Goal: Task Accomplishment & Management: Use online tool/utility

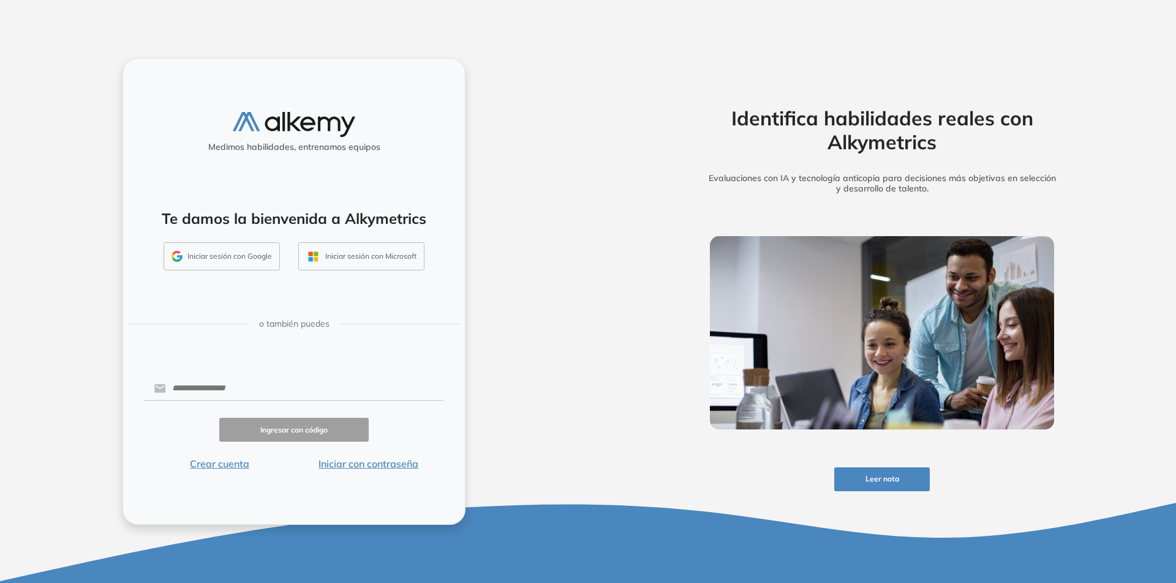
click at [228, 257] on button "Iniciar sesión con Google" at bounding box center [221, 256] width 116 height 28
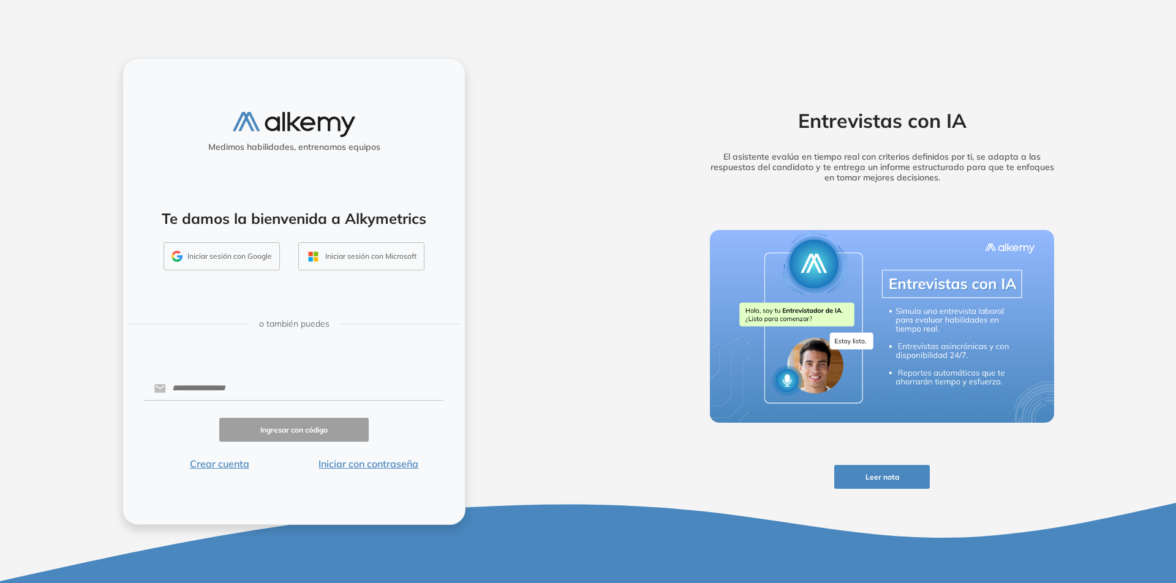
click at [570, 217] on div "Medimos habilidades, entrenamos equipos Te damos la bienvenida a Alkymetrics In…" at bounding box center [294, 291] width 588 height 583
click at [218, 460] on button "Crear cuenta" at bounding box center [218, 464] width 149 height 15
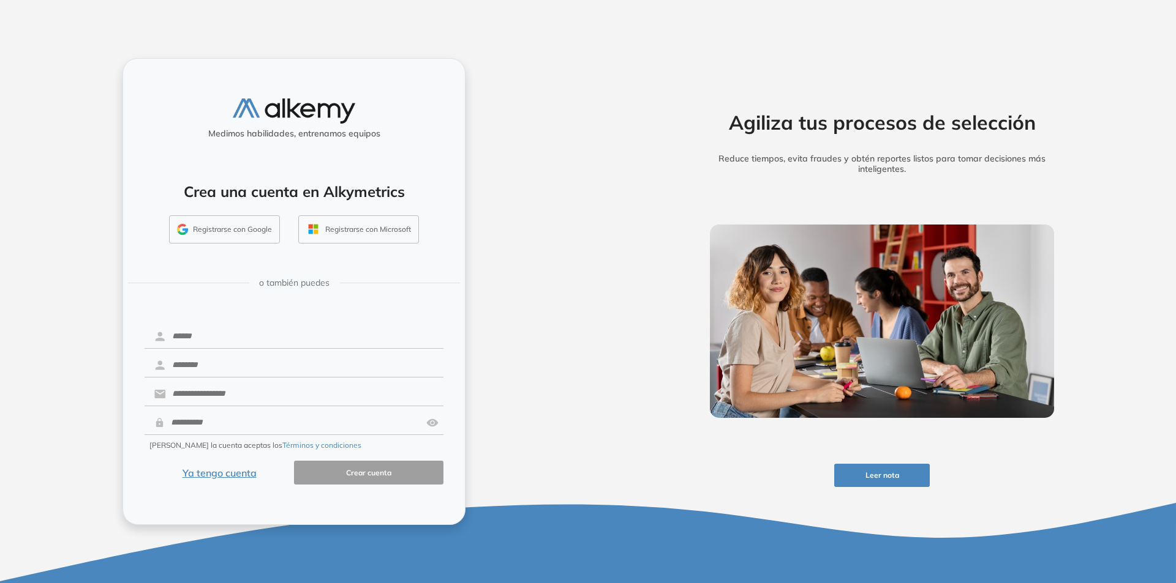
click at [247, 234] on button "Registrarse con Google" at bounding box center [224, 230] width 111 height 28
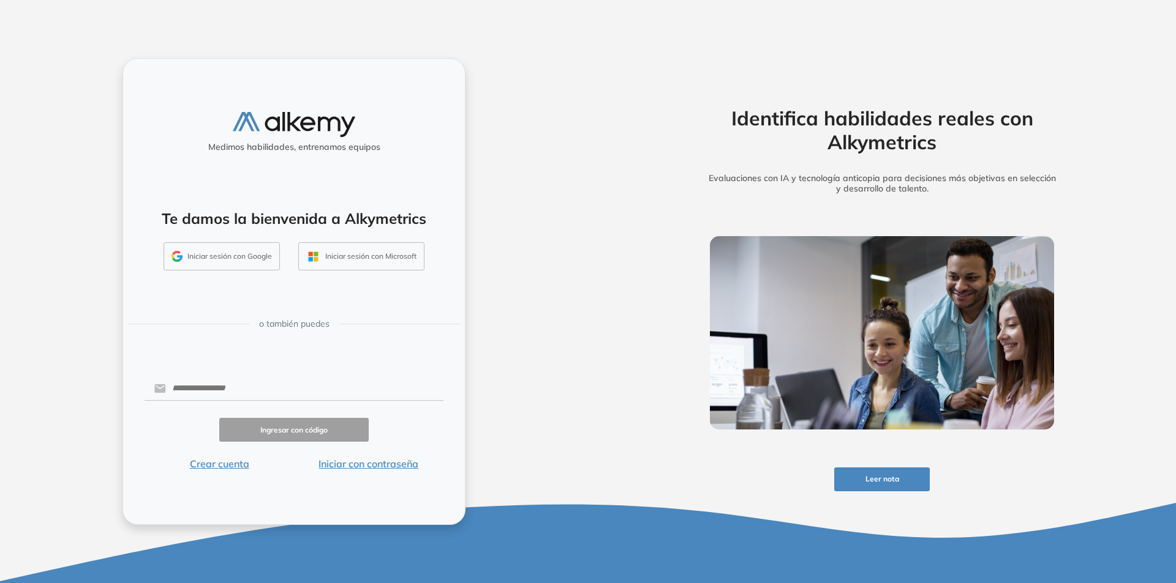
click at [228, 459] on button "Crear cuenta" at bounding box center [218, 464] width 149 height 15
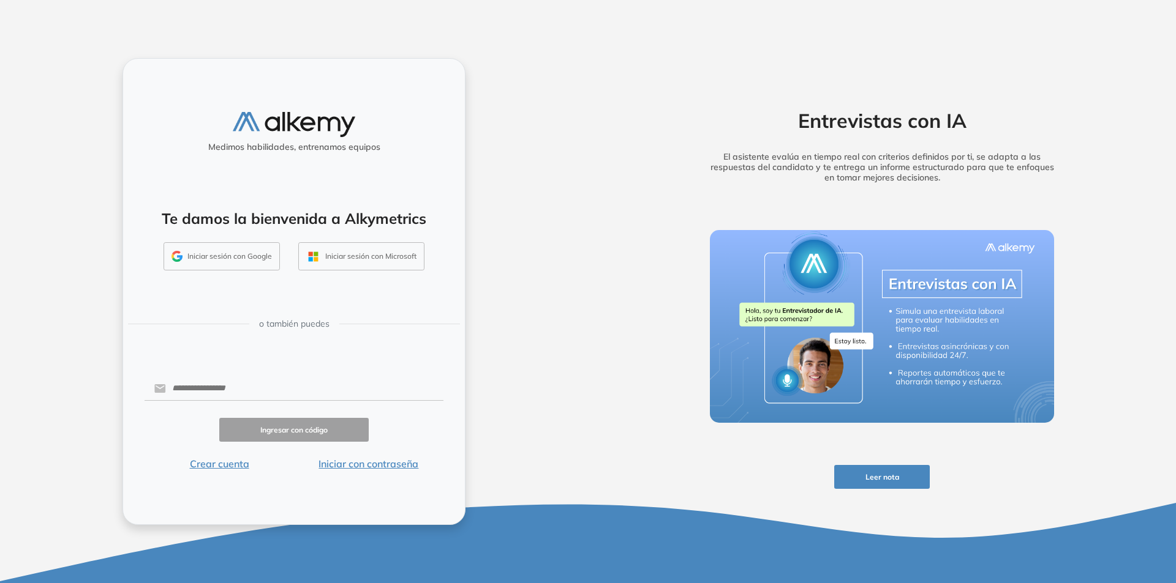
click at [222, 459] on button "Crear cuenta" at bounding box center [218, 464] width 149 height 15
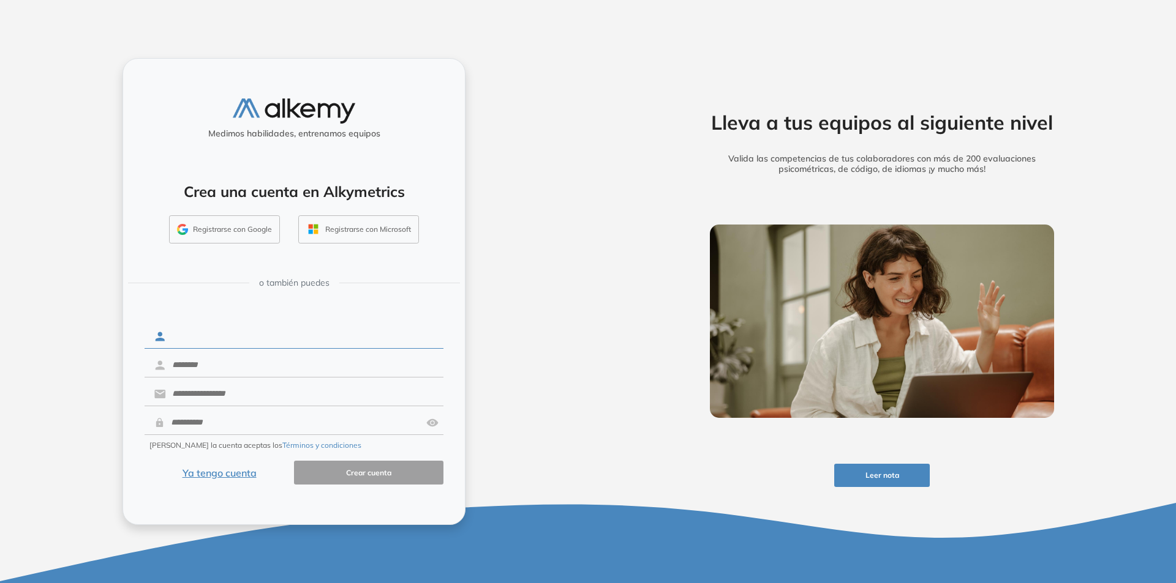
click at [264, 340] on input "text" at bounding box center [304, 336] width 277 height 23
type input "******"
click at [244, 364] on input "text" at bounding box center [304, 365] width 277 height 23
type input "******"
click at [267, 384] on input "text" at bounding box center [304, 394] width 277 height 23
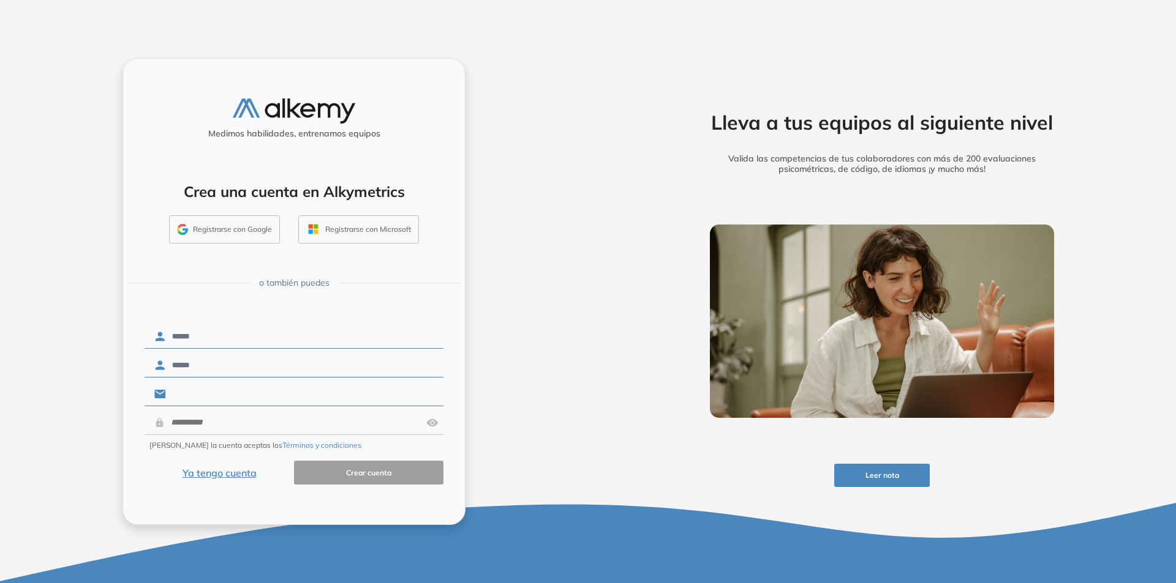
paste input "**********"
type input "**********"
click at [265, 416] on input "text" at bounding box center [293, 422] width 257 height 23
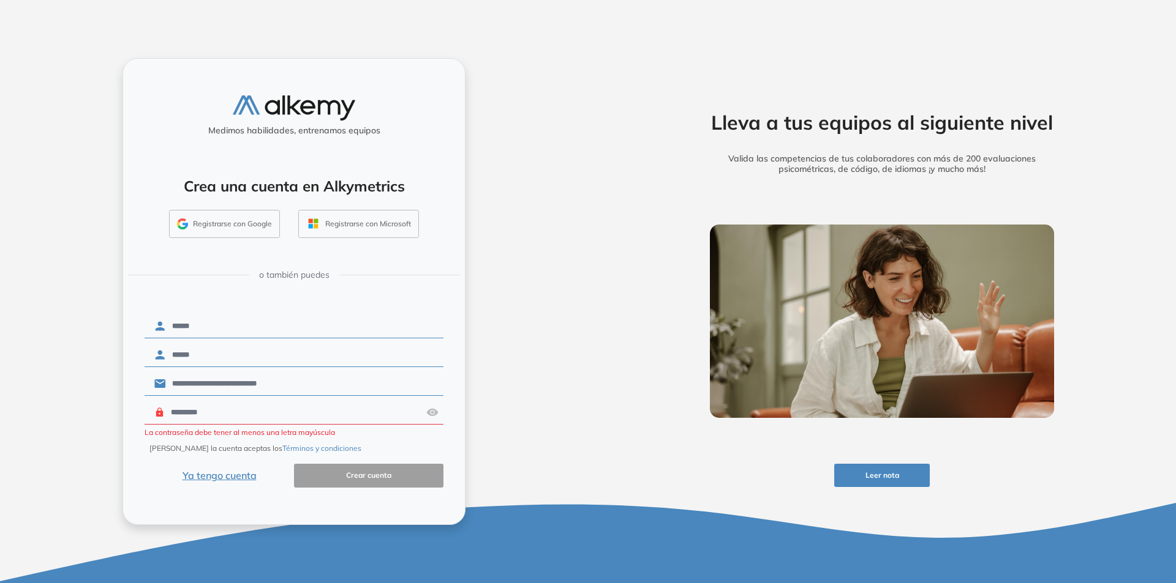
drag, startPoint x: 265, startPoint y: 416, endPoint x: 0, endPoint y: 414, distance: 265.1
click at [0, 414] on div "**********" at bounding box center [294, 291] width 588 height 583
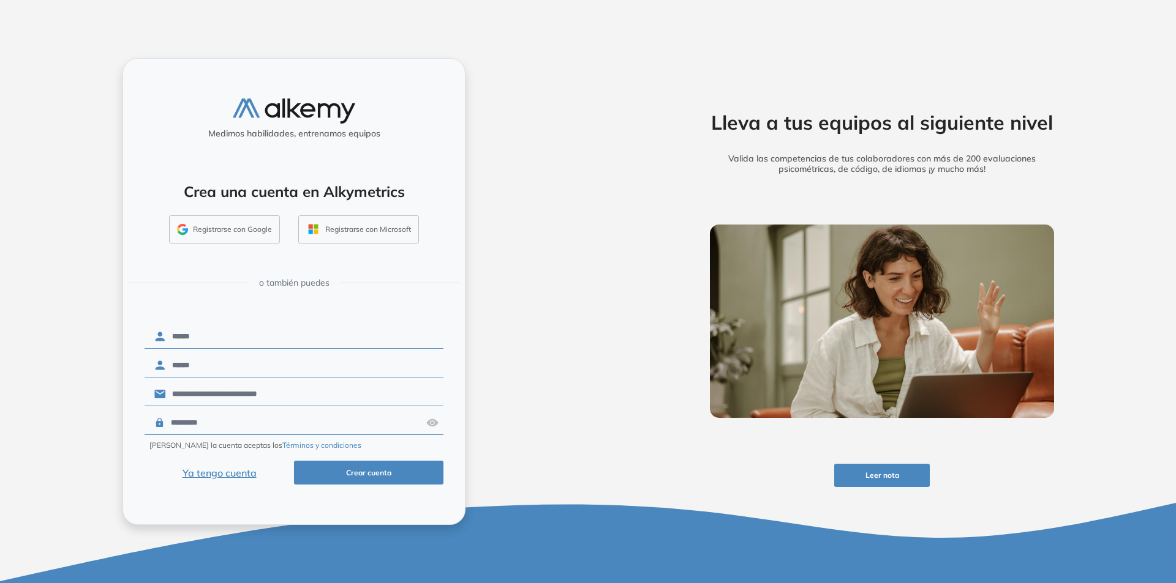
type input "*********"
click at [361, 473] on button "Crear cuenta" at bounding box center [368, 473] width 149 height 24
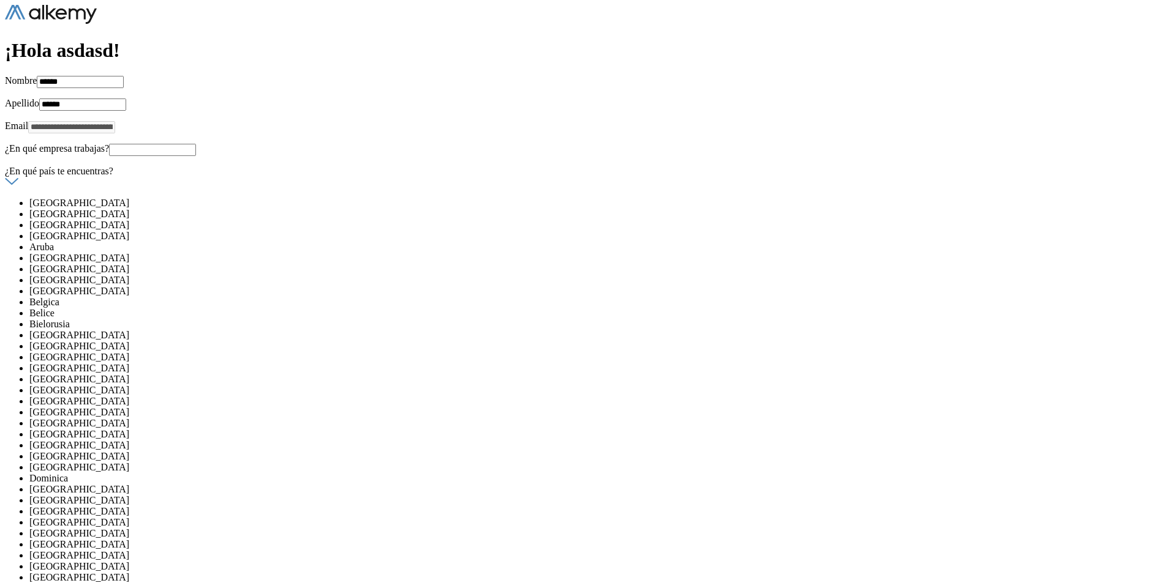
click at [413, 143] on div "¿En qué empresa trabajas?" at bounding box center [588, 149] width 1166 height 13
click at [196, 144] on input "text" at bounding box center [152, 150] width 87 height 12
click at [196, 144] on input "*" at bounding box center [152, 150] width 87 height 12
type input "**"
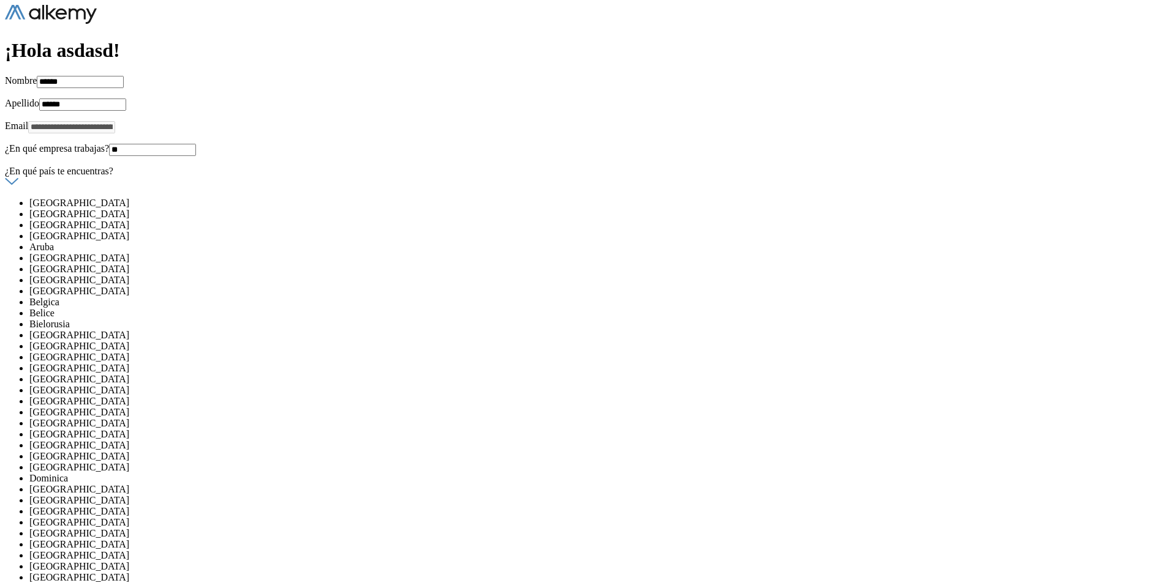
click at [166, 177] on div at bounding box center [85, 182] width 161 height 11
click at [166, 203] on li "Albania" at bounding box center [97, 203] width 137 height 11
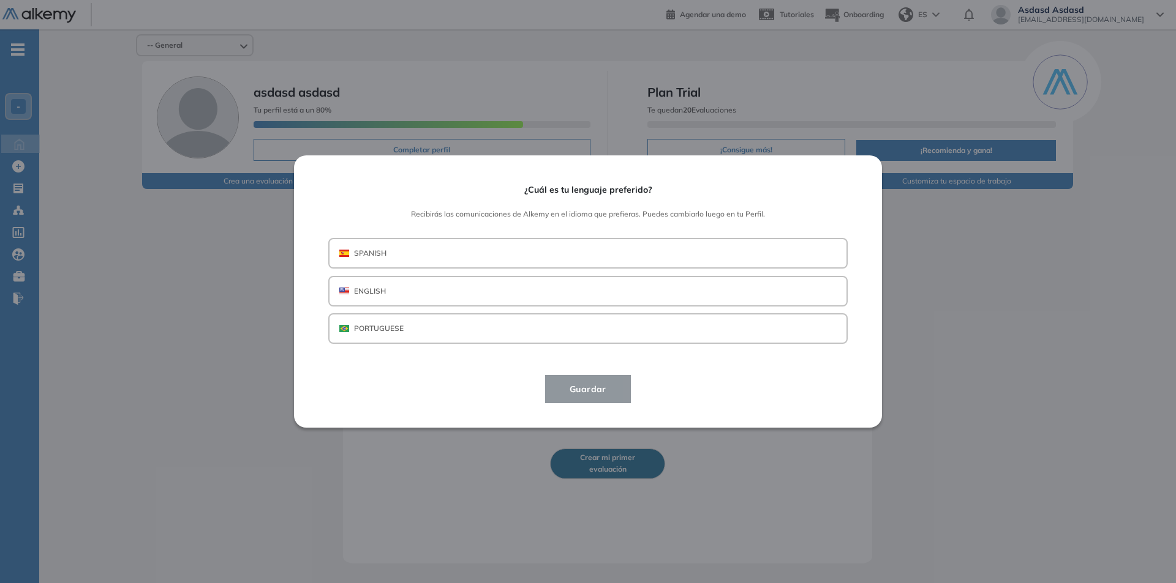
click at [398, 256] on button "SPANISH" at bounding box center [587, 253] width 519 height 31
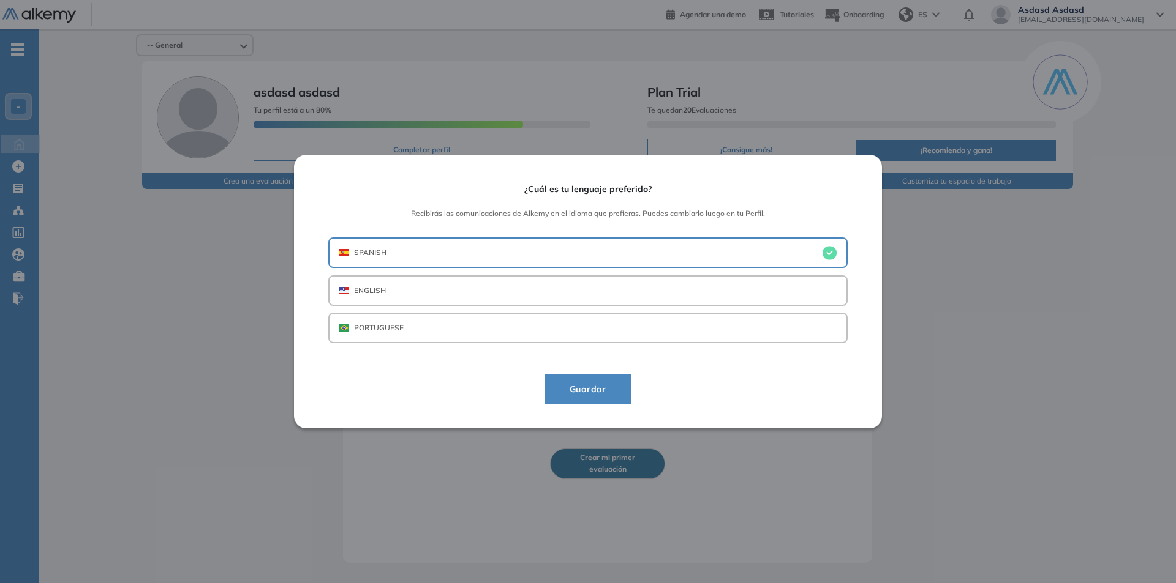
click at [561, 388] on span "Guardar" at bounding box center [588, 389] width 56 height 15
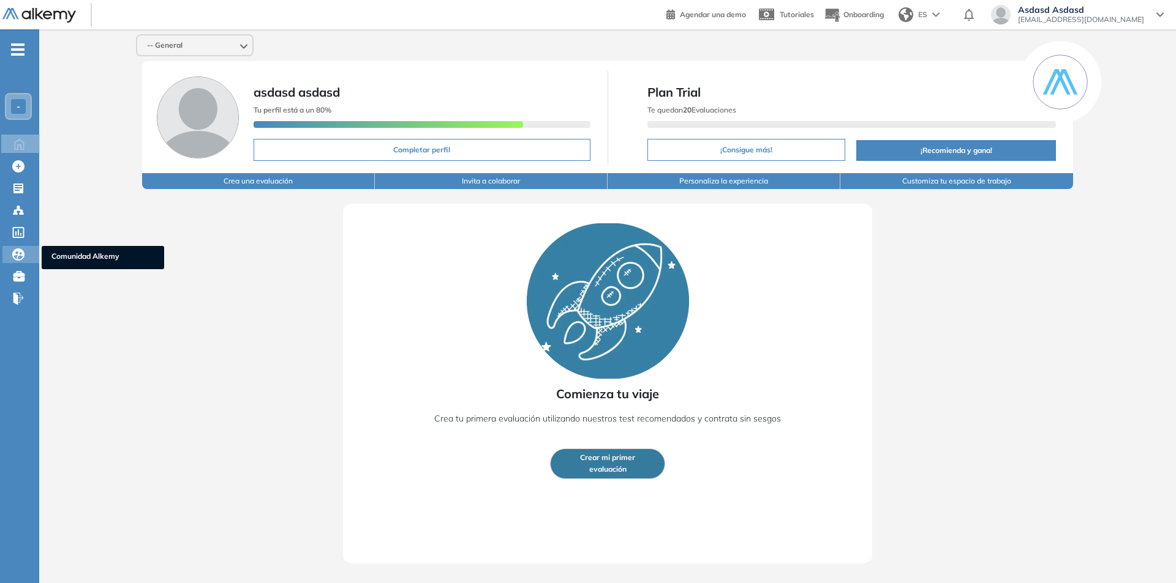
click at [14, 256] on icon at bounding box center [18, 255] width 12 height 12
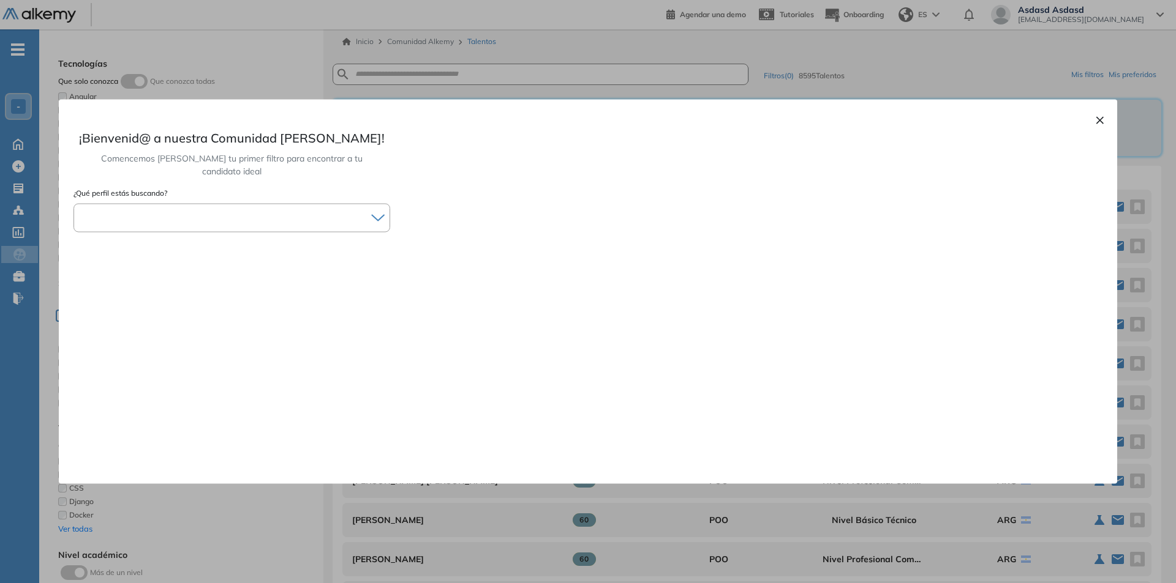
click at [367, 209] on div at bounding box center [231, 218] width 315 height 18
click at [246, 331] on li "Data" at bounding box center [232, 337] width 304 height 12
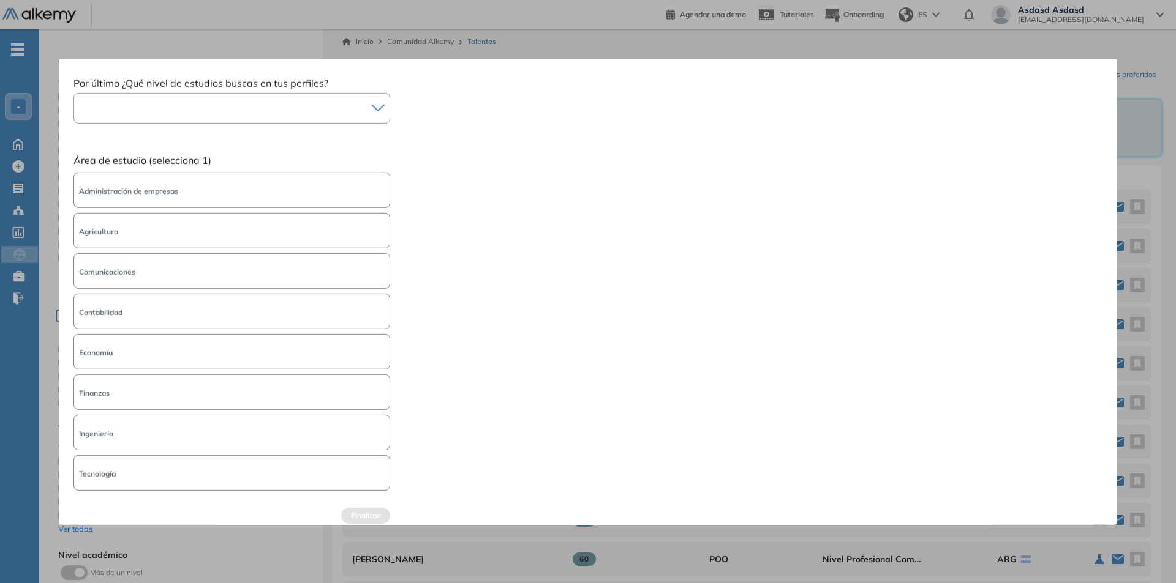
scroll to position [77, 0]
click at [257, 420] on button "Ingeniería" at bounding box center [231, 432] width 317 height 36
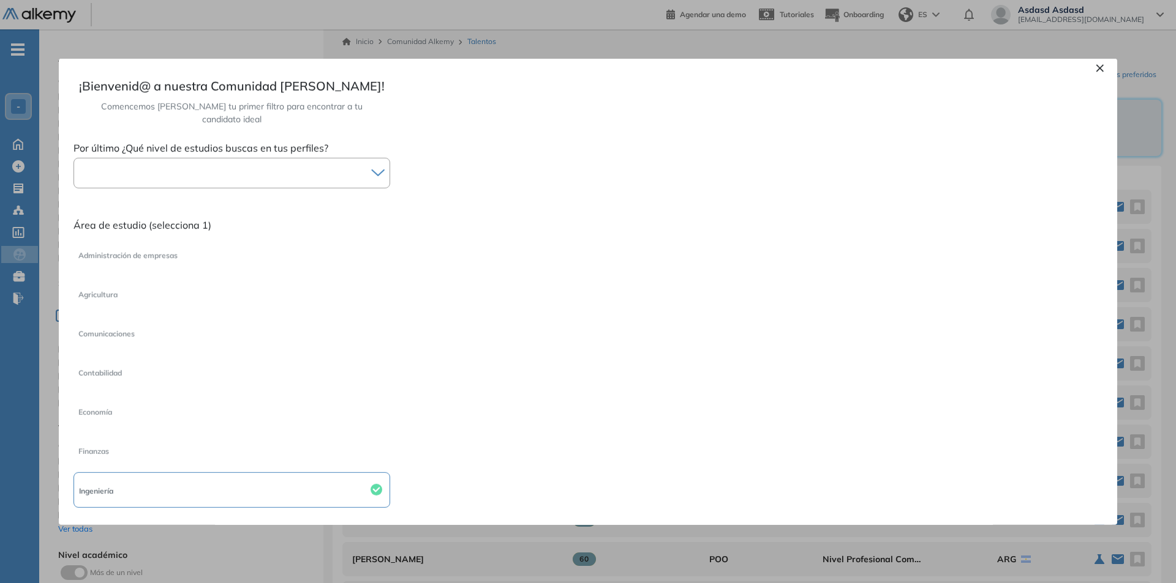
scroll to position [0, 0]
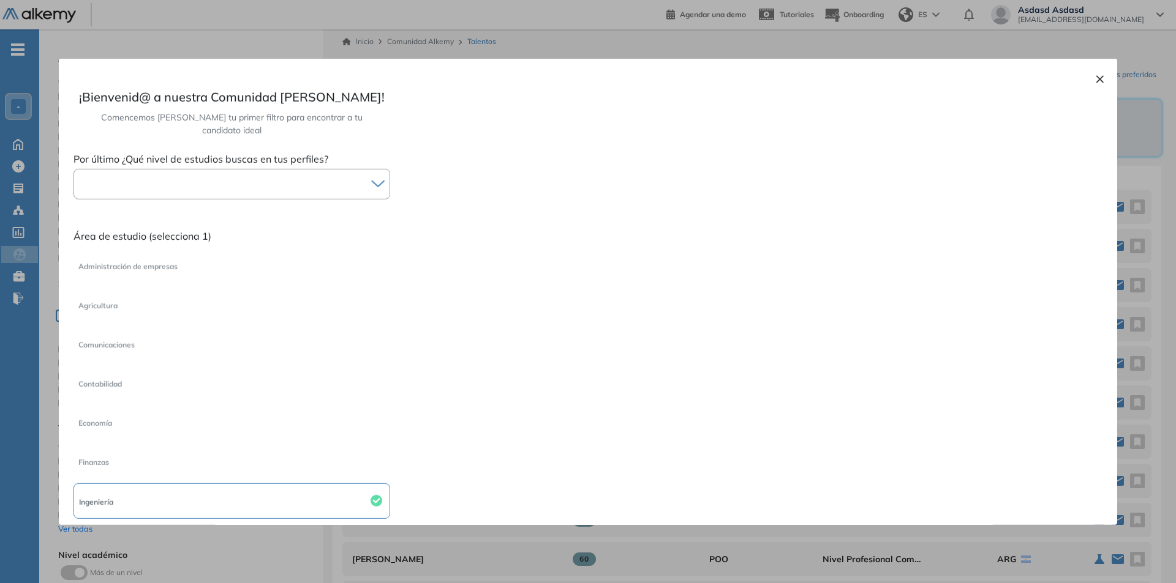
click at [340, 179] on div at bounding box center [231, 183] width 317 height 31
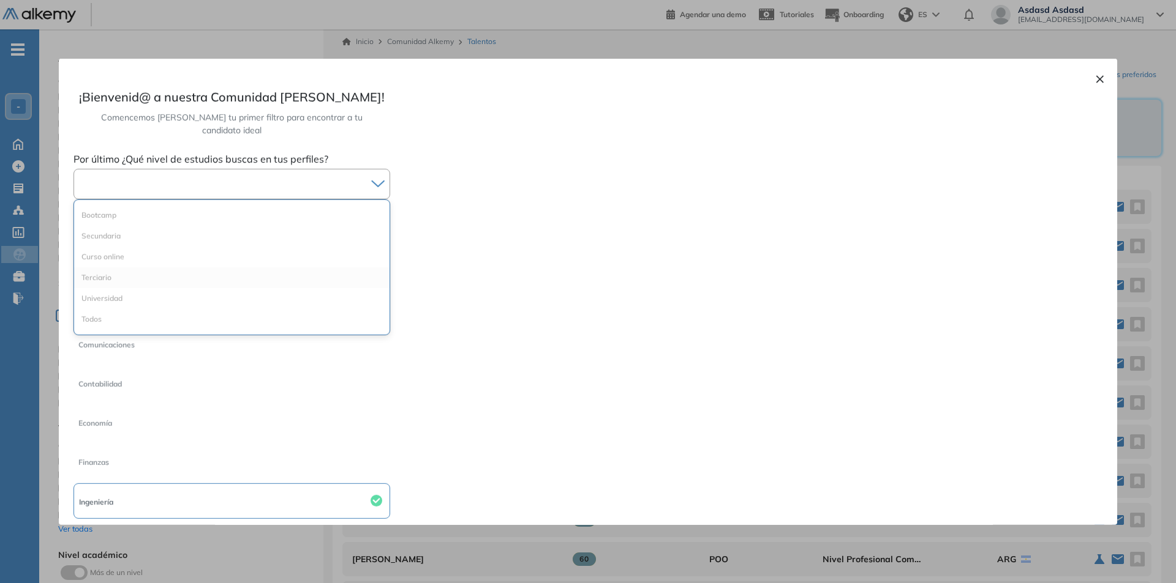
click at [159, 272] on div "Terciario" at bounding box center [231, 277] width 315 height 21
click at [276, 176] on div "Terciario" at bounding box center [220, 184] width 292 height 17
click at [197, 288] on div "Universidad" at bounding box center [231, 298] width 315 height 21
click at [421, 317] on div "× ¡Bienvenid@ a nuestra Comunidad de Talento! Comencemos armando tu primer filt…" at bounding box center [588, 291] width 1058 height 467
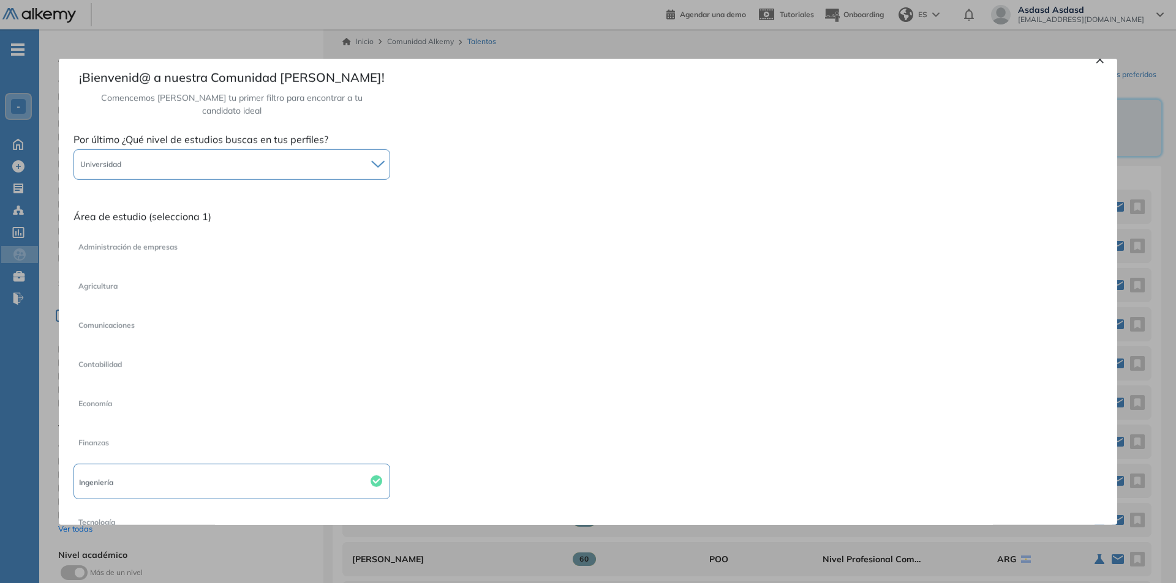
scroll to position [68, 0]
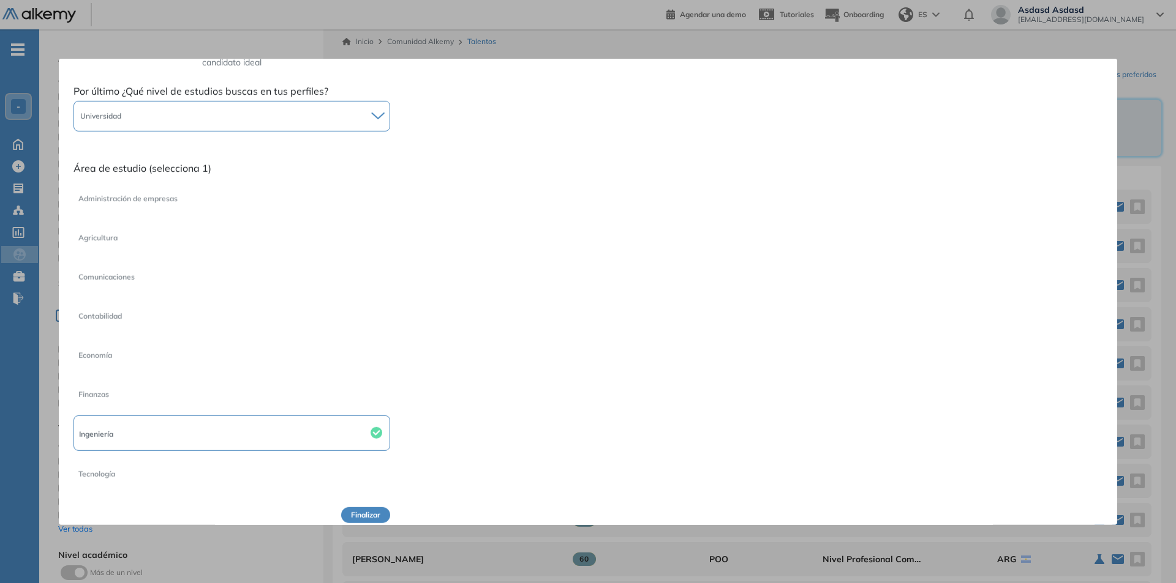
click at [373, 507] on button "Finalizar" at bounding box center [365, 515] width 49 height 16
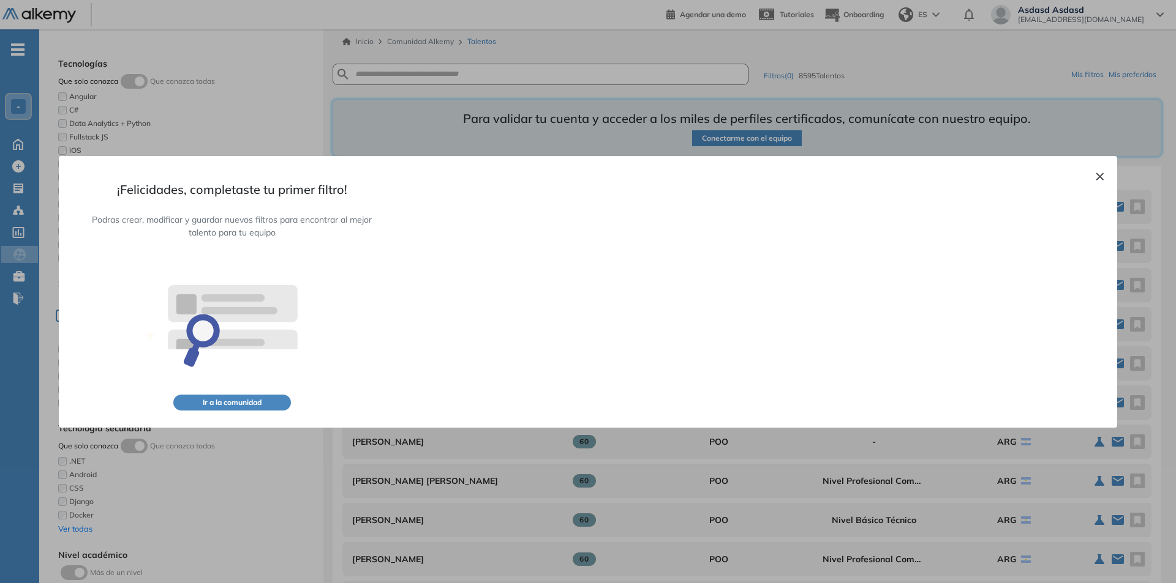
click at [282, 405] on button "Ir a la comunidad" at bounding box center [232, 403] width 118 height 16
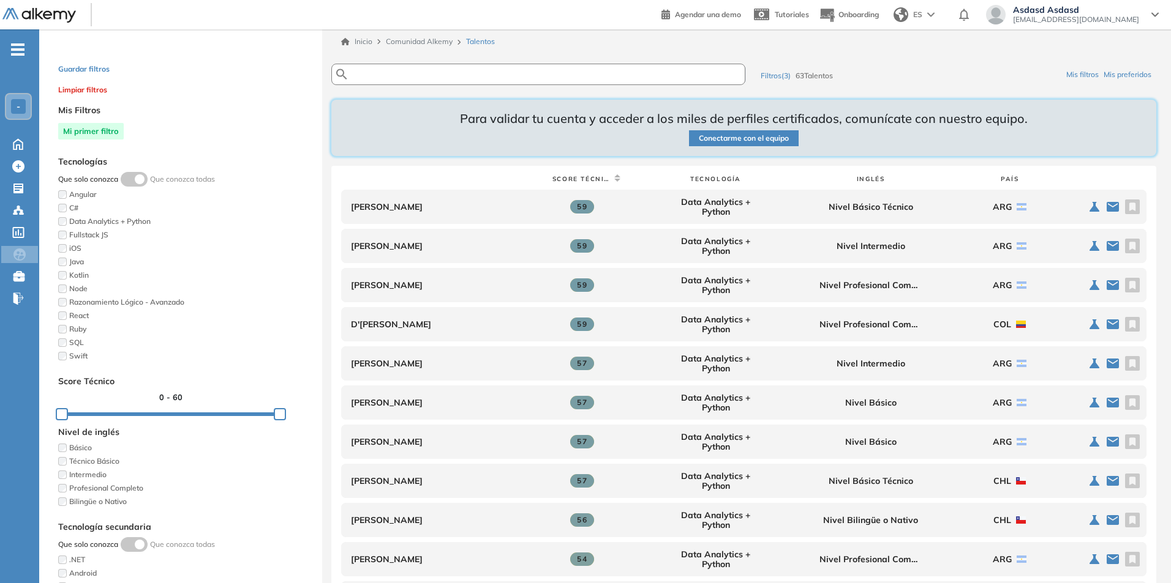
click at [560, 74] on input "text" at bounding box center [522, 74] width 347 height 9
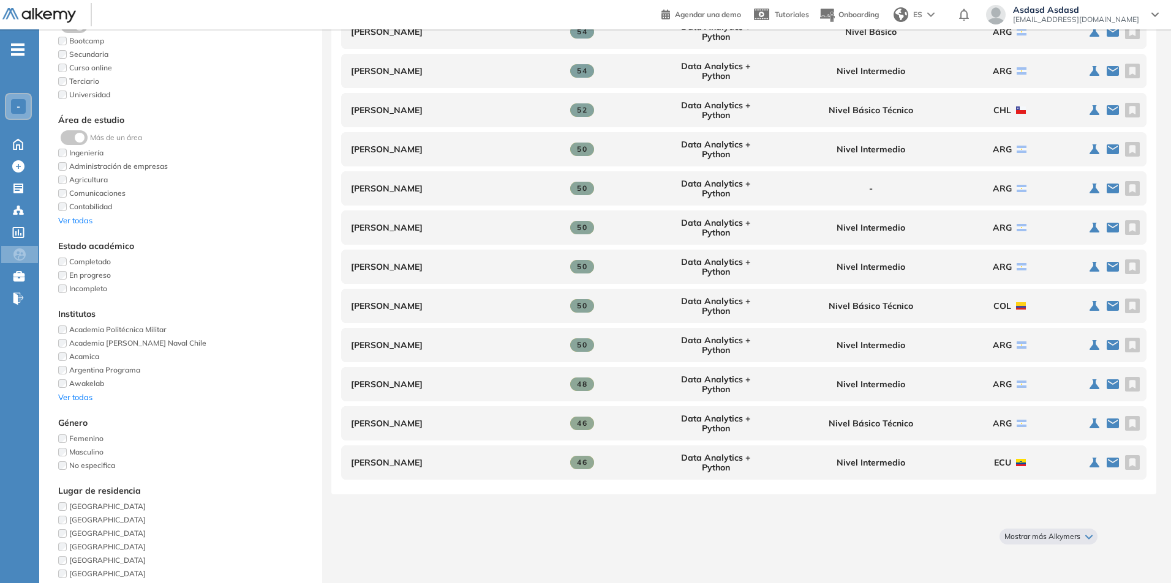
scroll to position [677, 0]
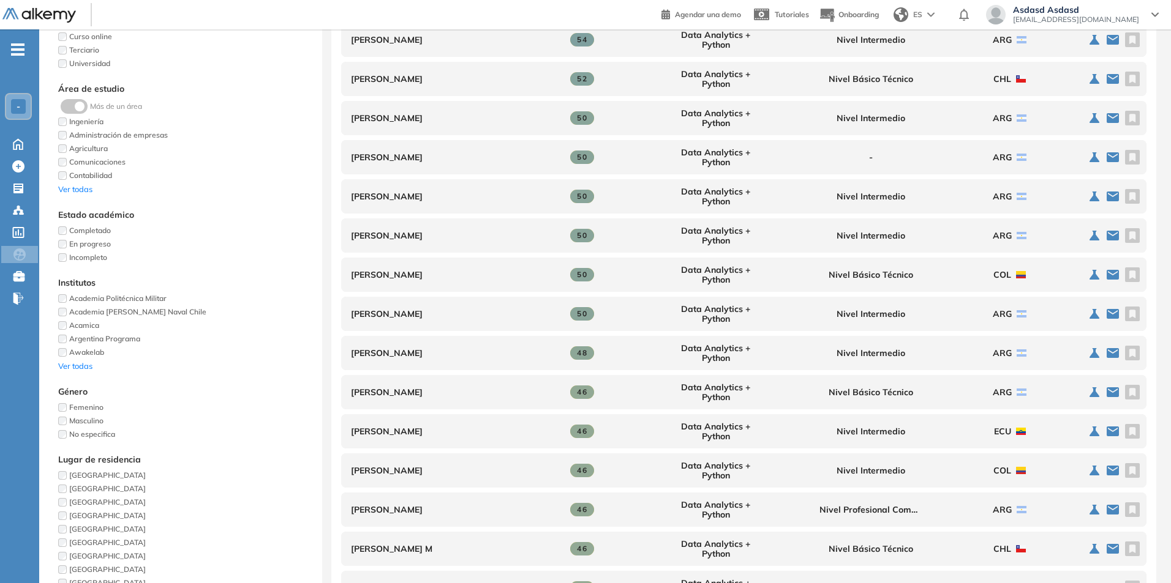
type input "****"
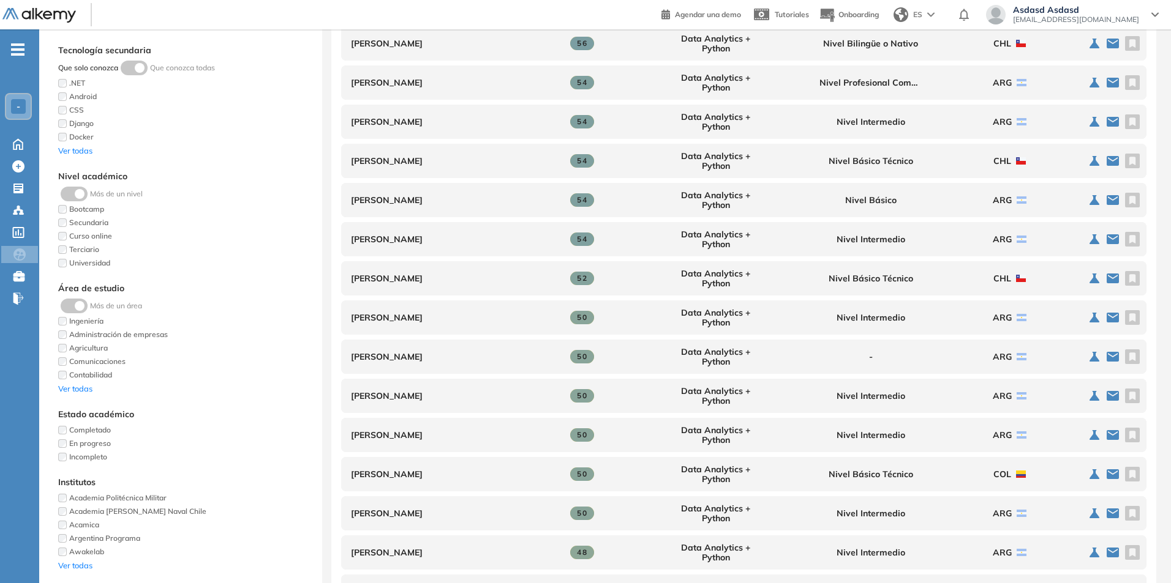
scroll to position [0, 0]
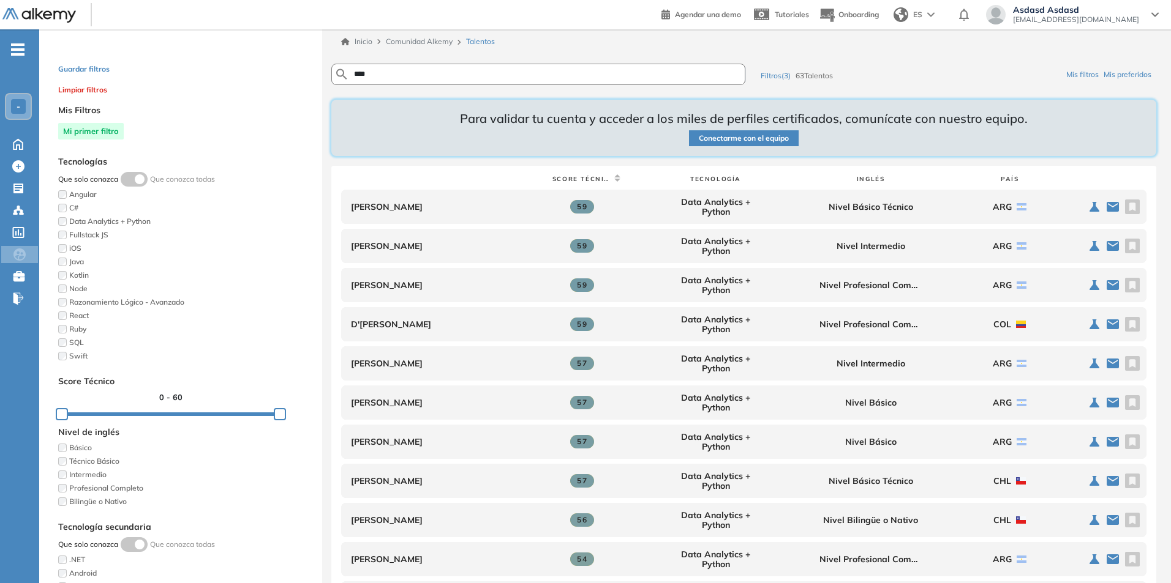
click at [18, 50] on icon "-" at bounding box center [17, 49] width 13 height 2
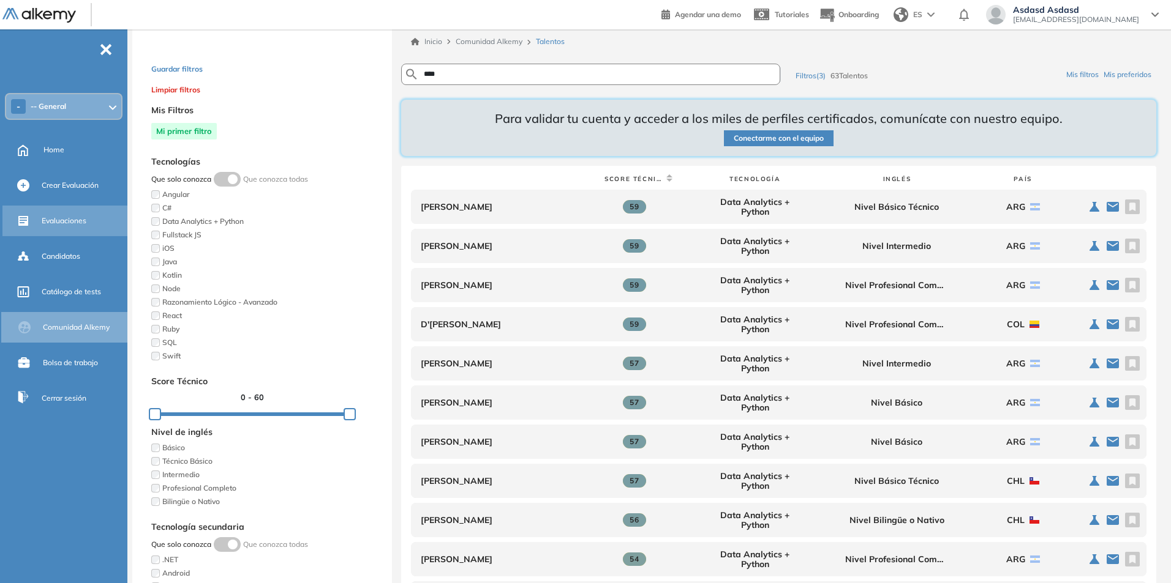
click at [68, 213] on div "Evaluaciones" at bounding box center [83, 221] width 83 height 21
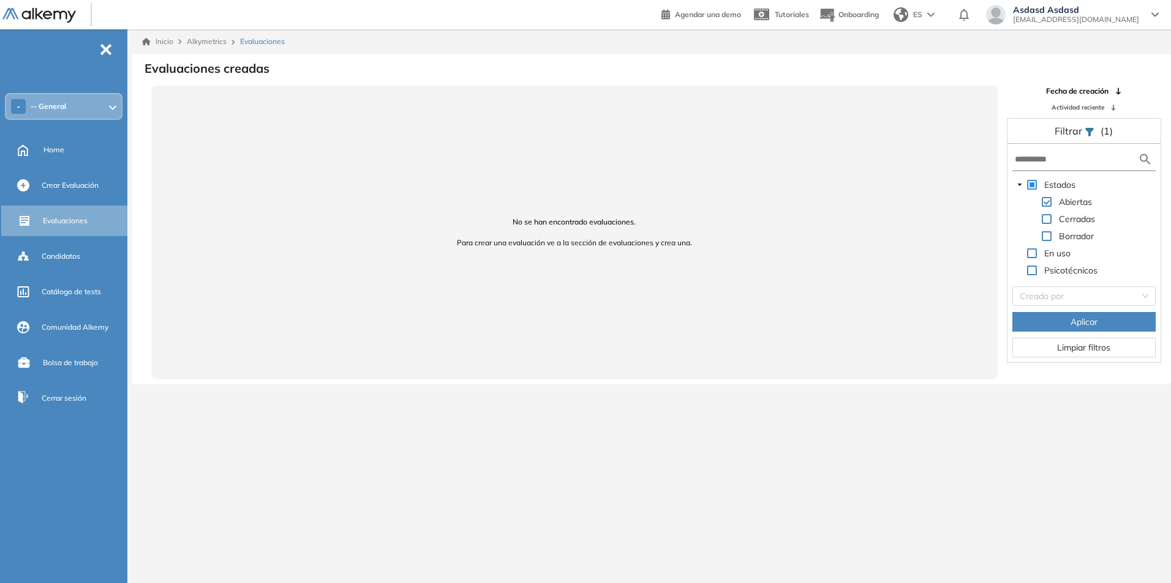
click at [165, 47] on div "Inicio Alkymetrics Evaluaciones" at bounding box center [651, 41] width 1038 height 24
click at [165, 45] on link "Inicio" at bounding box center [157, 41] width 31 height 11
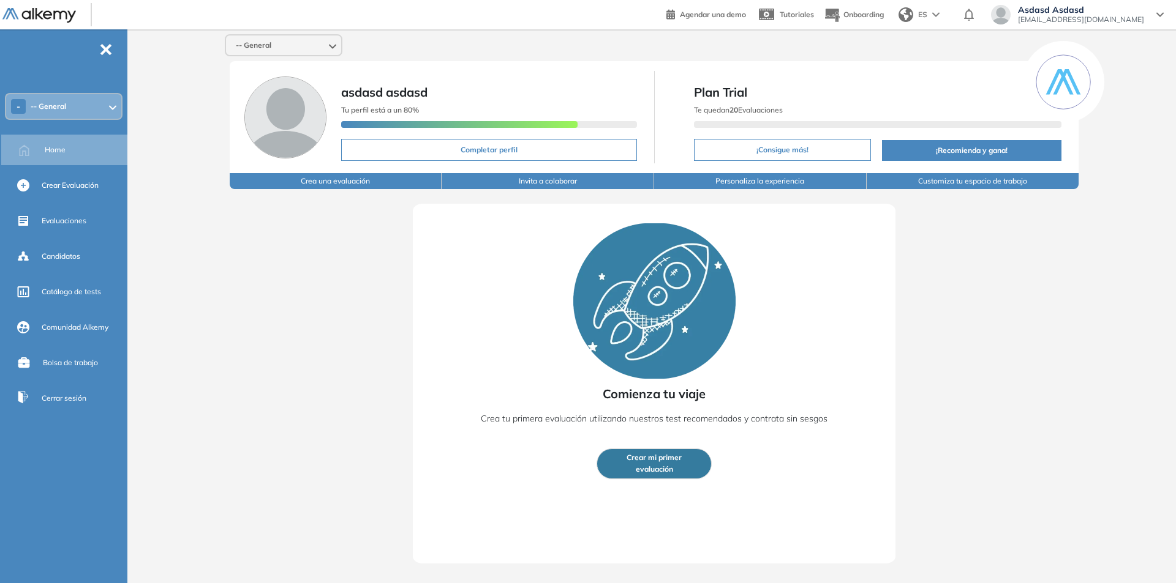
click at [694, 453] on button "Crear mi primer evaluación" at bounding box center [653, 464] width 115 height 31
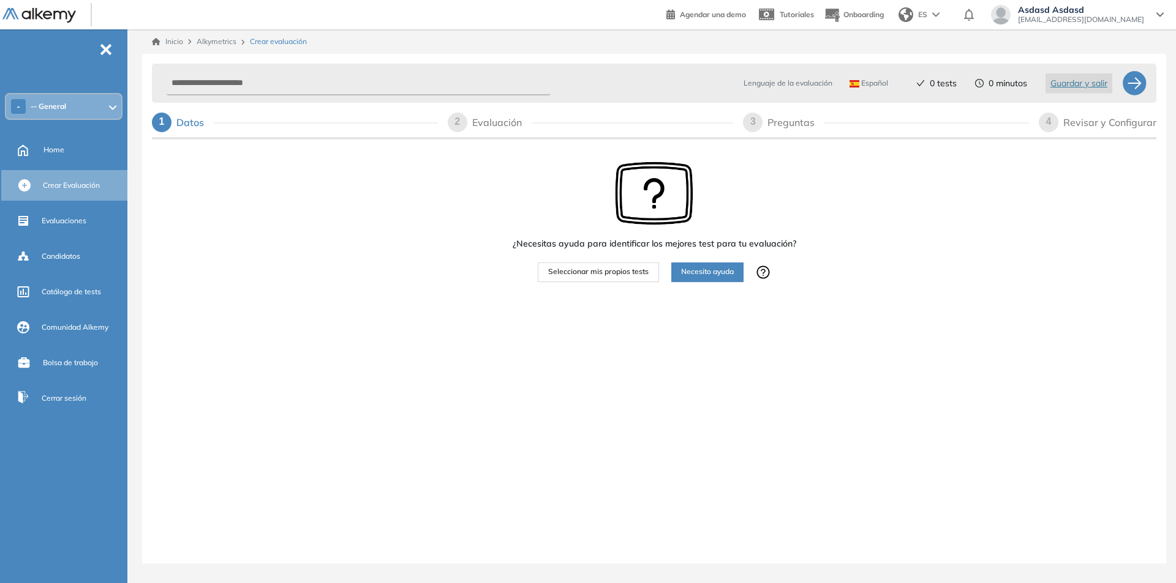
drag, startPoint x: 632, startPoint y: 270, endPoint x: 498, endPoint y: 351, distance: 156.9
click at [658, 347] on div "¿Necesitas ayuda para identificar los mejores test para tu evaluación? Seleccio…" at bounding box center [653, 260] width 283 height 236
click at [83, 225] on span "Evaluaciones" at bounding box center [64, 221] width 45 height 11
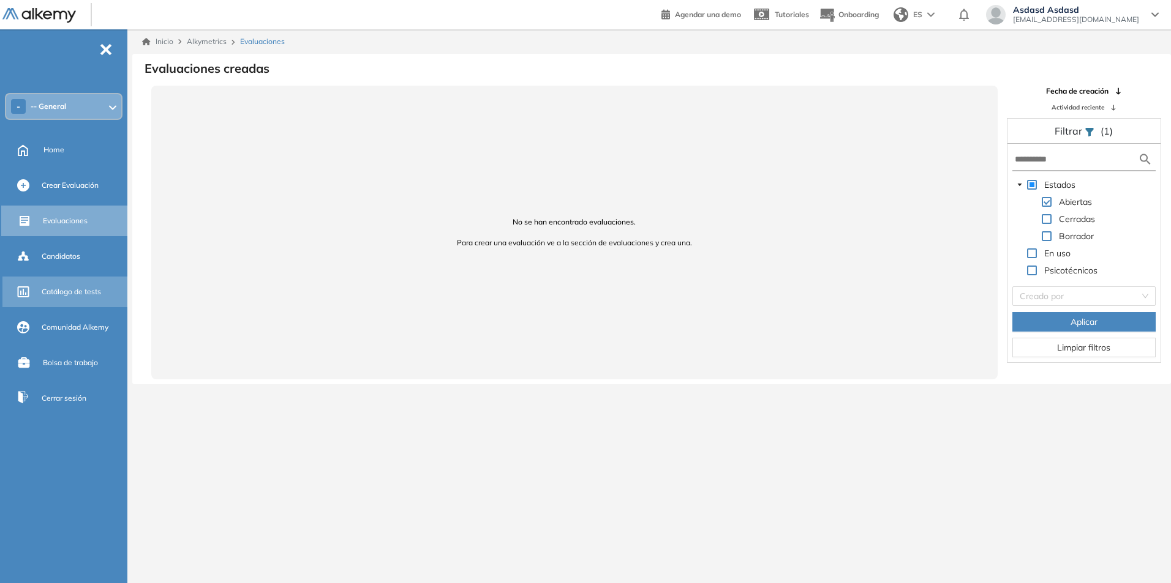
click at [72, 284] on div "Catálogo de tests" at bounding box center [83, 292] width 83 height 21
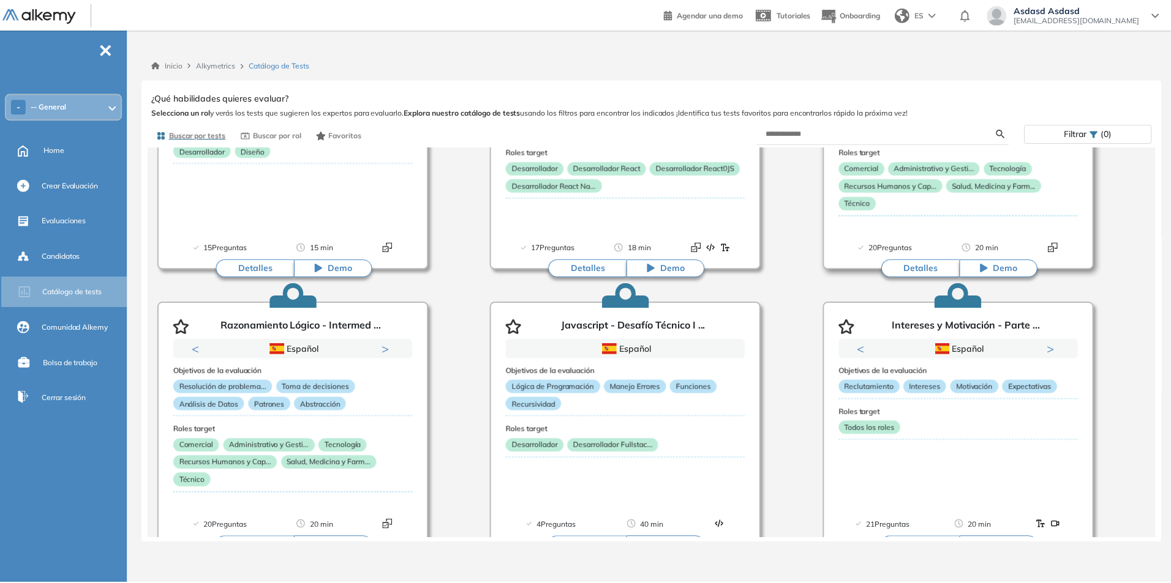
scroll to position [1247, 0]
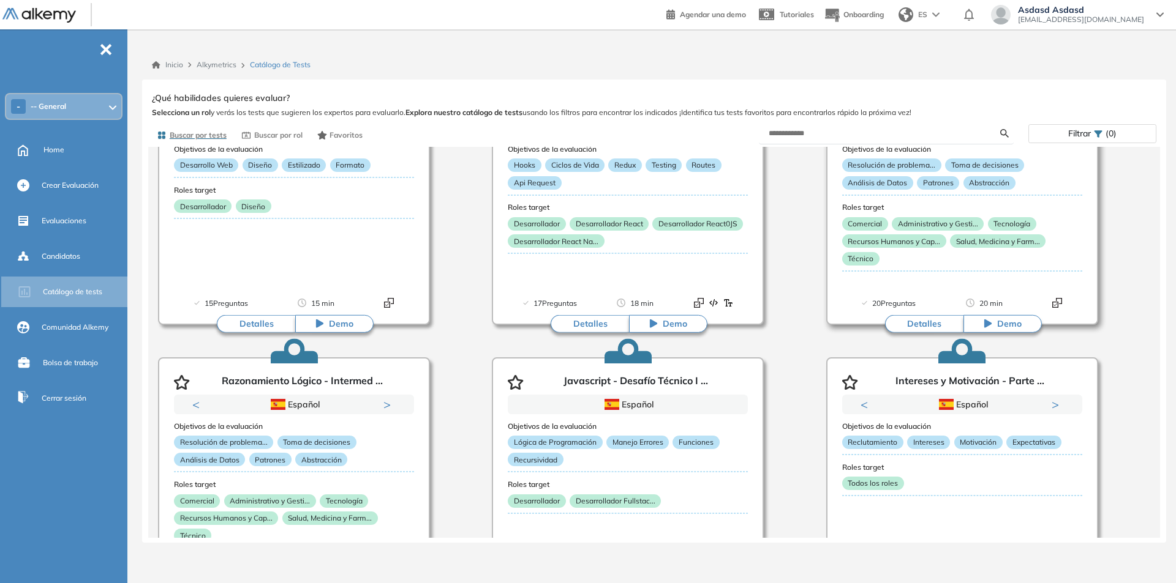
click at [1010, 329] on span "Demo" at bounding box center [1009, 324] width 24 height 12
click at [88, 219] on div "Evaluaciones" at bounding box center [83, 221] width 83 height 21
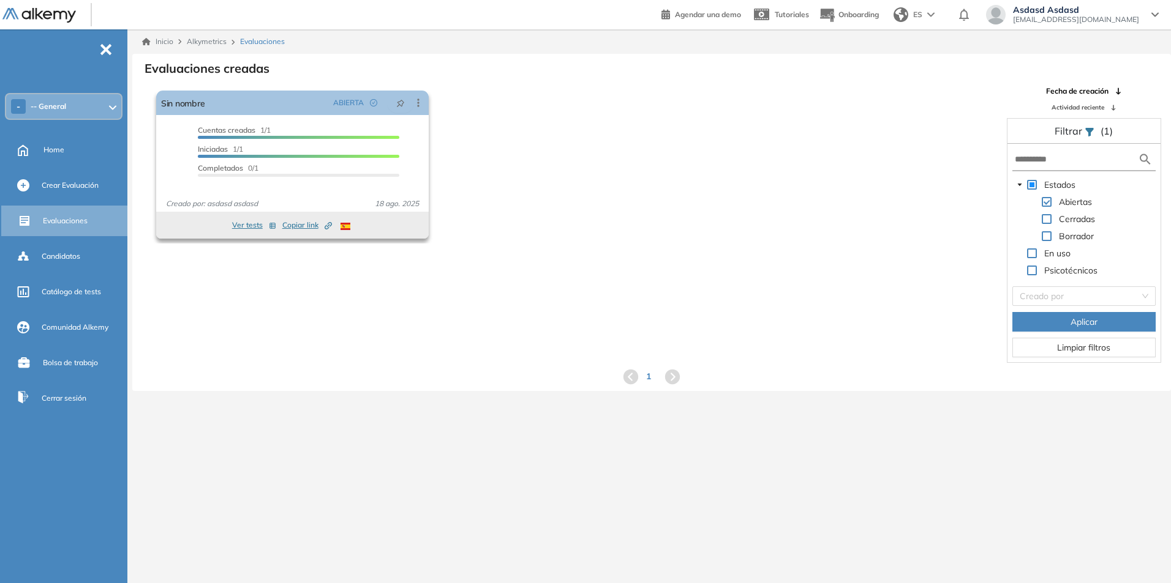
click at [171, 159] on div "Cuentas creadas 1/1 Prefiltrados 0/1 Iniciadas 1/1 Completados 0/1" at bounding box center [292, 157] width 272 height 64
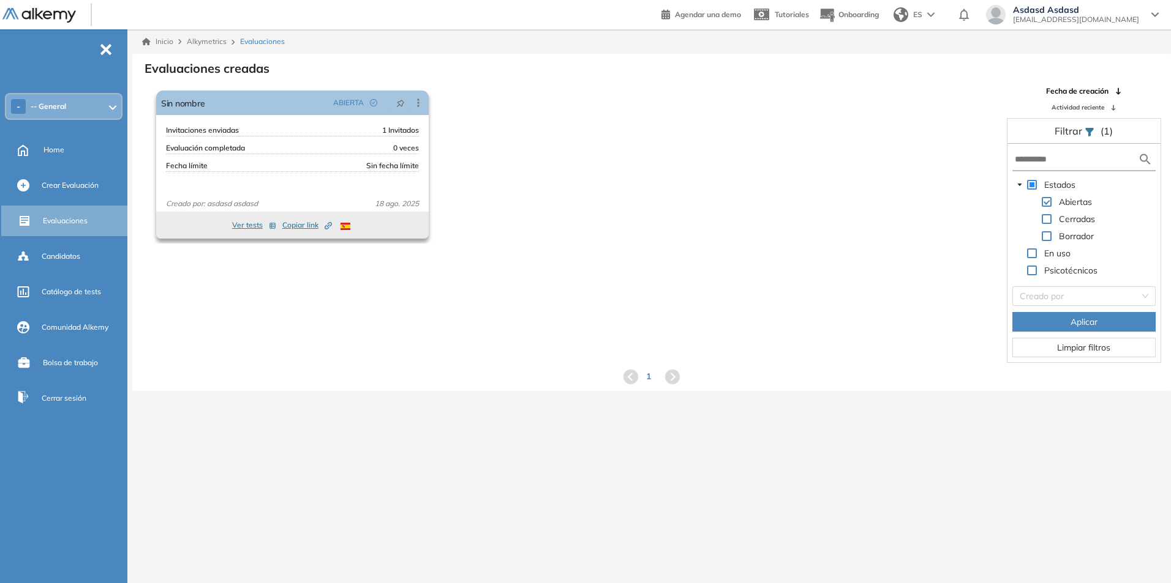
click at [171, 159] on div "Invitaciones enviadas 1 Invitados Evaluación completada 0 veces Fecha límite Si…" at bounding box center [292, 157] width 272 height 64
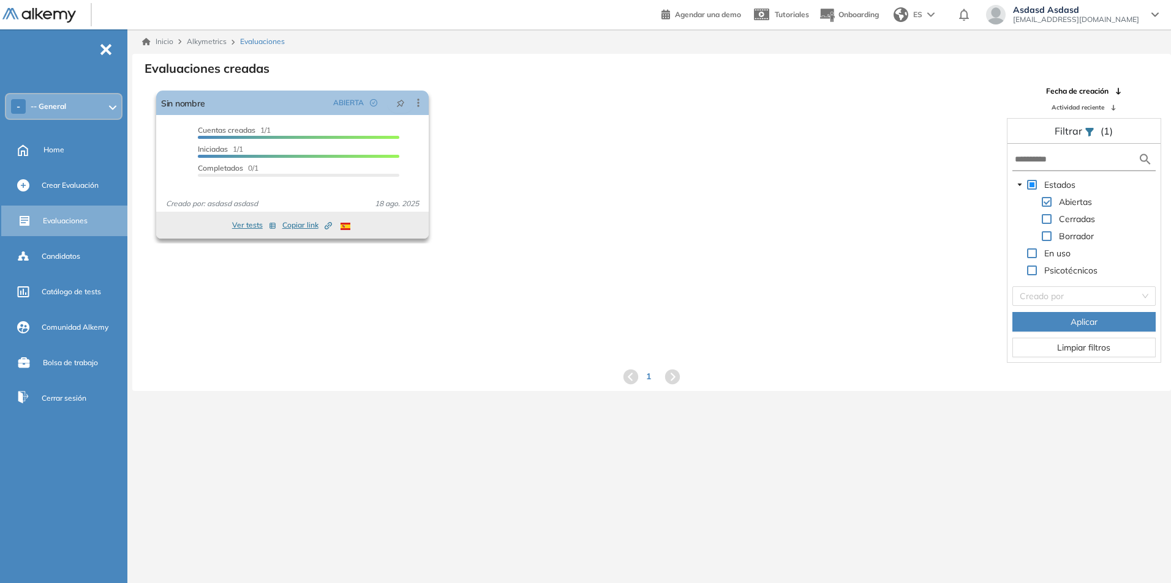
click at [171, 159] on div "Cuentas creadas 1/1 Prefiltrados 0/1 Iniciadas 1/1 Completados 0/1" at bounding box center [292, 157] width 272 height 64
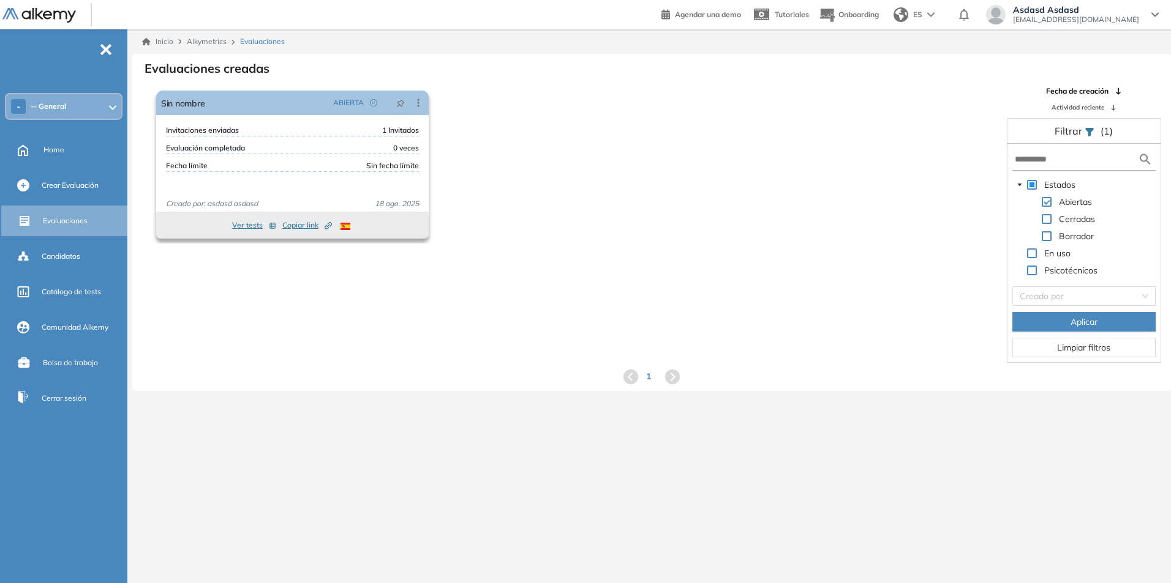
click at [179, 184] on div "Invitaciones enviadas 1 Invitados Evaluación completada 0 veces Fecha límite Si…" at bounding box center [292, 157] width 272 height 64
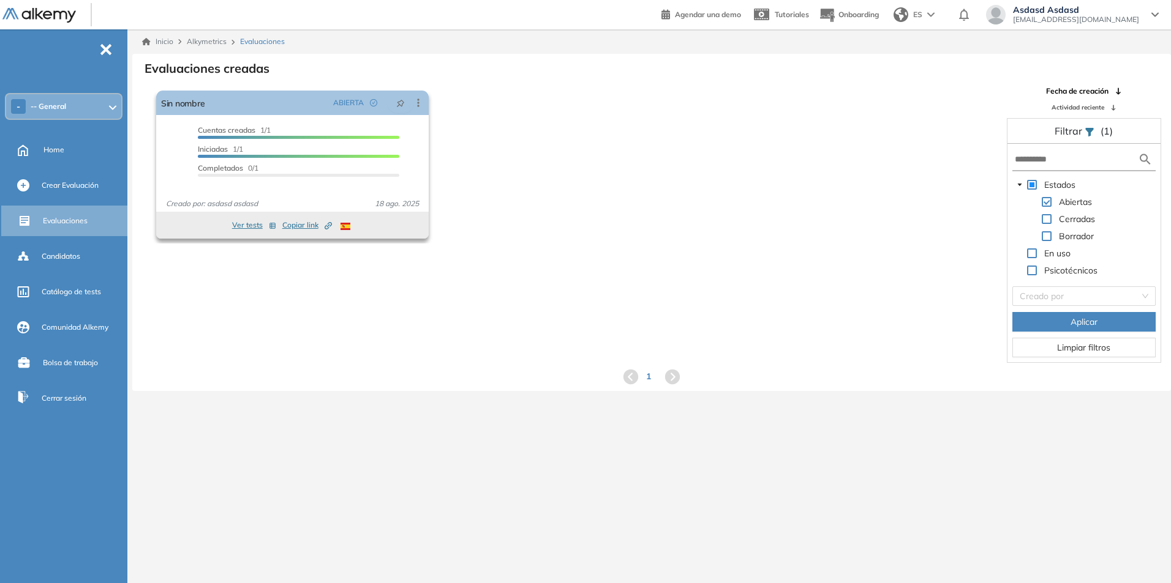
click at [236, 230] on button "Ver tests" at bounding box center [254, 225] width 44 height 15
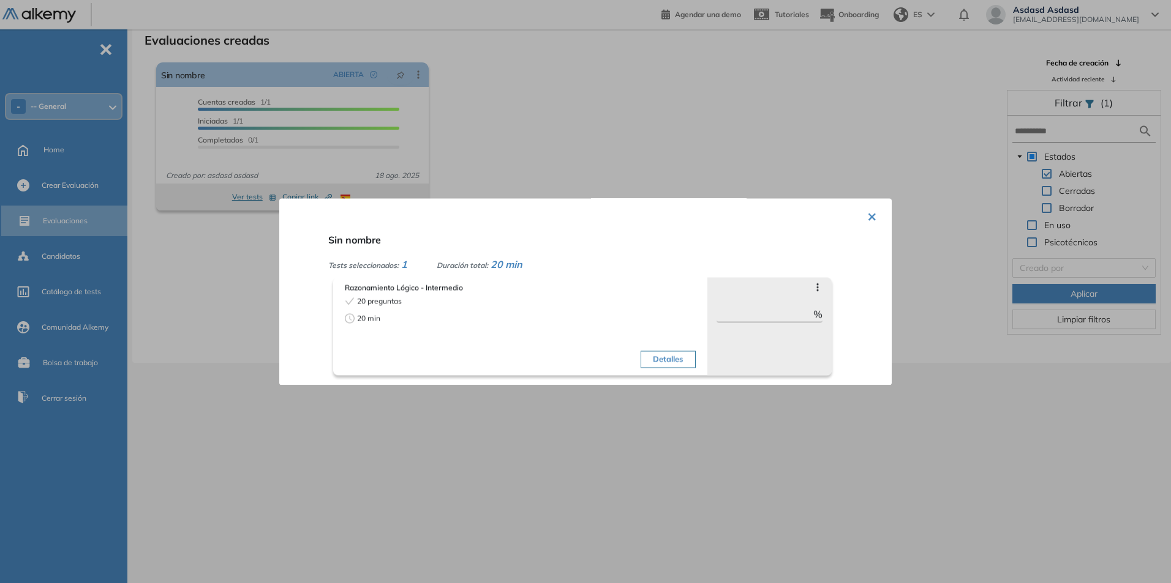
scroll to position [29, 0]
click at [643, 358] on button "Detalles" at bounding box center [667, 359] width 54 height 17
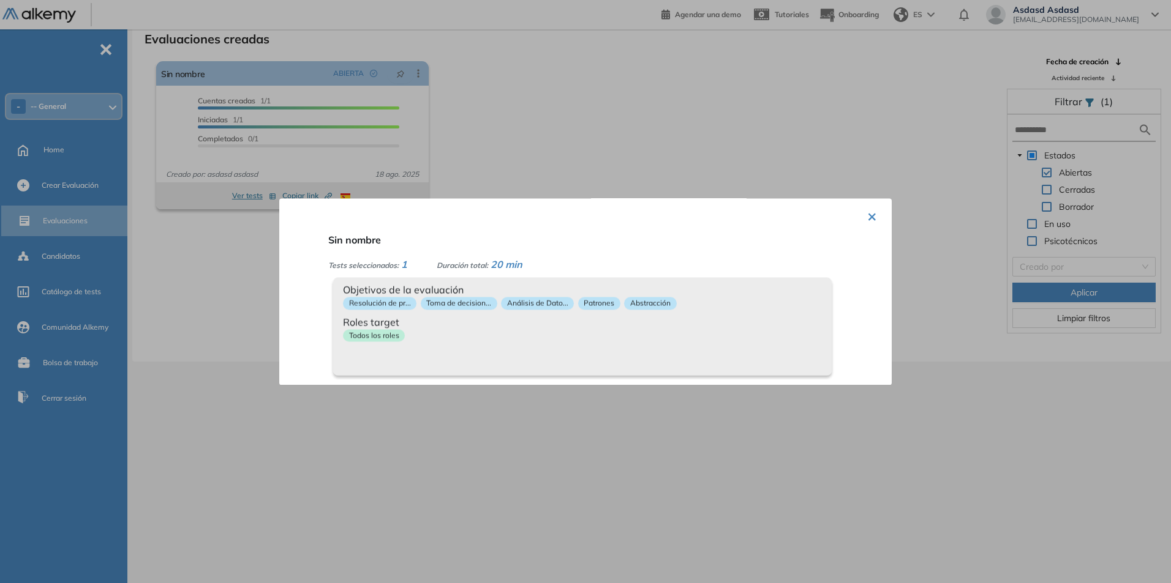
click at [327, 416] on div at bounding box center [585, 291] width 1171 height 583
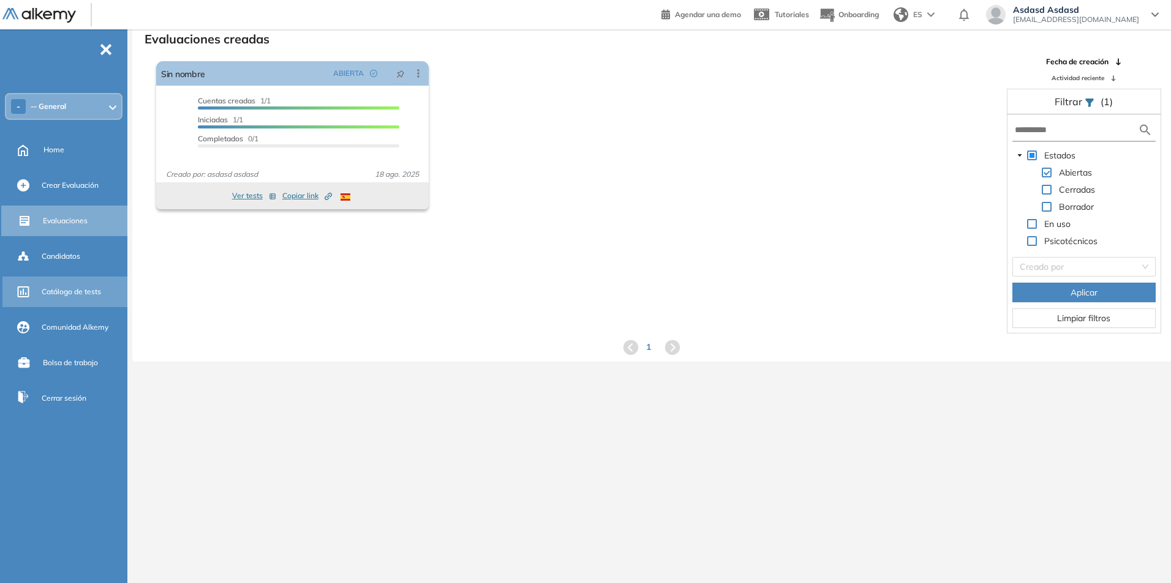
click at [95, 297] on span "Catálogo de tests" at bounding box center [71, 292] width 59 height 11
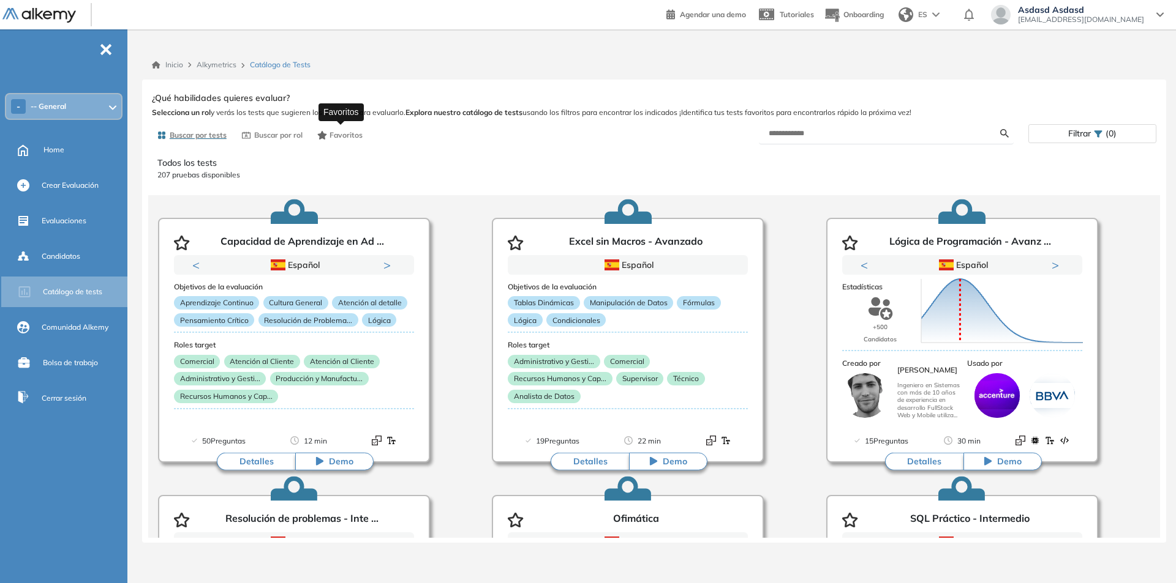
click at [345, 132] on span "Favoritos" at bounding box center [345, 135] width 33 height 11
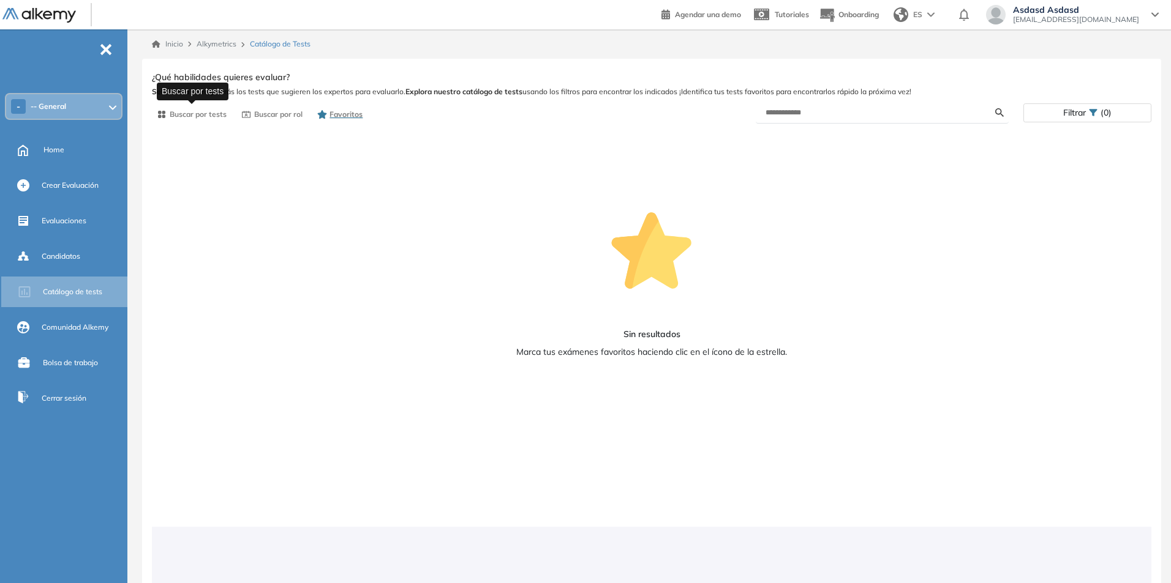
click at [211, 109] on span "Buscar por tests" at bounding box center [198, 114] width 57 height 11
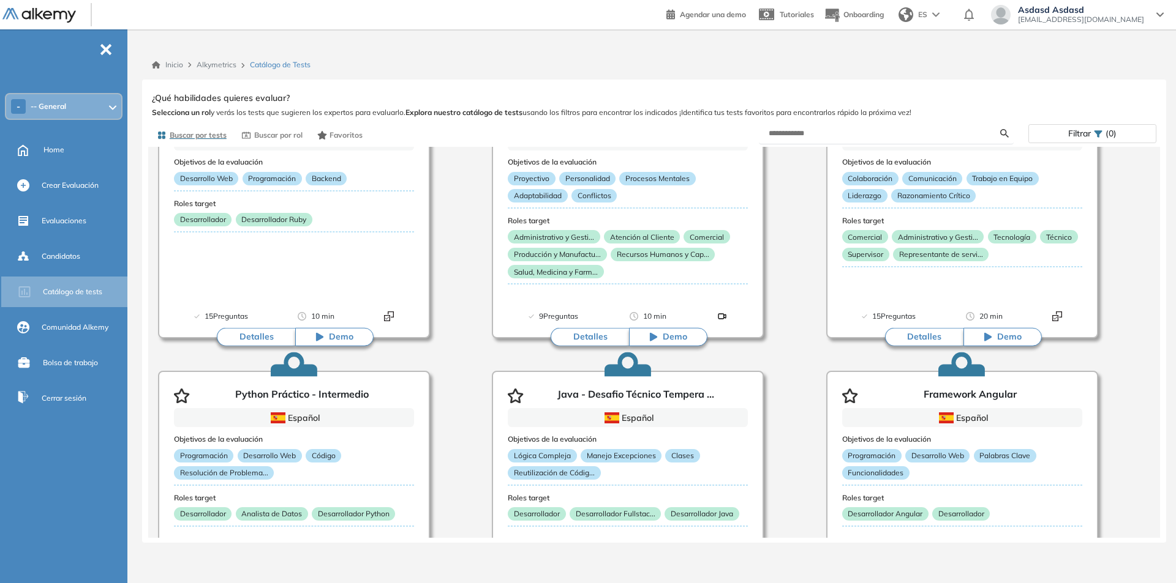
scroll to position [4570, 0]
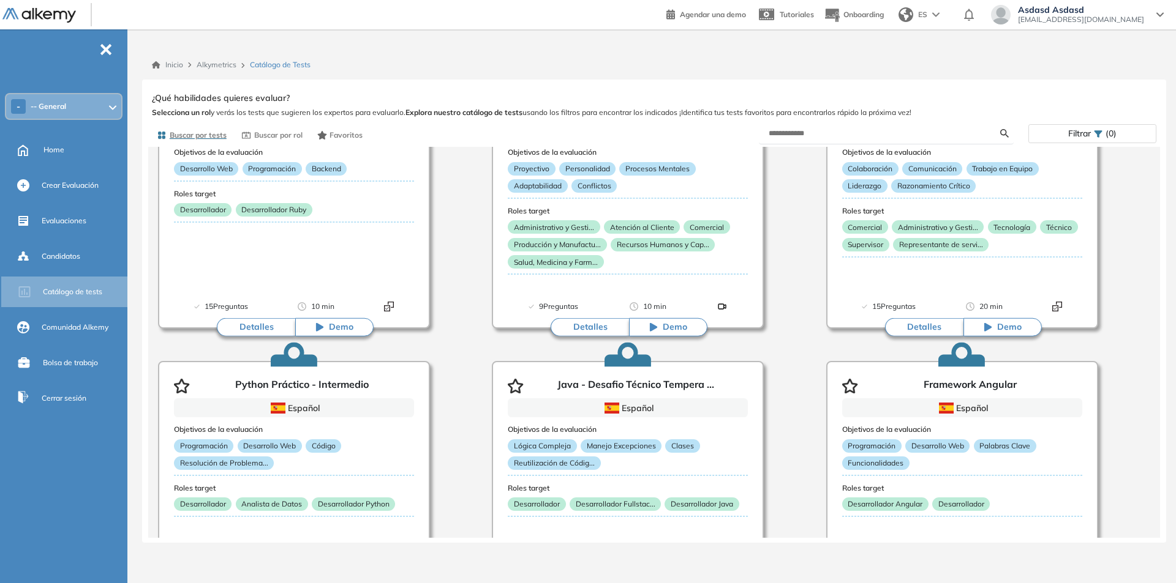
click at [82, 227] on div "Evaluaciones" at bounding box center [83, 221] width 83 height 21
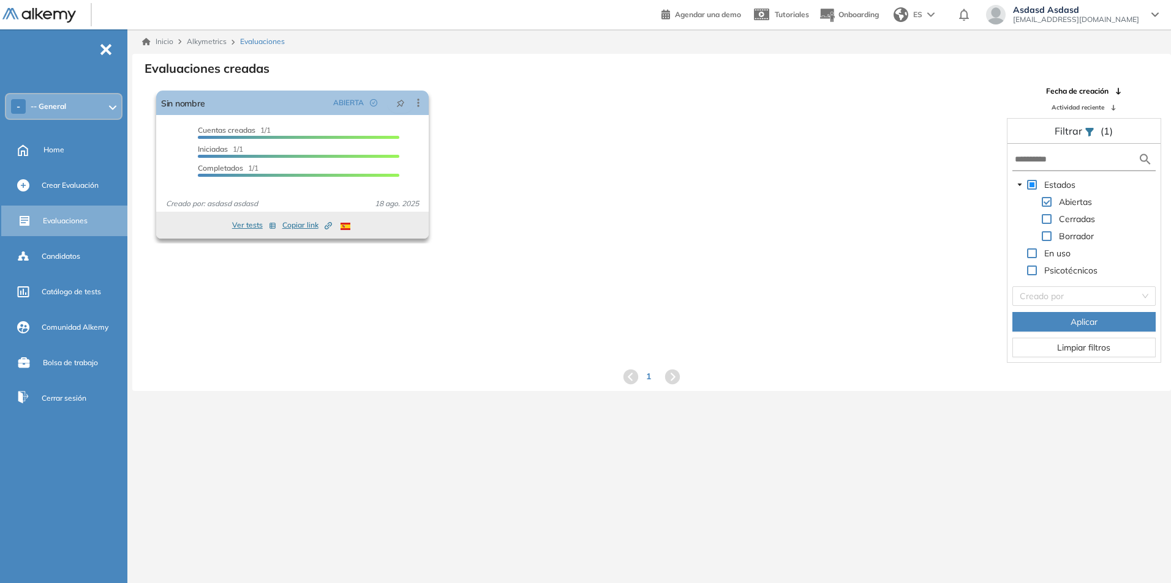
click at [249, 220] on button "Ver tests" at bounding box center [254, 225] width 44 height 15
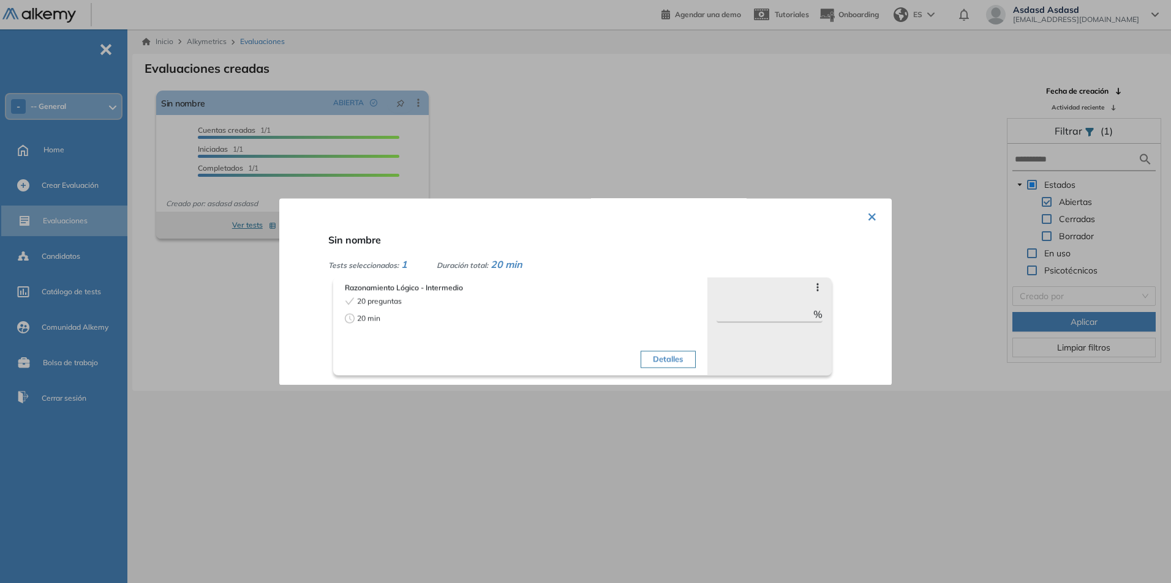
click at [378, 299] on span "20 preguntas" at bounding box center [379, 301] width 45 height 11
click at [650, 371] on div "Detalles" at bounding box center [609, 334] width 172 height 77
click at [659, 364] on button "Detalles" at bounding box center [667, 359] width 54 height 17
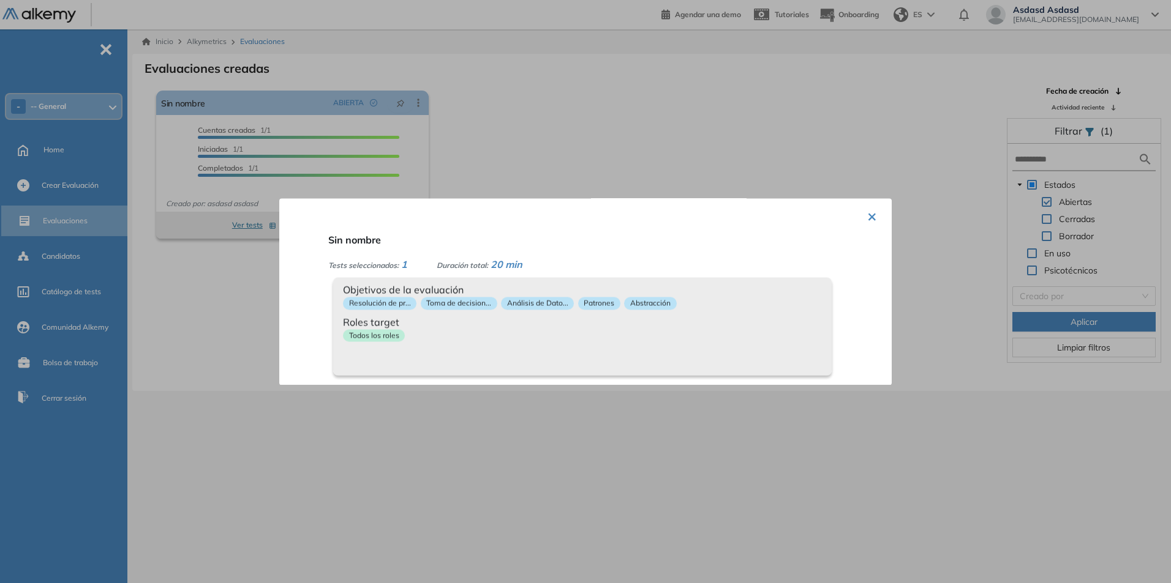
click at [587, 330] on div "Todos los roles" at bounding box center [582, 338] width 479 height 18
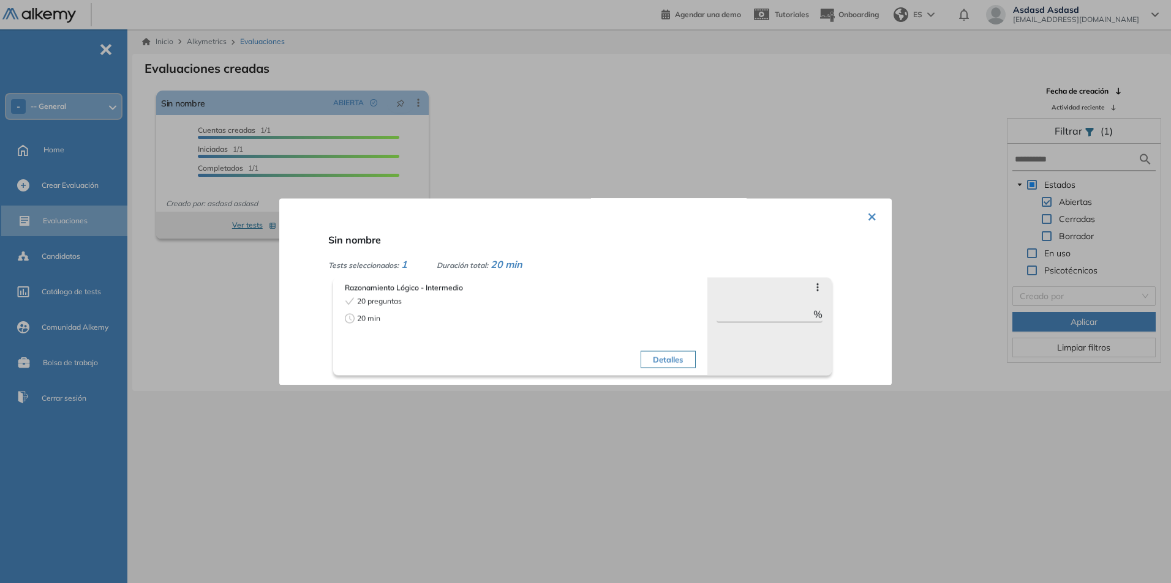
click at [525, 315] on div "Detalles" at bounding box center [609, 334] width 172 height 77
click at [492, 292] on span "Razonamiento Lógico - Intermedio" at bounding box center [520, 287] width 351 height 11
click at [463, 280] on div "Razonamiento Lógico - Intermedio 20 preguntas 20 min Detalles" at bounding box center [520, 328] width 356 height 96
click at [424, 260] on div "Tests seleccionados: 1 Duración total: 20 min" at bounding box center [600, 264] width 544 height 15
click at [488, 268] on span "Duración total:" at bounding box center [462, 264] width 51 height 9
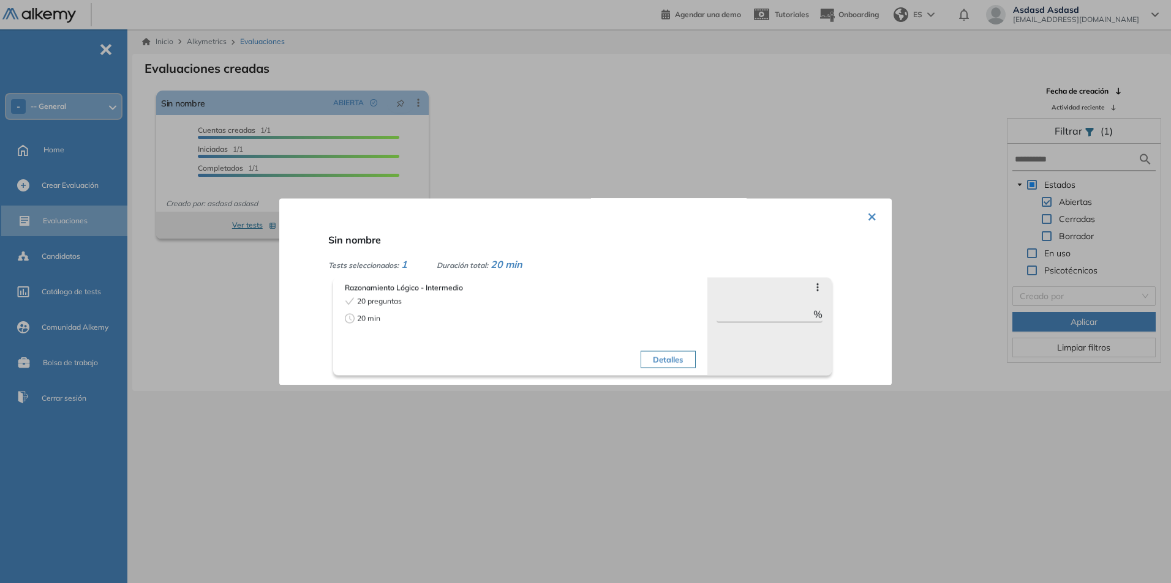
click at [680, 234] on div "Sin nombre Tests seleccionados: 1 Duración total: 20 min Razonamiento Lógico - …" at bounding box center [599, 303] width 553 height 153
click at [806, 284] on div "Saltar preguntas" at bounding box center [769, 287] width 107 height 10
click at [812, 284] on icon at bounding box center [817, 287] width 10 height 10
click at [669, 347] on div "Detalles" at bounding box center [609, 334] width 172 height 77
click at [675, 351] on button "Detalles" at bounding box center [667, 359] width 54 height 17
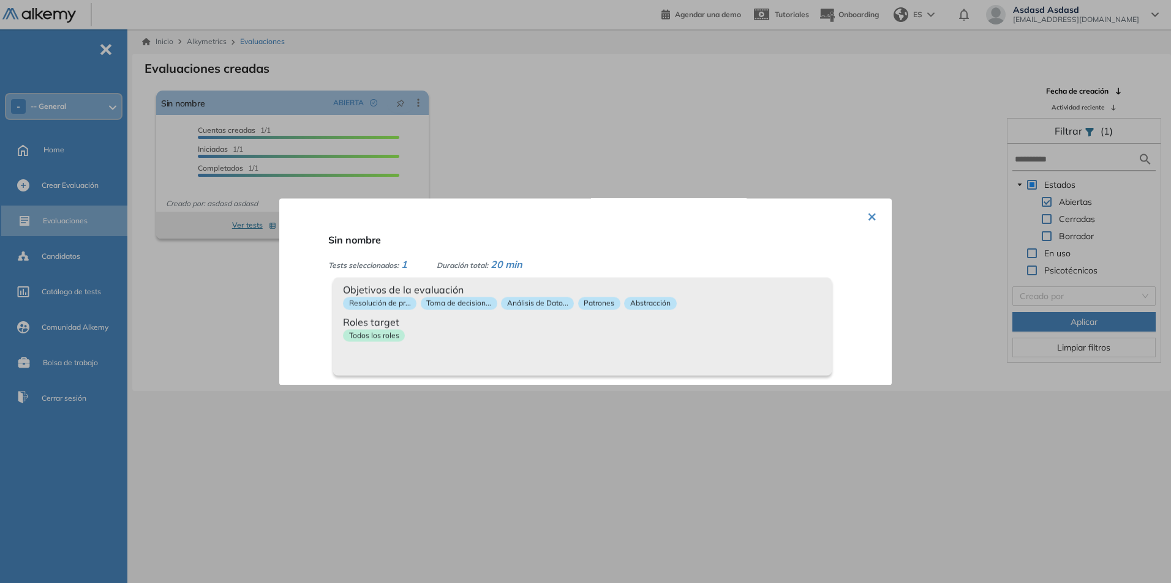
click at [880, 208] on div "× Sin nombre Tests seleccionados: 1 Duración total: 20 min Razonamiento Lógico …" at bounding box center [585, 291] width 612 height 187
click at [877, 206] on div "× Sin nombre Tests seleccionados: 1 Duración total: 20 min Razonamiento Lógico …" at bounding box center [585, 291] width 612 height 187
click at [867, 218] on button "×" at bounding box center [872, 215] width 10 height 24
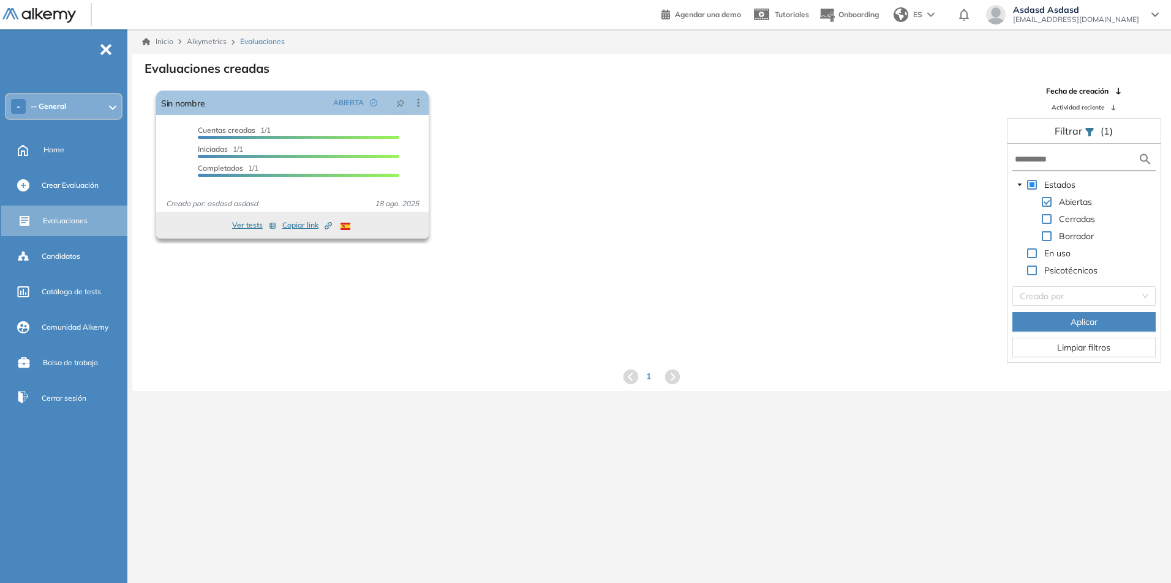
click at [323, 179] on div "Cuentas creadas 1/1 Prefiltrados 0/1 Iniciadas 1/1 Completados 1/1" at bounding box center [298, 153] width 201 height 57
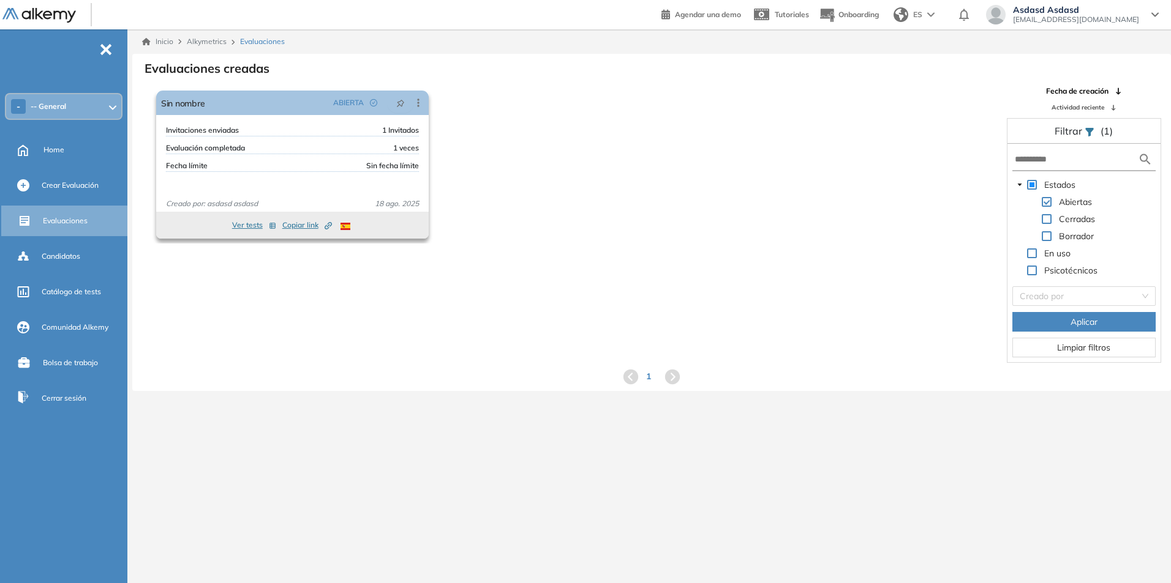
drag, startPoint x: 318, startPoint y: 180, endPoint x: 197, endPoint y: 167, distance: 122.0
click at [318, 181] on div "Invitaciones enviadas 1 Invitados Evaluación completada 1 veces Fecha límite Si…" at bounding box center [292, 157] width 272 height 64
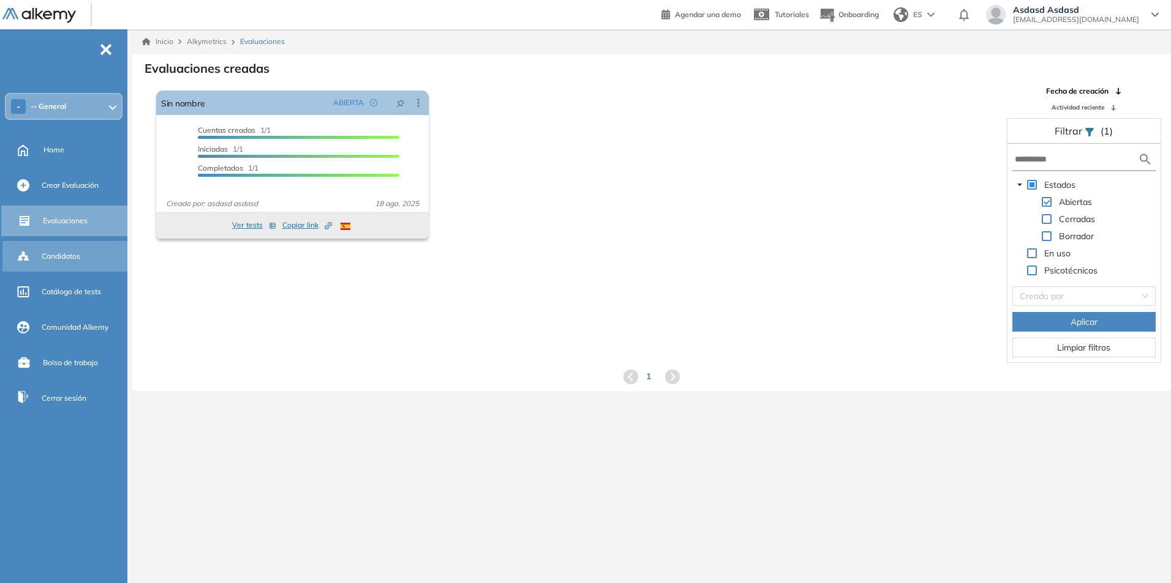
click at [66, 243] on div "Candidatos" at bounding box center [65, 256] width 127 height 31
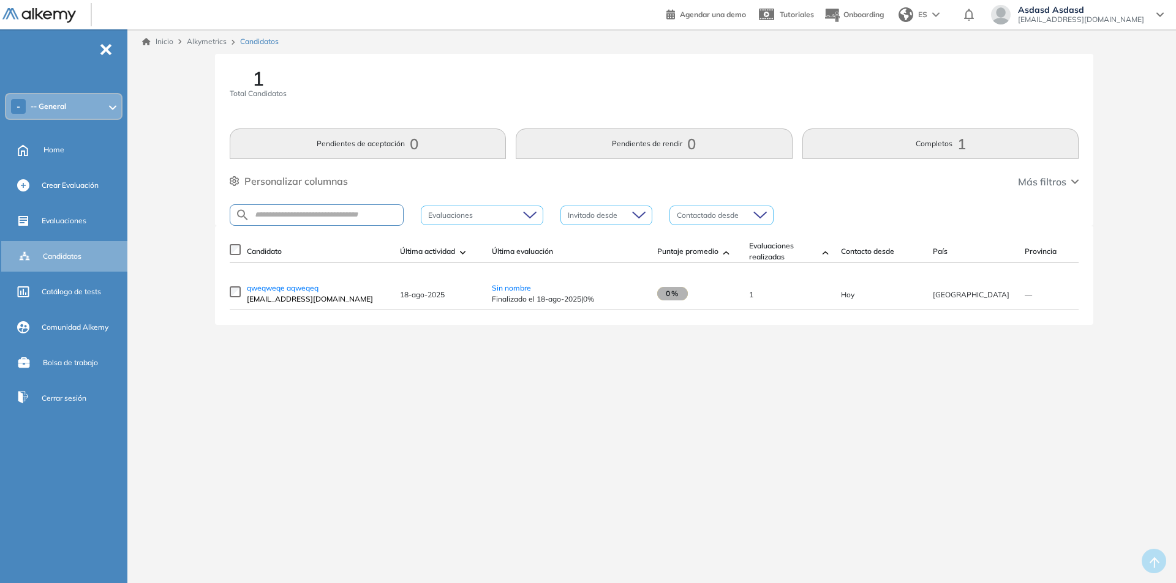
click at [367, 302] on span "uhhbdzyeoaprwcvwiv@nesopf.com" at bounding box center [317, 299] width 141 height 11
click at [1032, 301] on td "—" at bounding box center [1064, 294] width 92 height 32
click at [298, 289] on span "qweqweqe aqweqeq" at bounding box center [283, 287] width 72 height 9
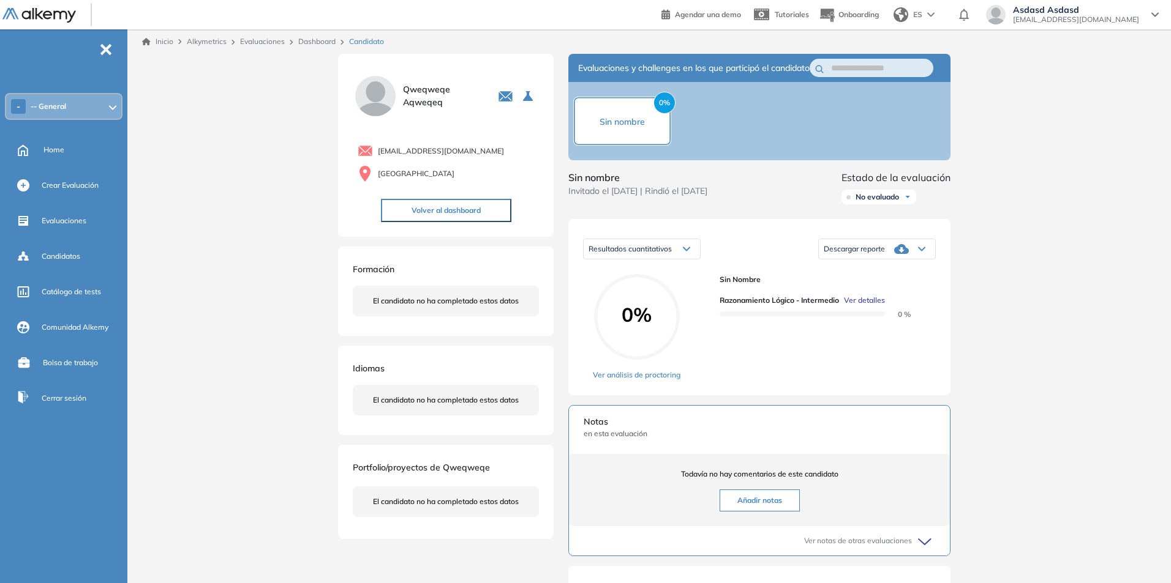
click at [864, 306] on span "Ver detalles" at bounding box center [864, 300] width 41 height 11
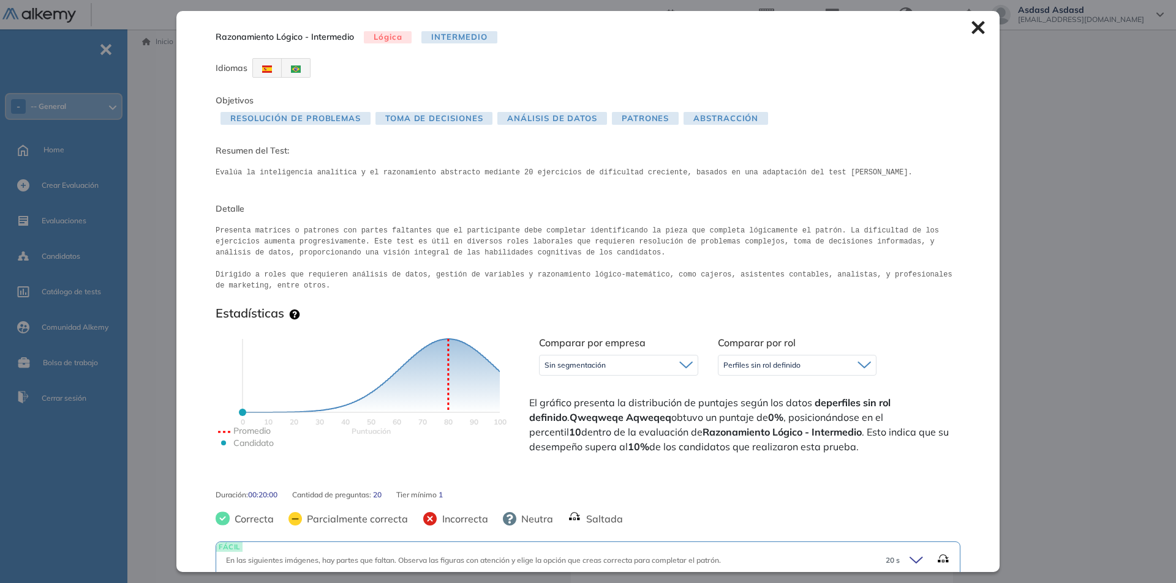
click at [603, 238] on pre "Presenta matrices o patrones con partes faltantes que el participante debe comp…" at bounding box center [588, 258] width 744 height 66
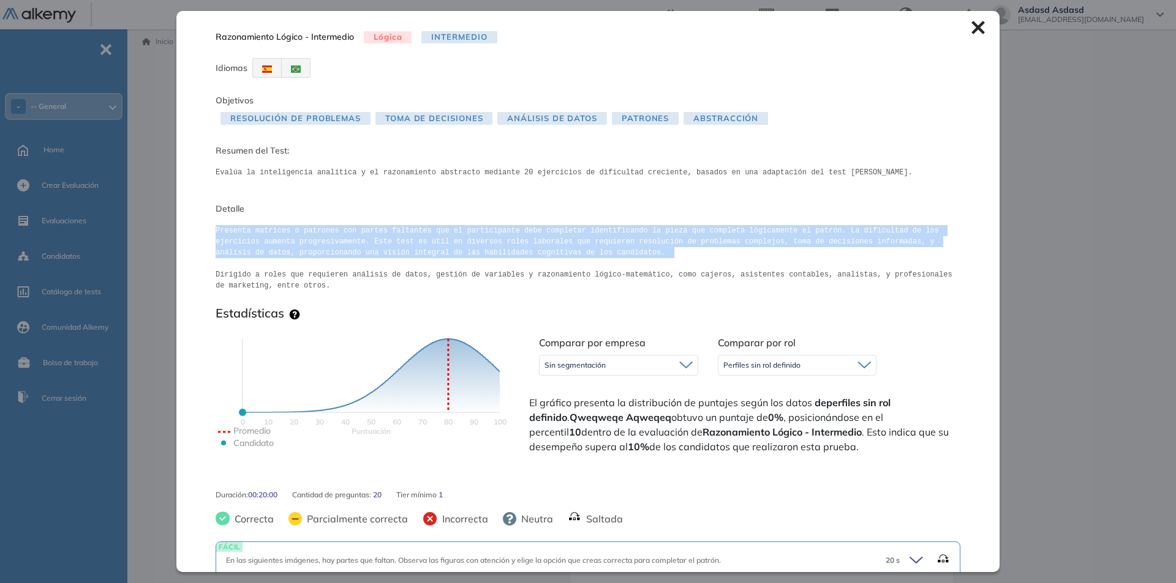
click at [603, 238] on pre "Presenta matrices o patrones con partes faltantes que el participante debe comp…" at bounding box center [588, 258] width 744 height 66
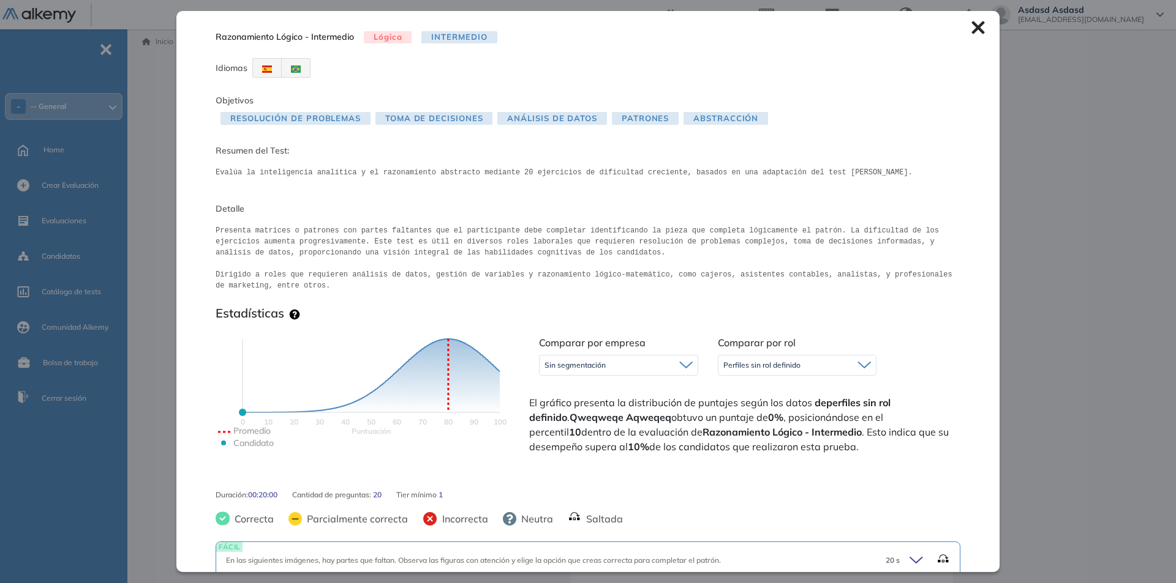
click at [971, 34] on icon at bounding box center [977, 27] width 13 height 13
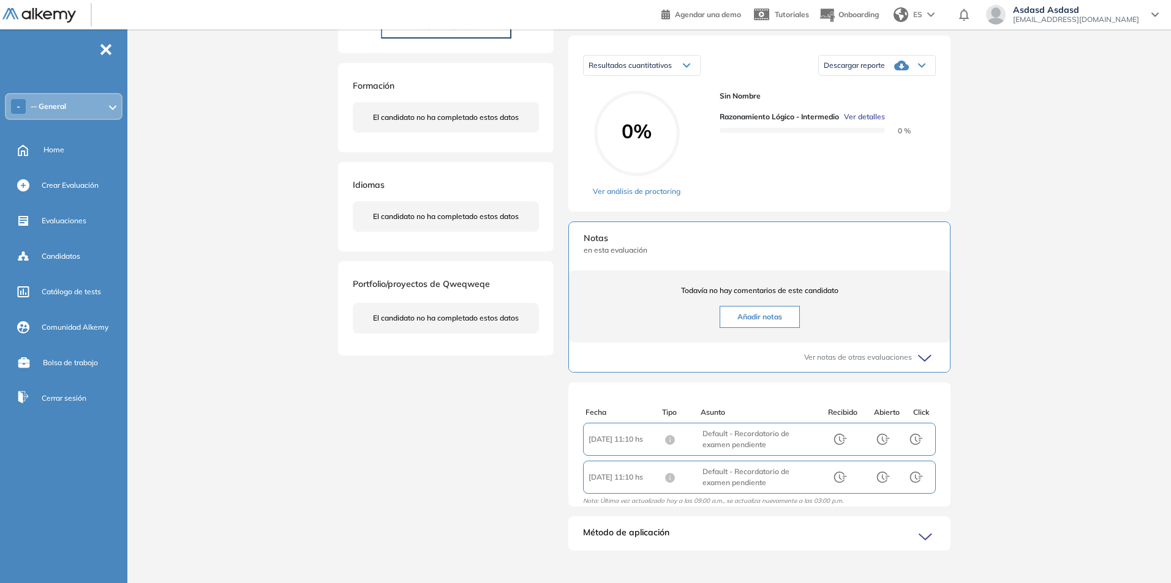
scroll to position [3, 0]
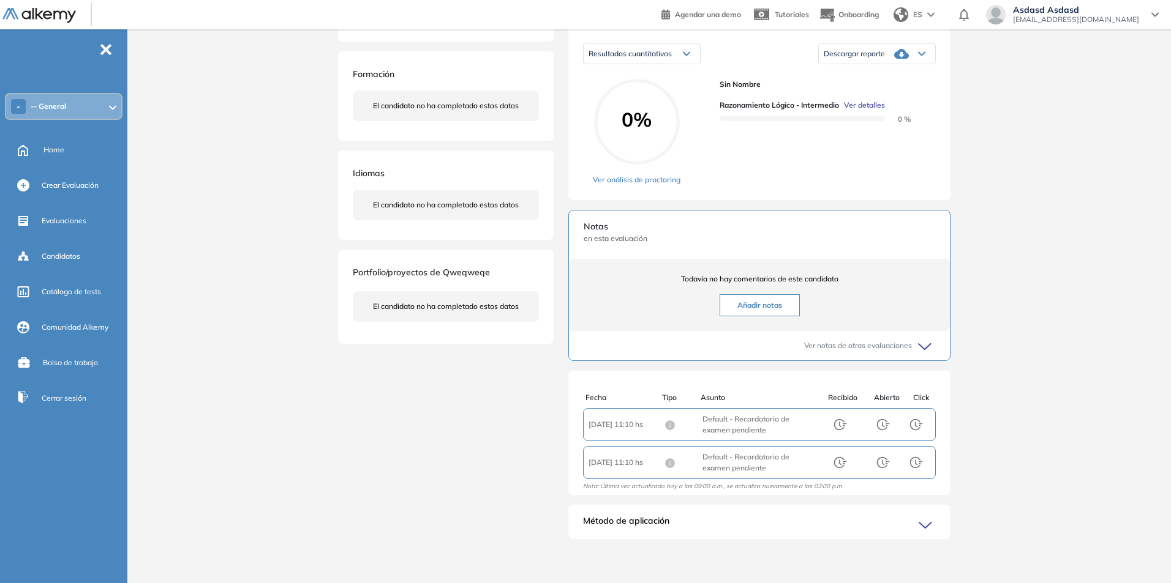
click at [630, 516] on span "Método de aplicación" at bounding box center [626, 525] width 86 height 20
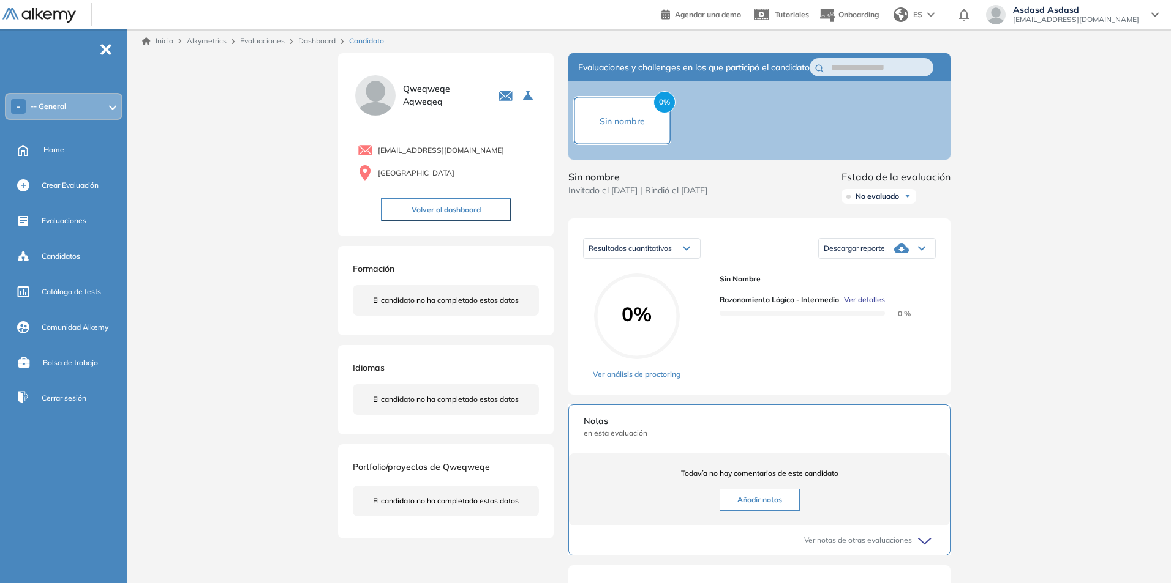
scroll to position [0, 0]
click at [544, 370] on div "Idiomas El candidato no ha completado estos datos" at bounding box center [446, 390] width 216 height 89
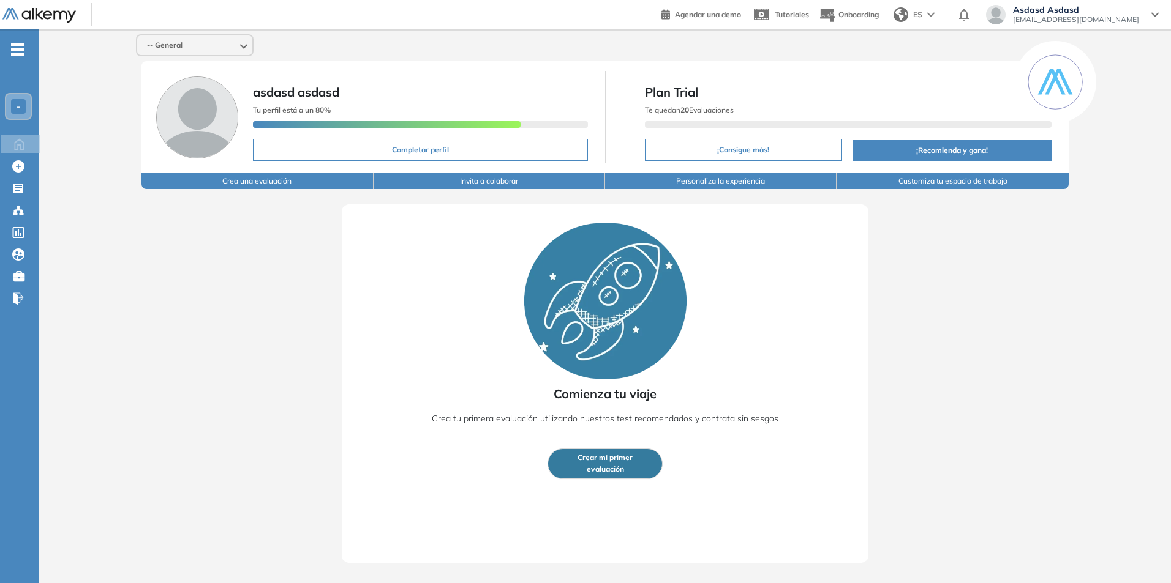
click at [481, 318] on div "Comienza tu viaje Crea tu primera evaluación utilizando nuestros test recomenda…" at bounding box center [605, 384] width 527 height 360
click at [517, 182] on button "Invita a colaborar" at bounding box center [491, 181] width 233 height 16
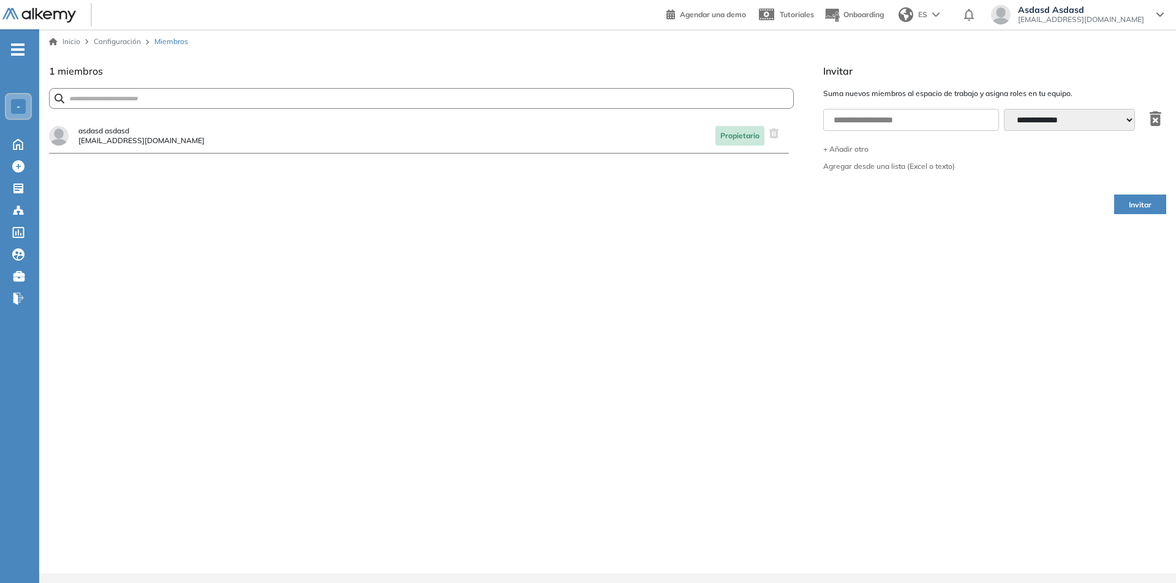
click at [369, 223] on div "¿Estás seguro que quieres eliminar a este miembro? Cancelar Eliminar asdasd asd…" at bounding box center [421, 346] width 744 height 455
click at [16, 192] on icon at bounding box center [18, 189] width 10 height 10
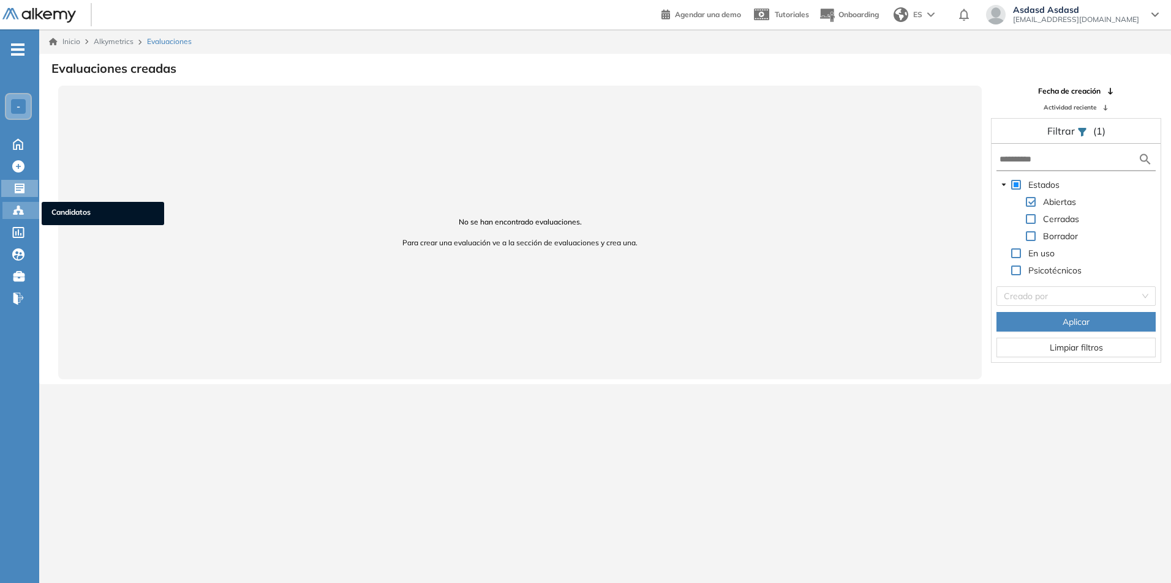
click at [25, 207] on div at bounding box center [19, 209] width 15 height 15
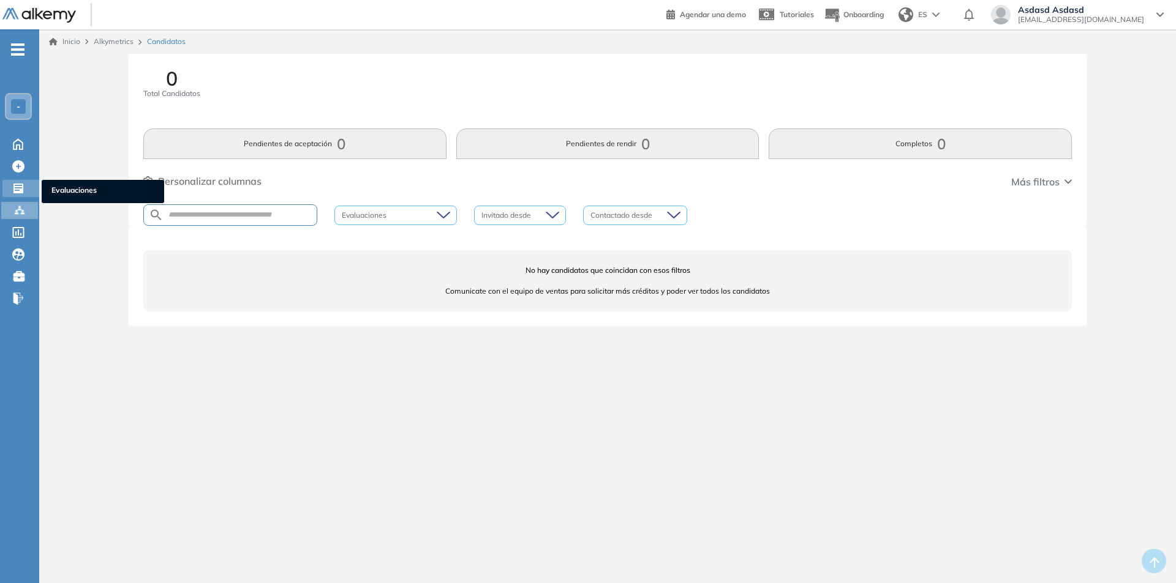
click at [20, 194] on icon at bounding box center [18, 188] width 12 height 12
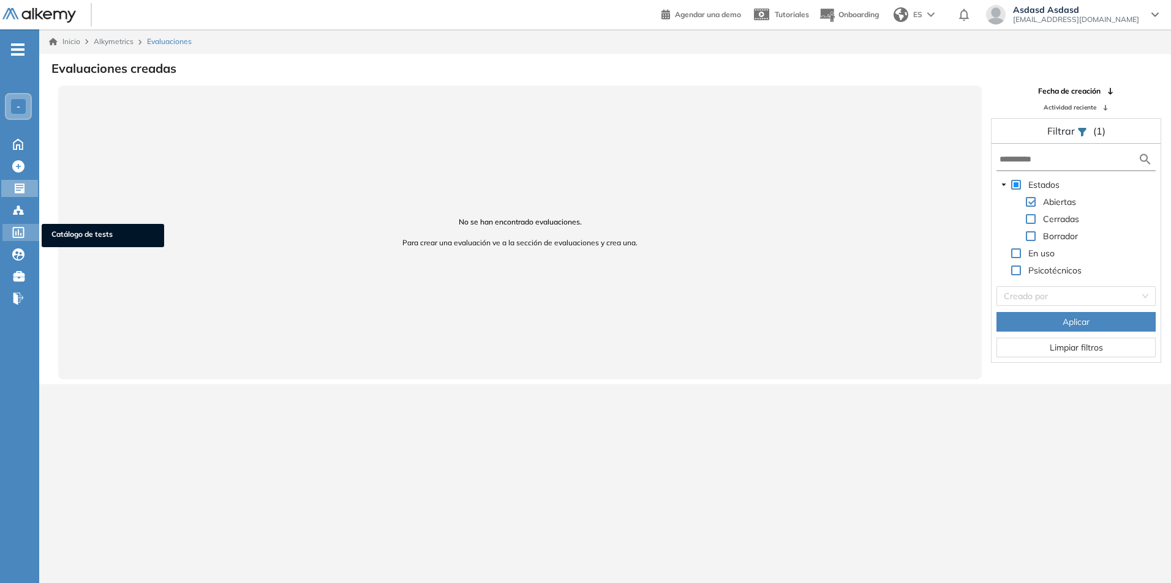
click at [20, 231] on icon at bounding box center [18, 232] width 12 height 11
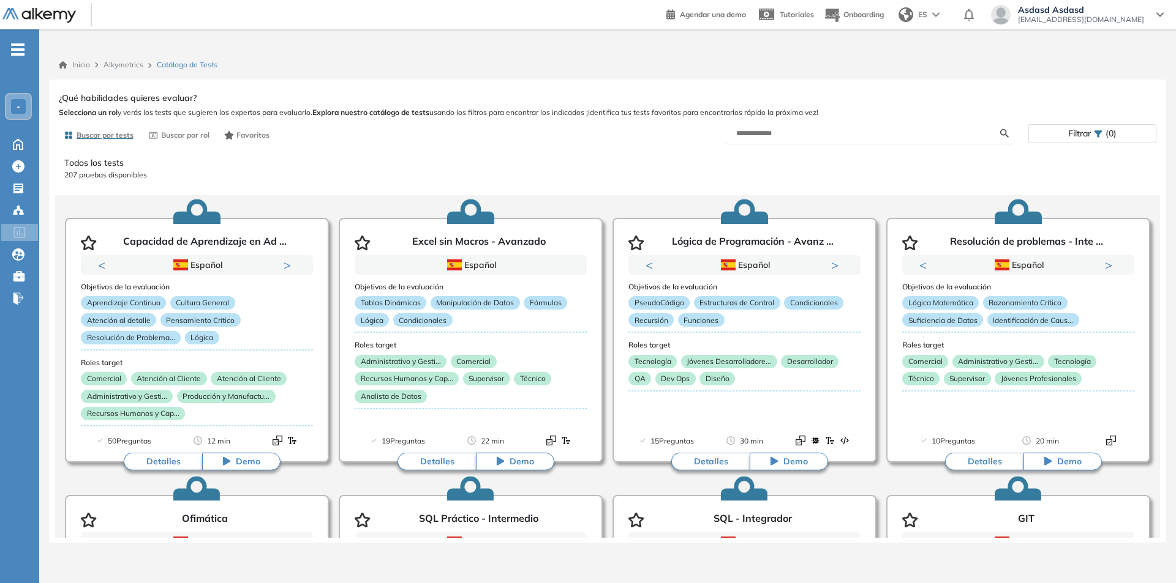
click at [798, 127] on form at bounding box center [869, 133] width 287 height 21
drag, startPoint x: 798, startPoint y: 127, endPoint x: 798, endPoint y: 134, distance: 7.4
click at [798, 129] on form at bounding box center [869, 133] width 287 height 21
click at [798, 134] on input "text" at bounding box center [868, 133] width 264 height 11
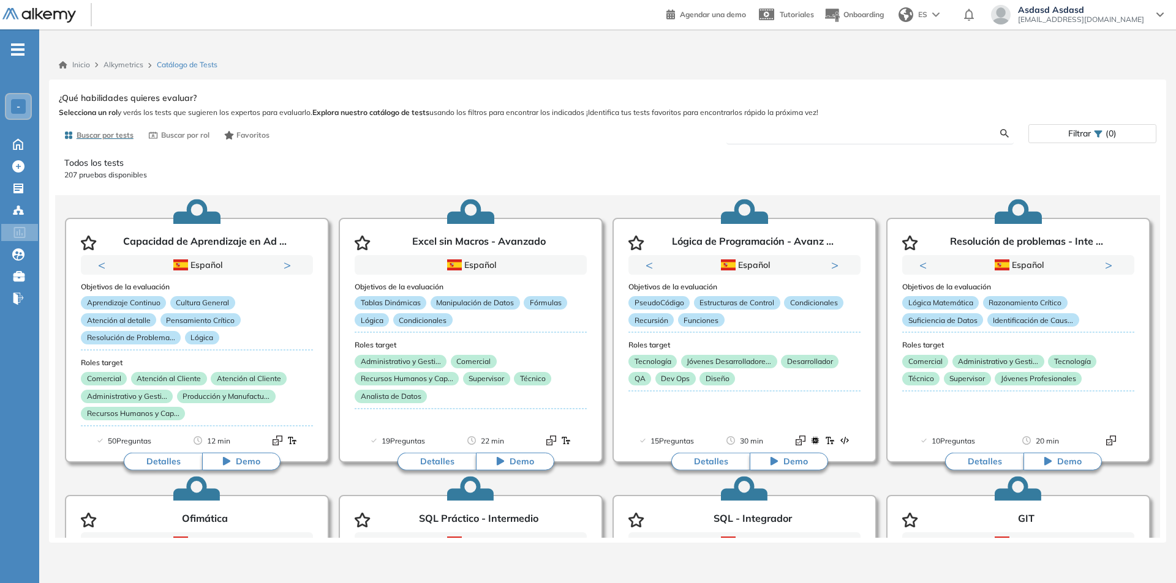
click at [798, 134] on input "text" at bounding box center [868, 133] width 264 height 11
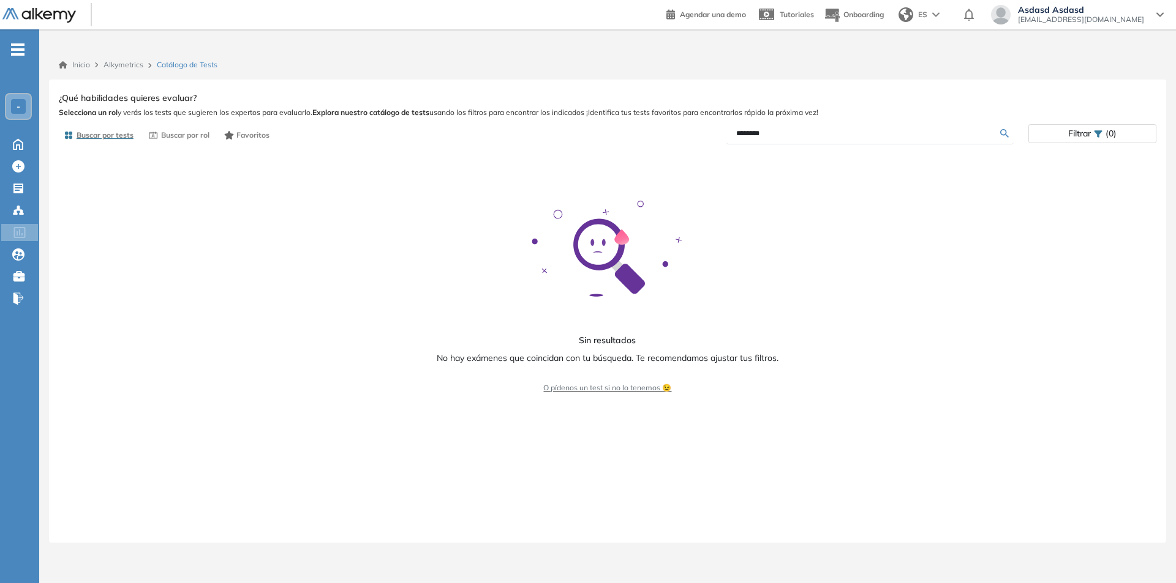
drag, startPoint x: 757, startPoint y: 134, endPoint x: 771, endPoint y: 133, distance: 13.5
click at [771, 133] on input "********" at bounding box center [868, 133] width 264 height 11
click at [772, 133] on input "********" at bounding box center [868, 133] width 264 height 11
click at [771, 130] on input "********" at bounding box center [868, 133] width 264 height 11
click at [803, 137] on input "**********" at bounding box center [868, 133] width 264 height 11
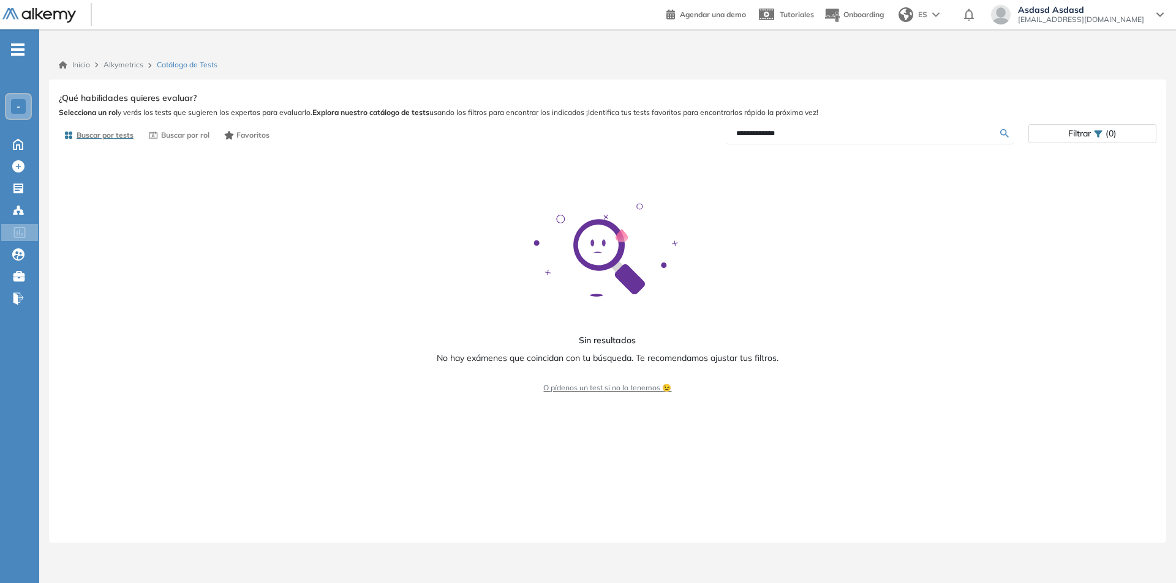
type input "**********"
drag, startPoint x: 803, startPoint y: 137, endPoint x: 678, endPoint y: 140, distance: 124.9
click at [678, 140] on div "**********" at bounding box center [817, 133] width 421 height 21
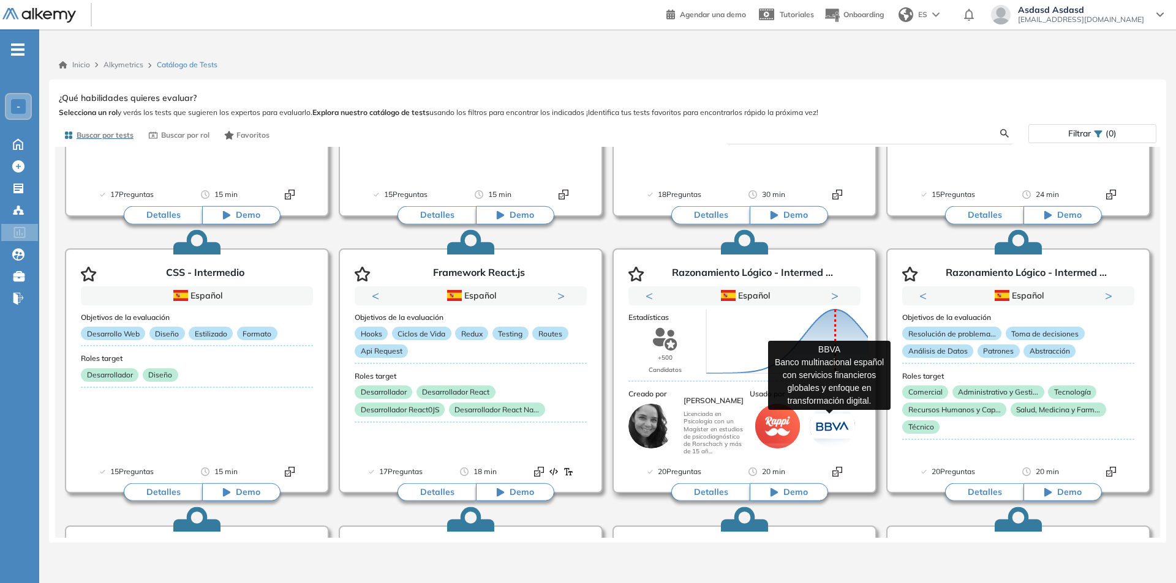
scroll to position [847, 0]
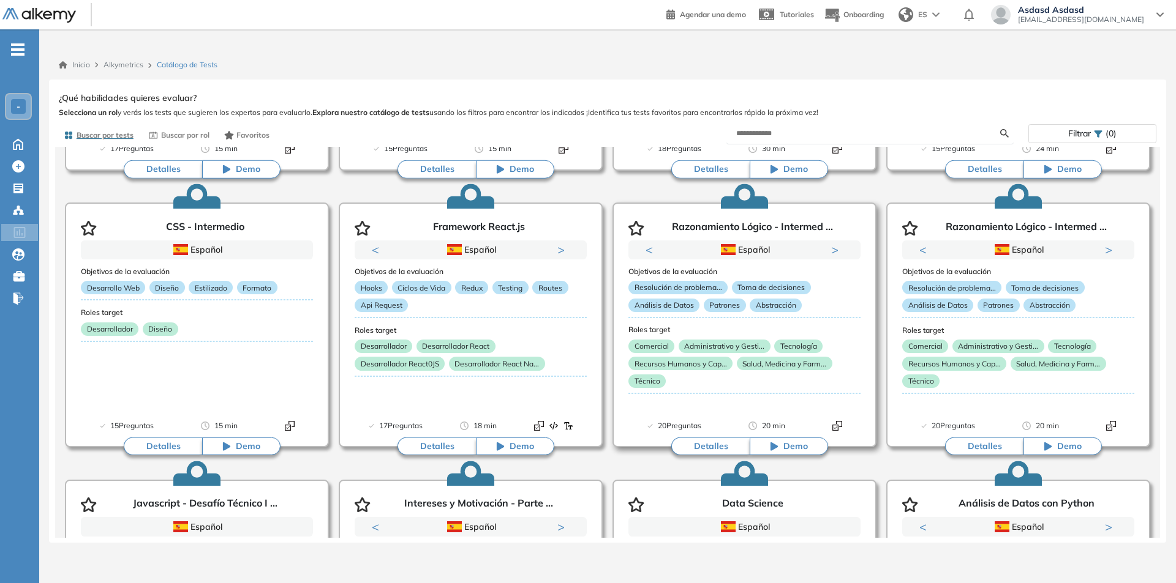
click at [701, 452] on button "Detalles" at bounding box center [710, 447] width 78 height 18
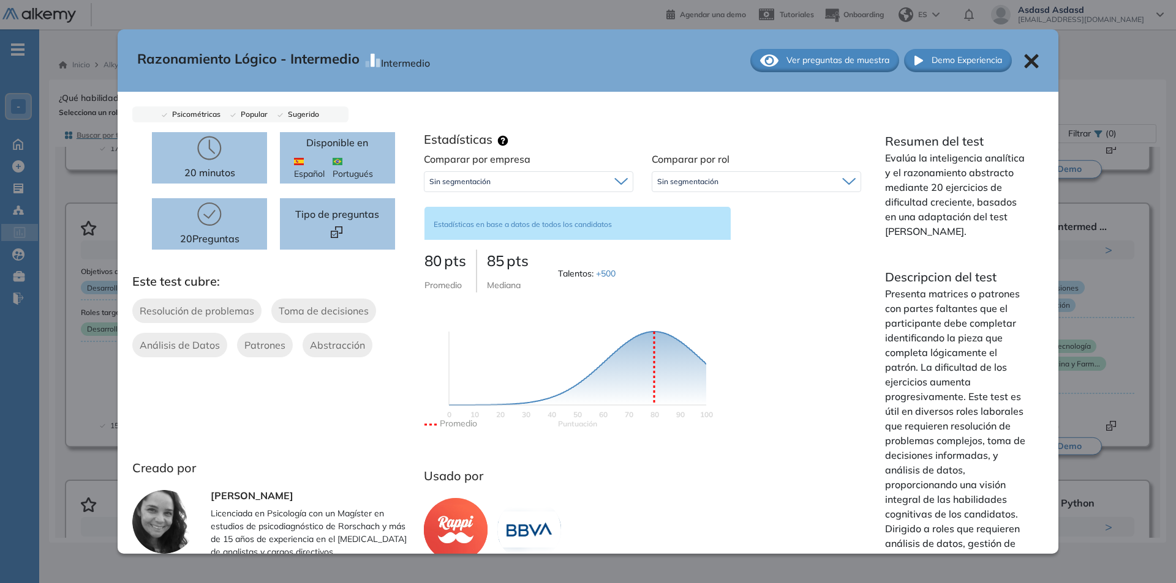
click at [798, 57] on span "Ver preguntas de muestra" at bounding box center [837, 60] width 103 height 13
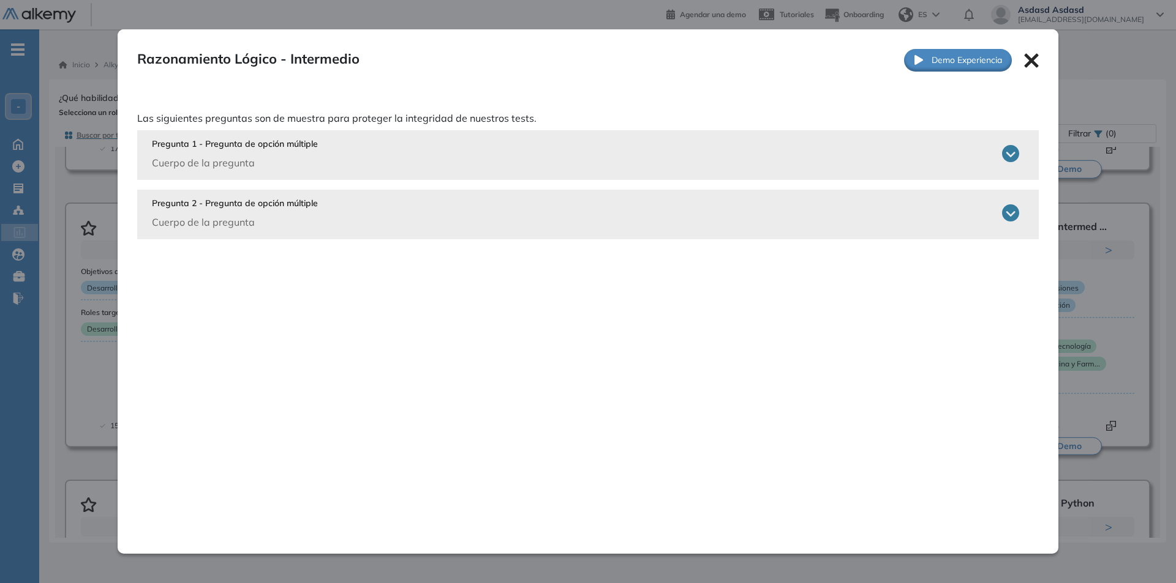
click at [498, 159] on div "Pregunta 1 - Pregunta de opción múltiple Cuerpo de la pregunta" at bounding box center [585, 154] width 867 height 32
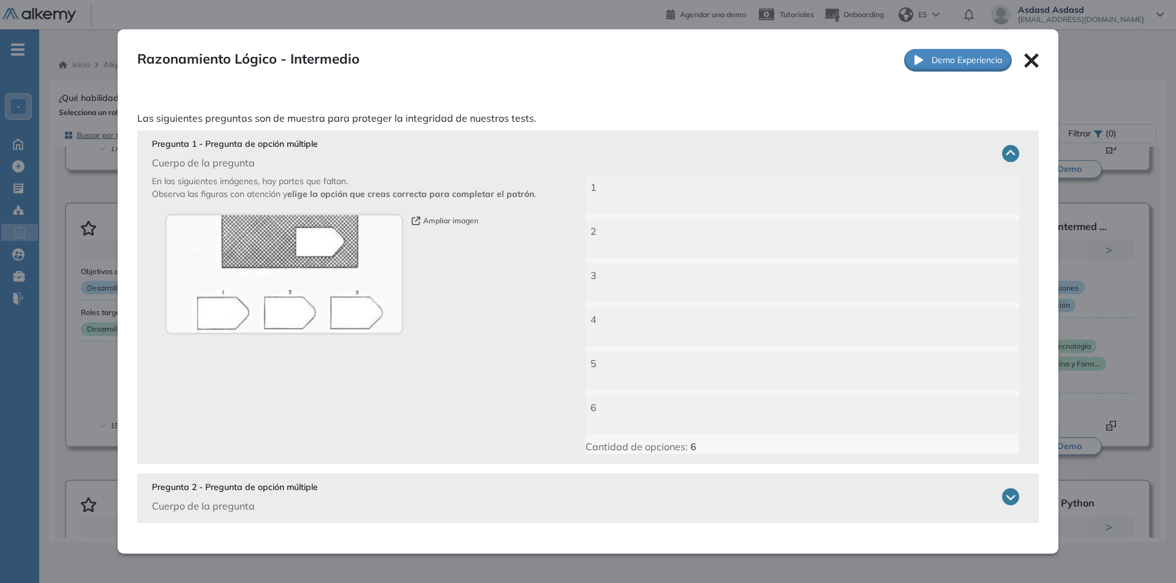
click at [446, 505] on div "Pregunta 2 - Pregunta de opción múltiple Cuerpo de la pregunta" at bounding box center [585, 497] width 867 height 32
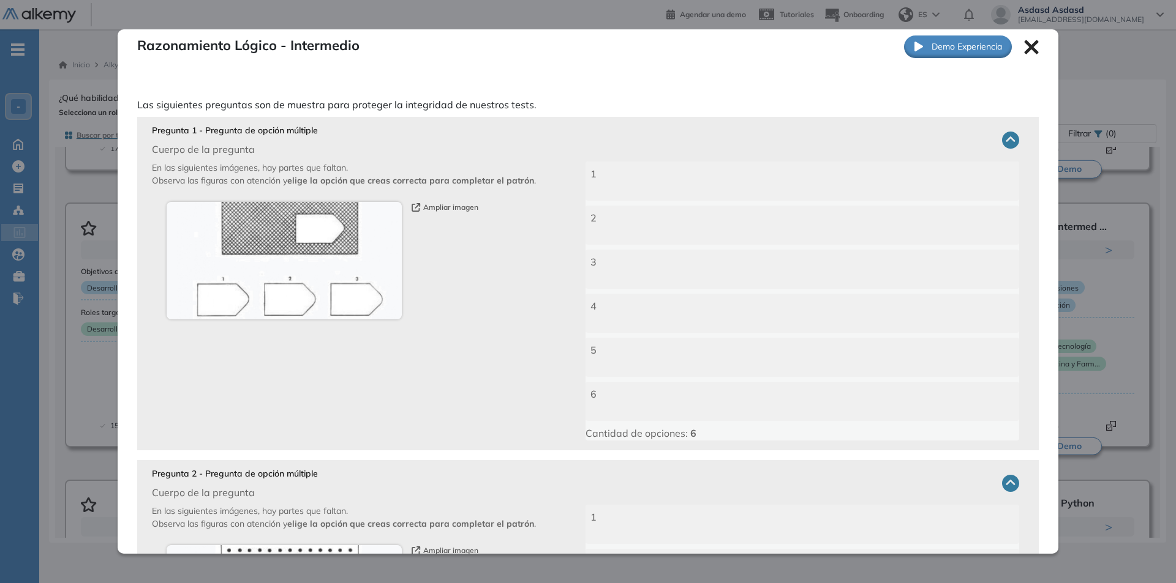
scroll to position [0, 0]
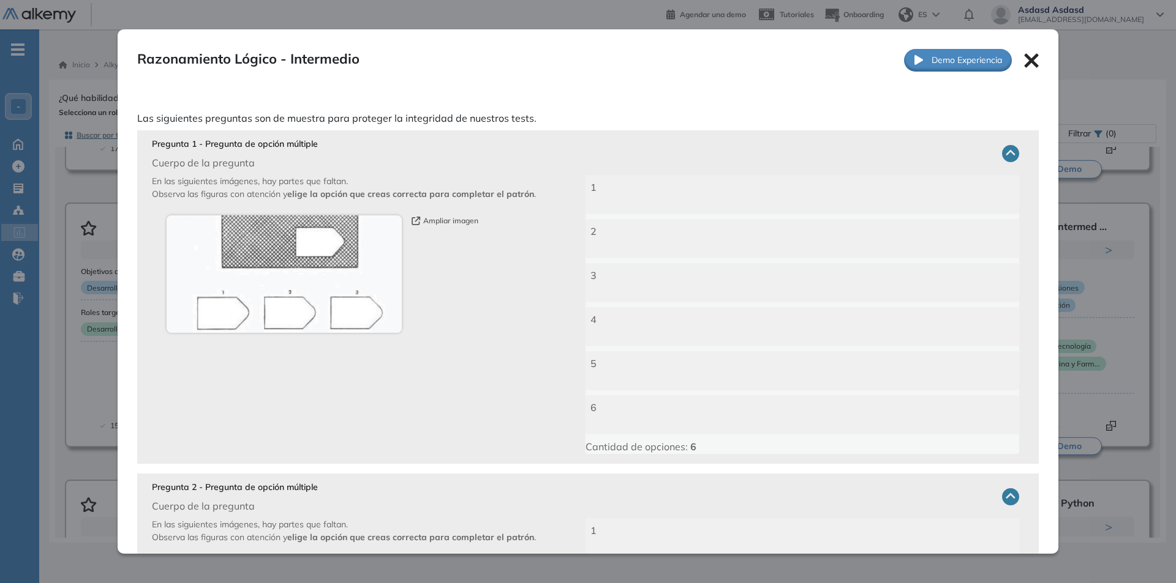
click at [285, 345] on p "En las siguientes imágenes, hay partes que faltan. Observa las figuras con aten…" at bounding box center [368, 314] width 433 height 279
click at [293, 352] on p "En las siguientes imágenes, hay partes que faltan. Observa las figuras con aten…" at bounding box center [368, 314] width 433 height 279
click at [368, 320] on img at bounding box center [284, 275] width 235 height 118
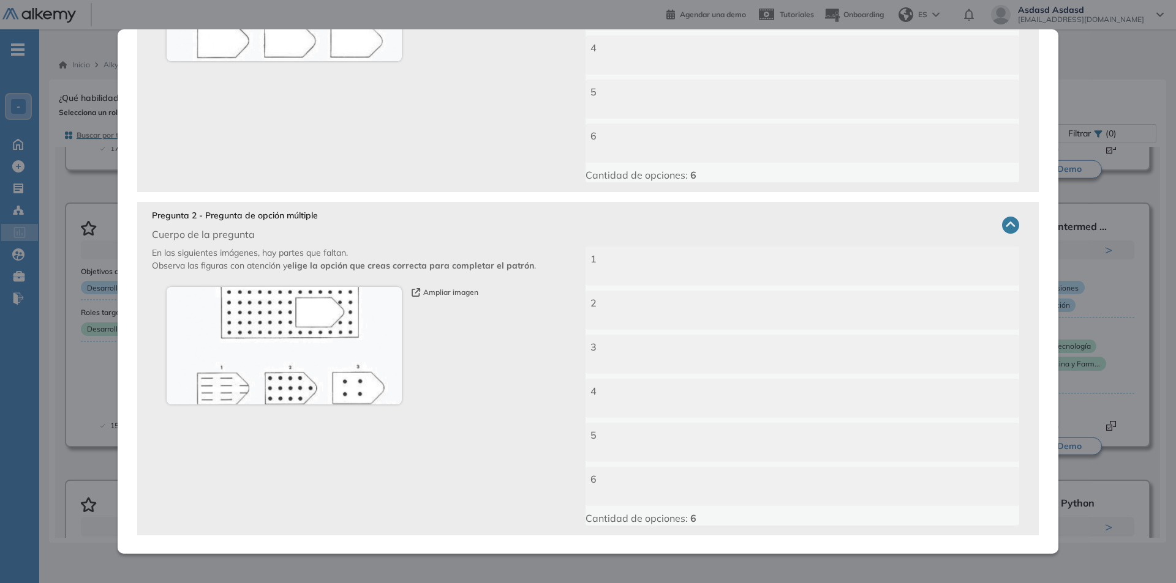
scroll to position [277, 0]
click at [422, 397] on div "Ampliar imagen" at bounding box center [361, 341] width 389 height 118
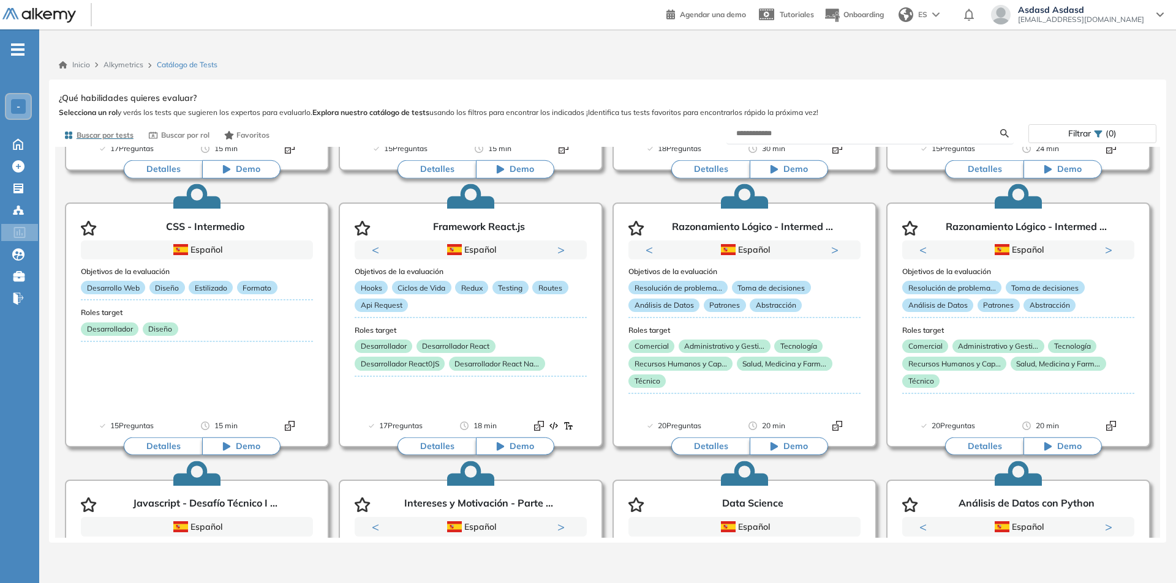
click at [1054, 197] on div "Razonamiento Lógico - Intermedio Intermedio Ver preguntas de muestra Demo Exper…" at bounding box center [607, 313] width 1097 height 449
click at [983, 440] on button "Detalles" at bounding box center [984, 447] width 78 height 18
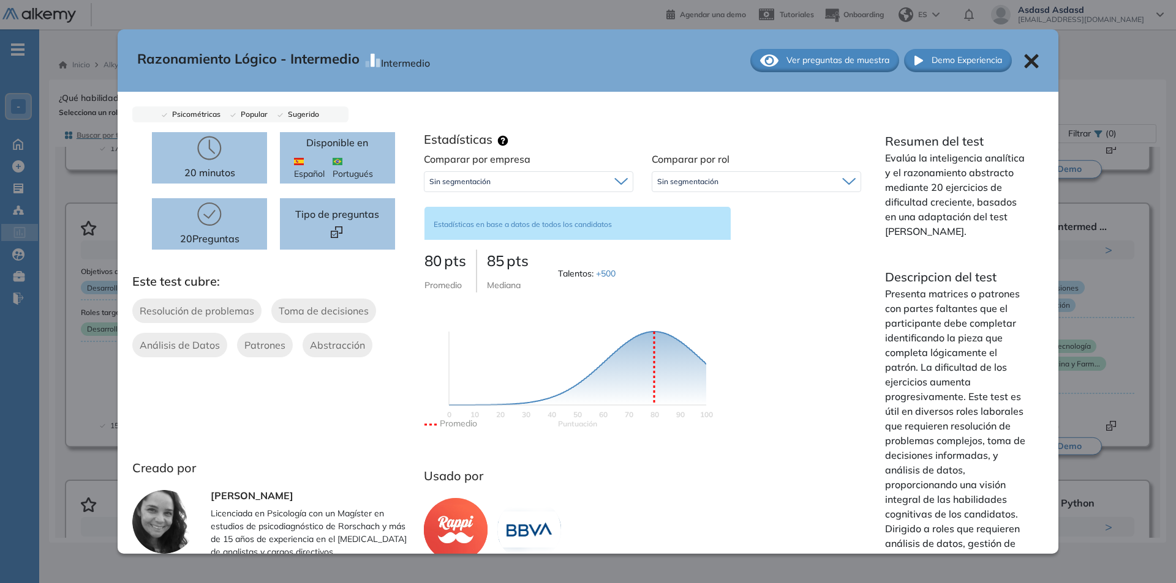
click at [787, 56] on span "Ver preguntas de muestra" at bounding box center [837, 60] width 103 height 13
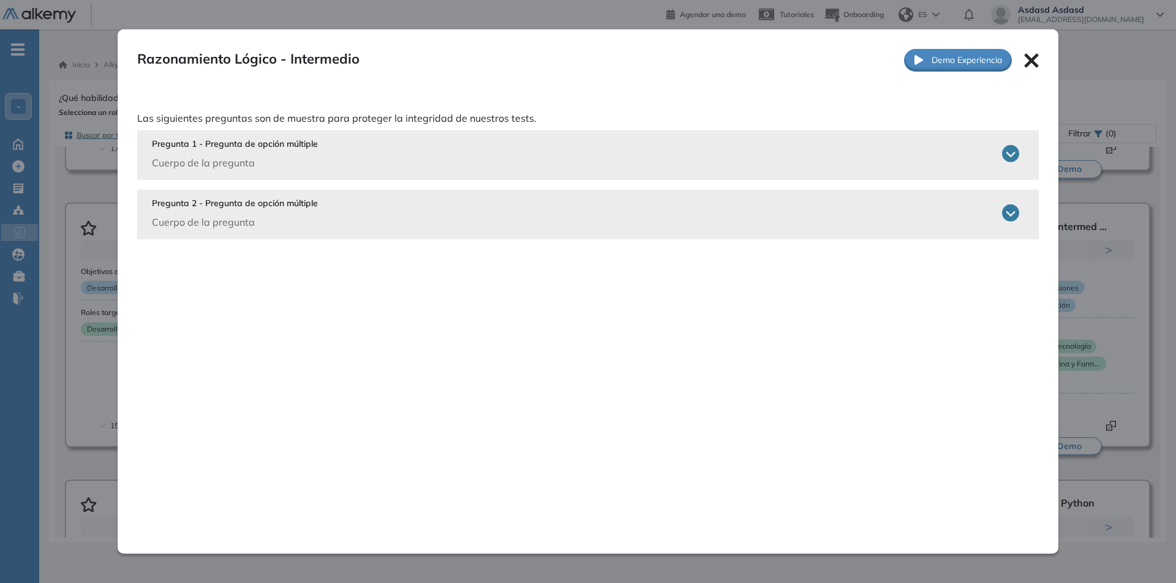
click at [473, 167] on div "Pregunta 1 - Pregunta de opción múltiple Cuerpo de la pregunta" at bounding box center [585, 154] width 867 height 32
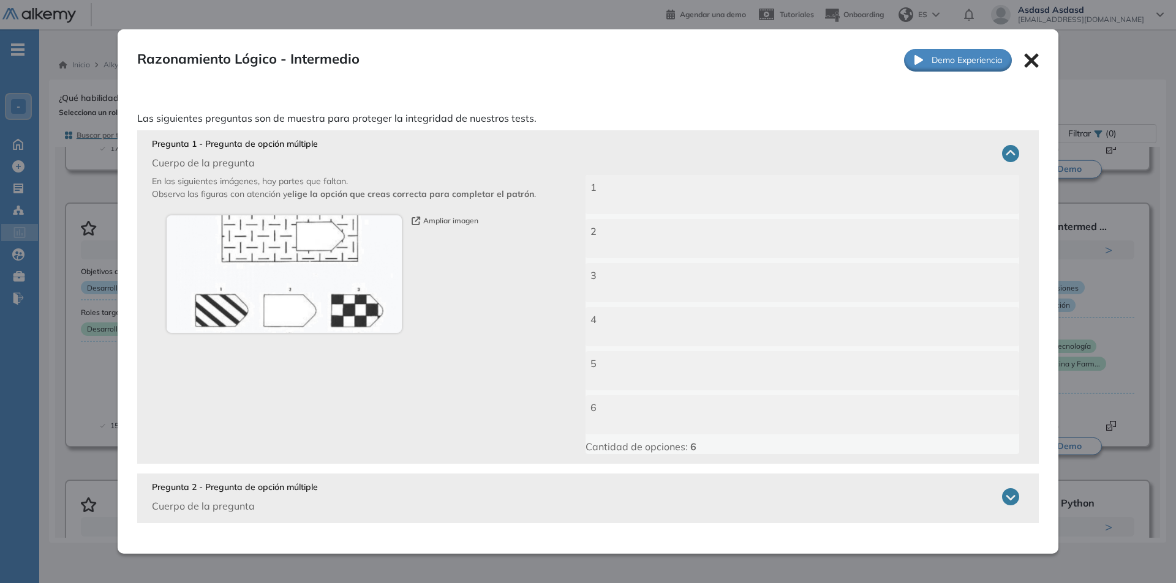
click at [457, 496] on div "Pregunta 2 - Pregunta de opción múltiple Cuerpo de la pregunta" at bounding box center [585, 497] width 867 height 32
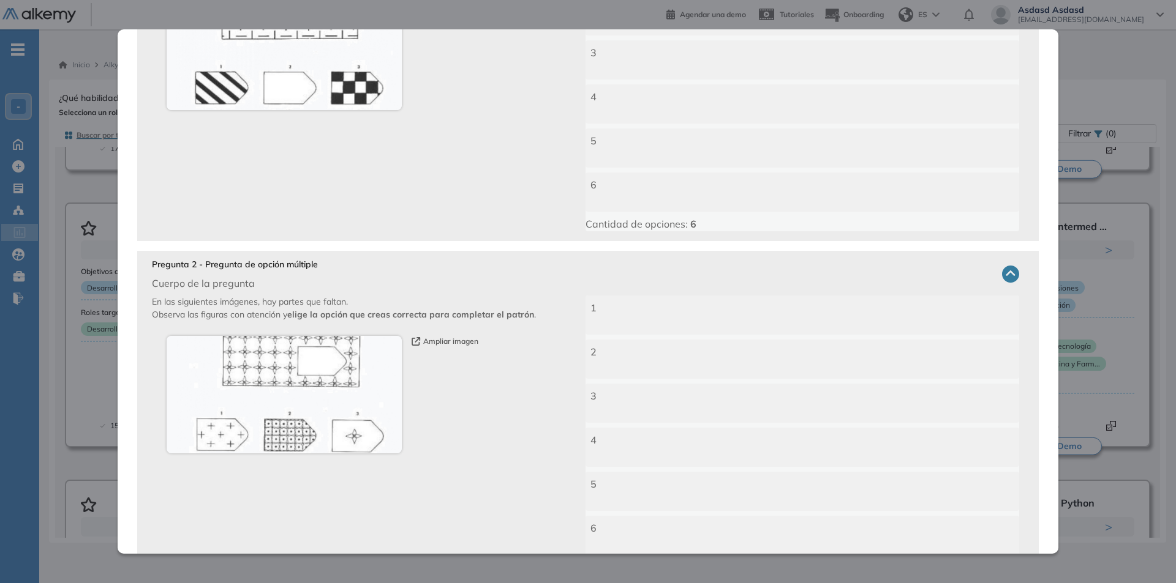
scroll to position [277, 0]
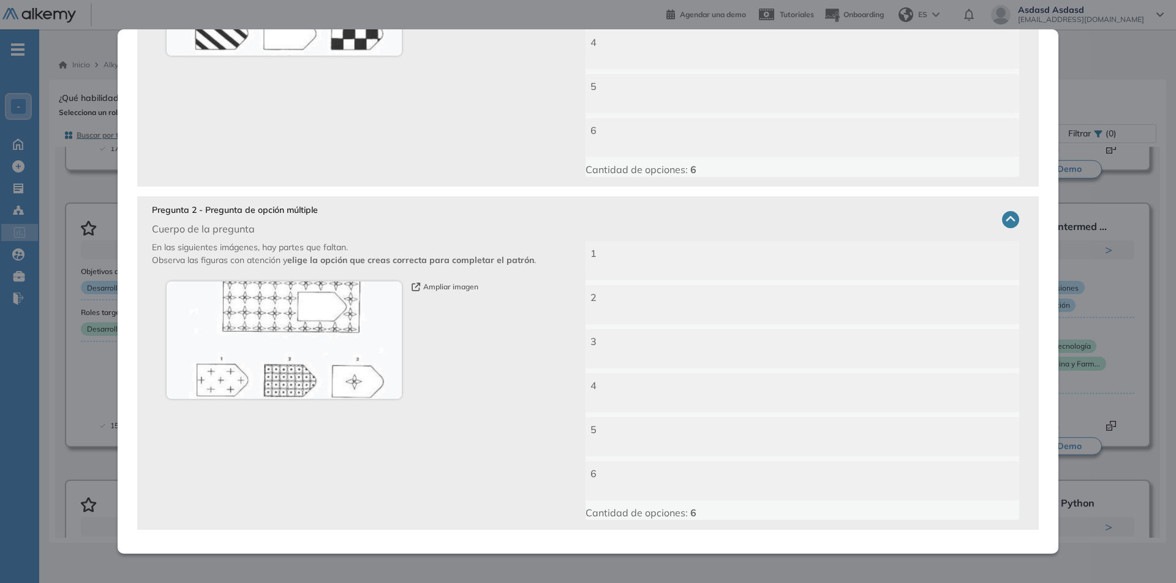
click at [433, 404] on p "En las siguientes imágenes, hay partes que faltan. Observa las figuras con aten…" at bounding box center [368, 380] width 433 height 279
click at [1114, 110] on div "Razonamiento Lógico - Intermedio Intermedio Ver preguntas de muestra Demo Exper…" at bounding box center [607, 313] width 1097 height 449
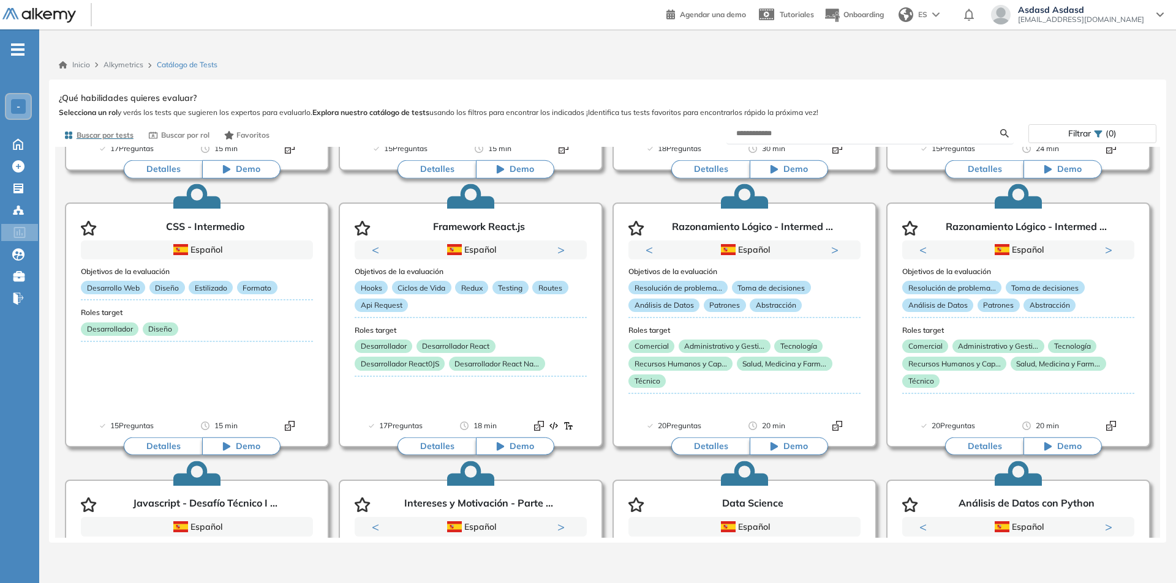
scroll to position [0, 0]
click at [1035, 399] on div "Objetivos de la evaluación Resolución de problema... Toma de decisiones Análisi…" at bounding box center [1018, 340] width 232 height 160
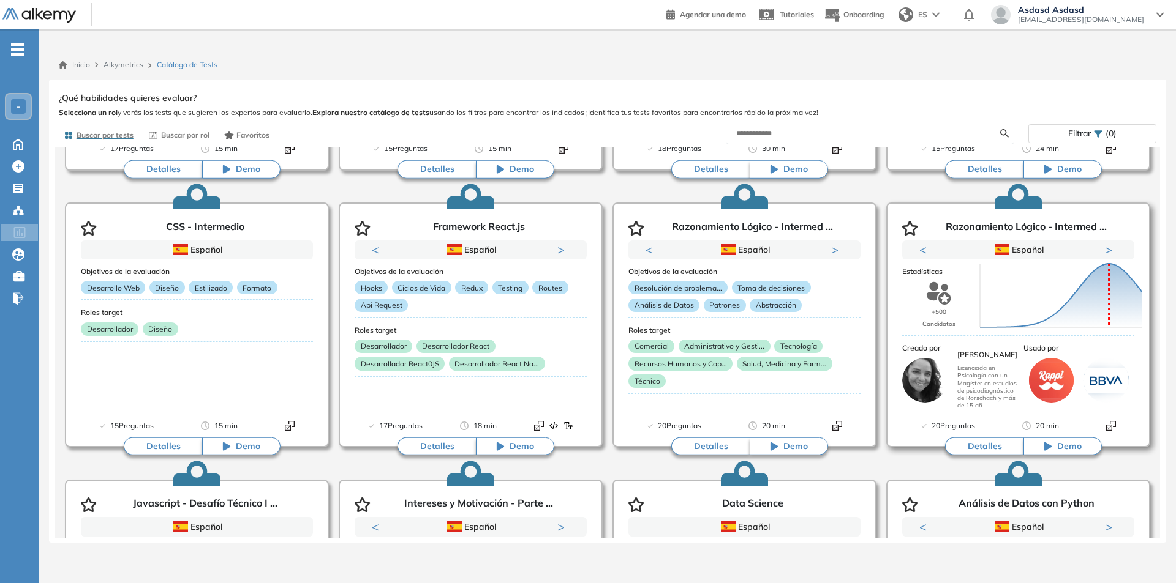
click at [1035, 399] on img at bounding box center [1051, 380] width 45 height 45
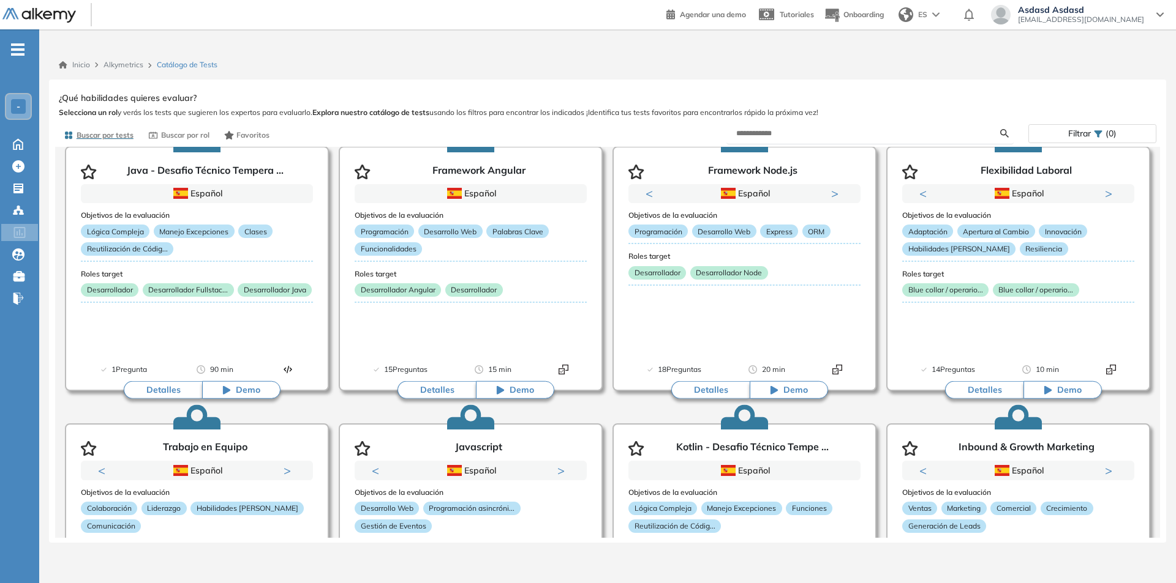
scroll to position [3677, 0]
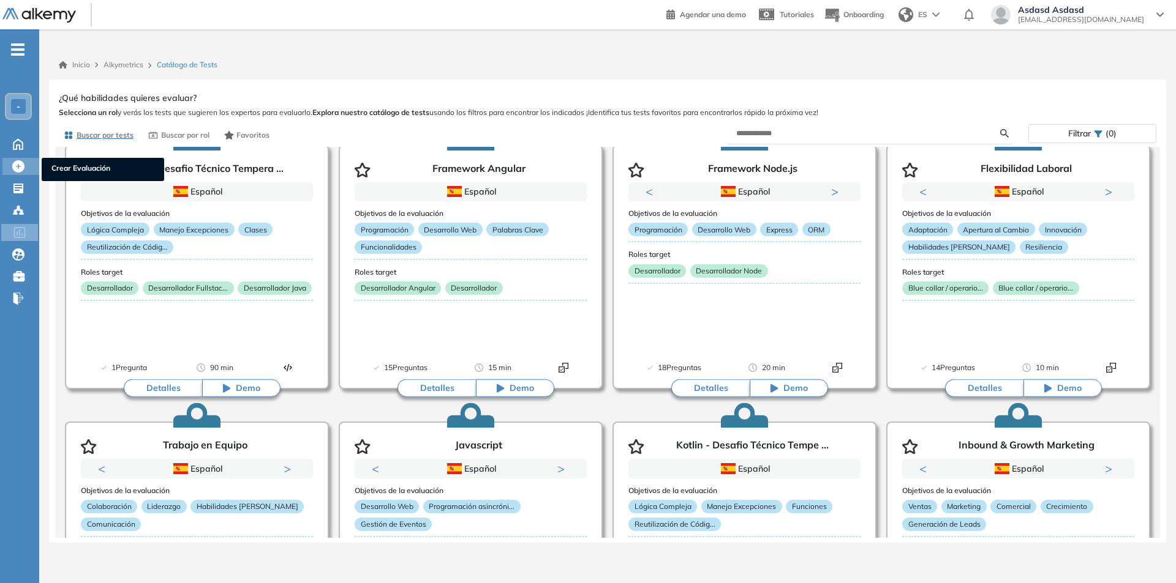
click at [18, 174] on div "Crear Evaluación Crear Evaluación" at bounding box center [20, 166] width 37 height 17
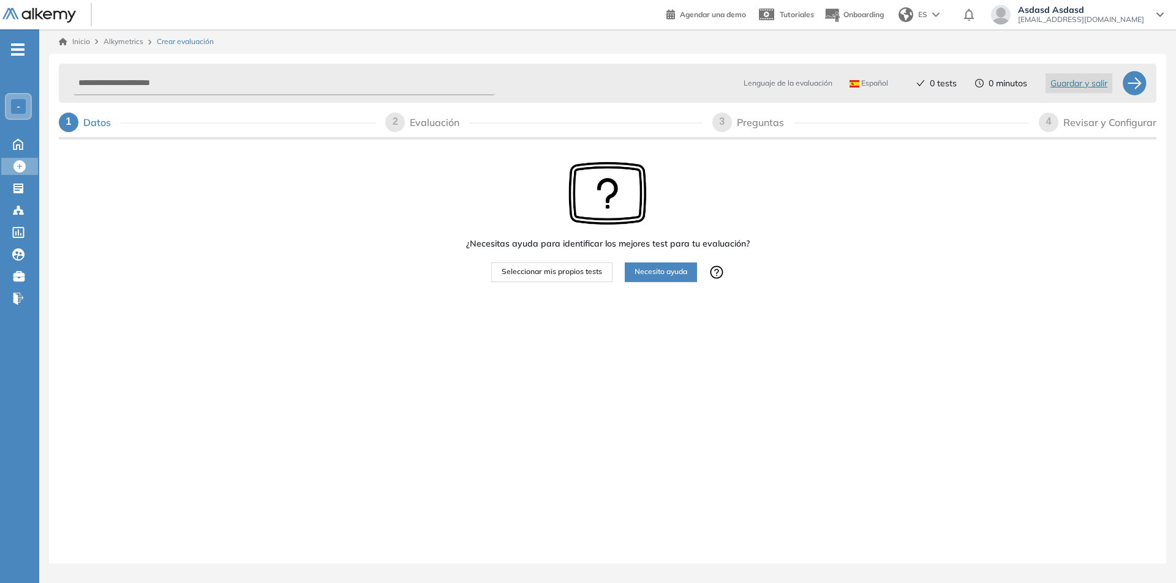
click at [651, 272] on span "Necesito ayuda" at bounding box center [660, 272] width 53 height 12
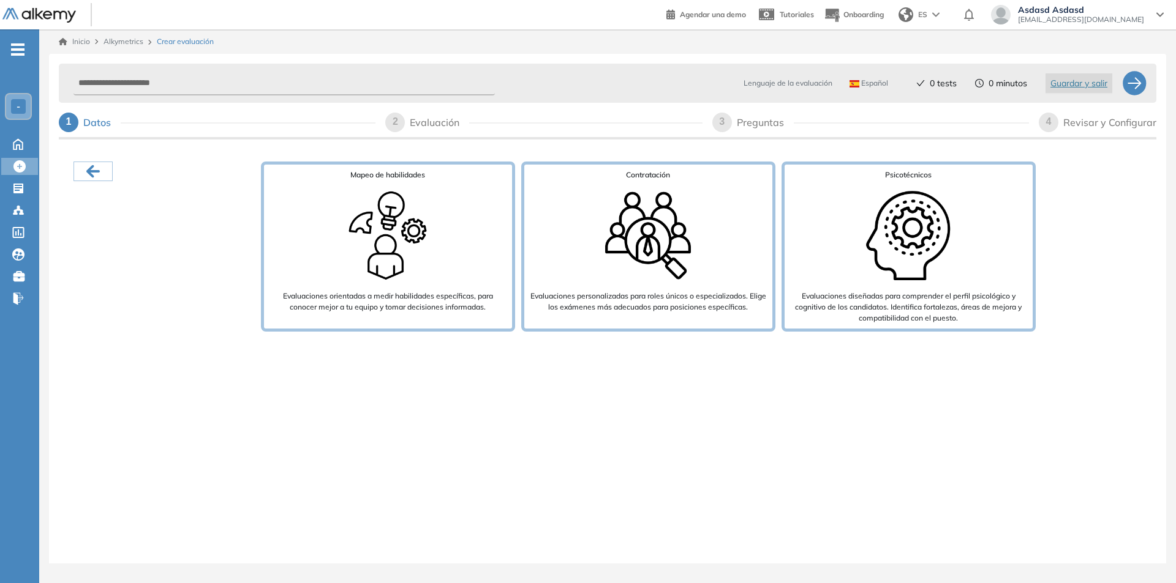
click at [517, 379] on div "Mapeo de habilidades Evaluaciones orientadas a medir habilidades específicas, p…" at bounding box center [607, 284] width 1097 height 285
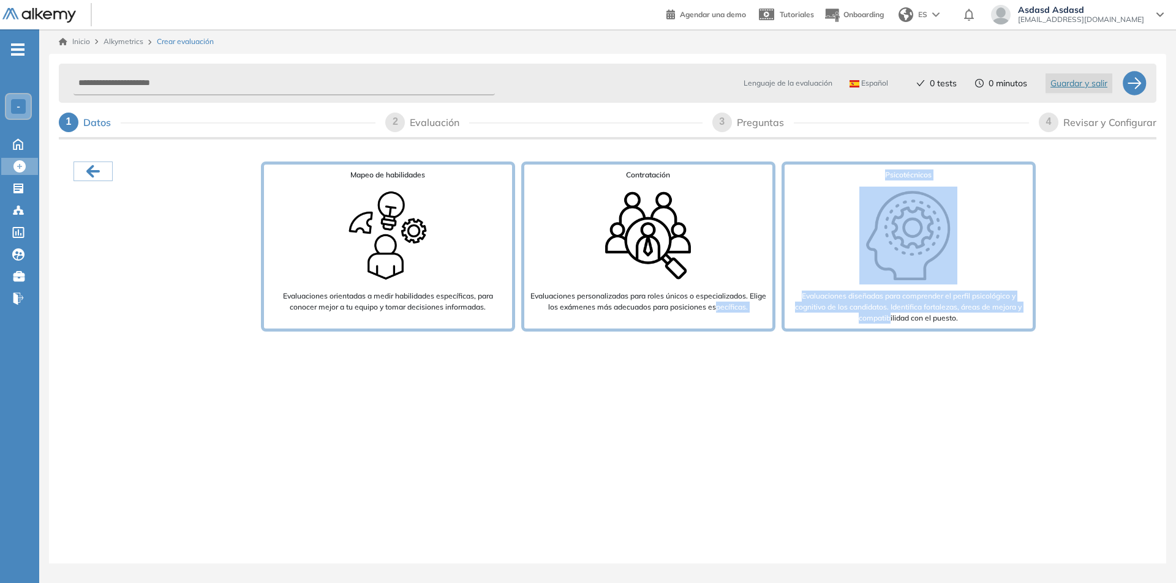
drag, startPoint x: 890, startPoint y: 321, endPoint x: 717, endPoint y: 410, distance: 194.7
click at [717, 410] on div "Mapeo de habilidades Evaluaciones orientadas a medir habilidades específicas, p…" at bounding box center [607, 284] width 1097 height 285
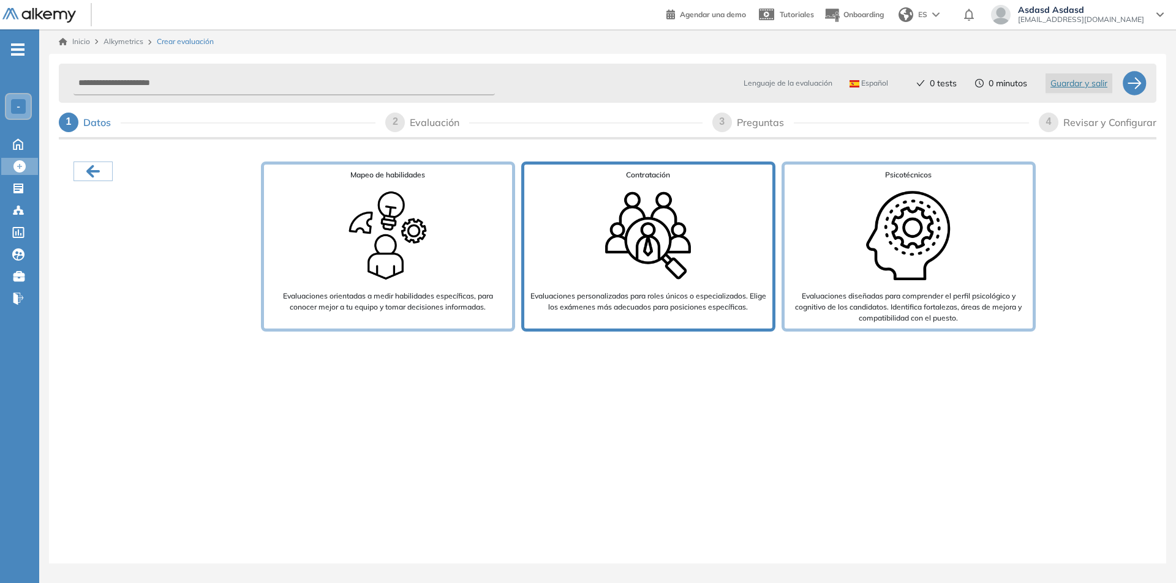
click at [737, 327] on div "Contratación Evaluaciones personalizadas para roles únicos o especializados. El…" at bounding box center [648, 247] width 254 height 170
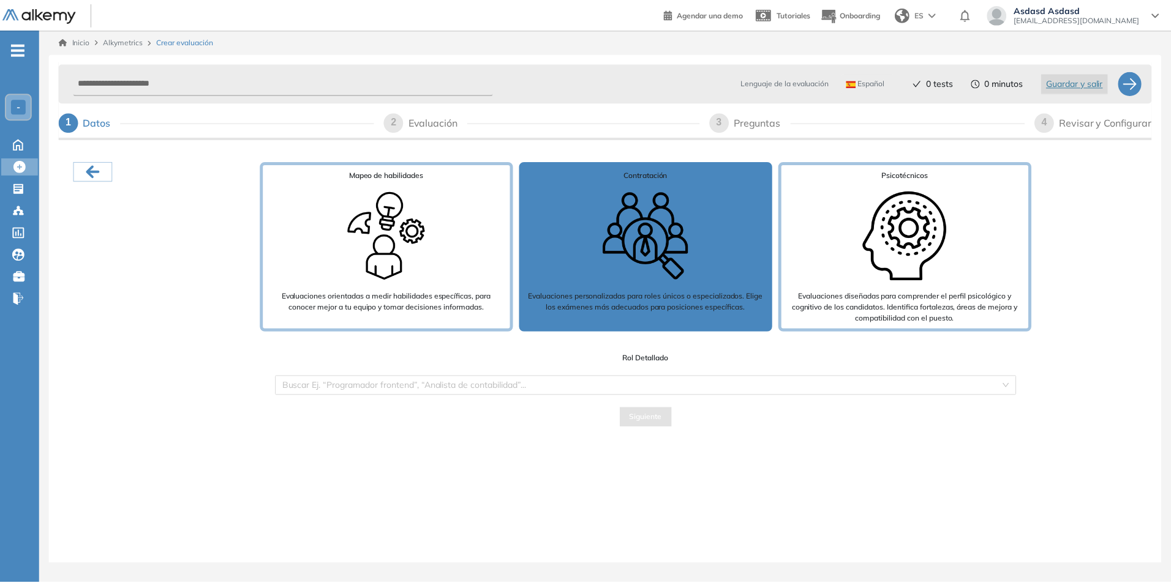
scroll to position [24, 0]
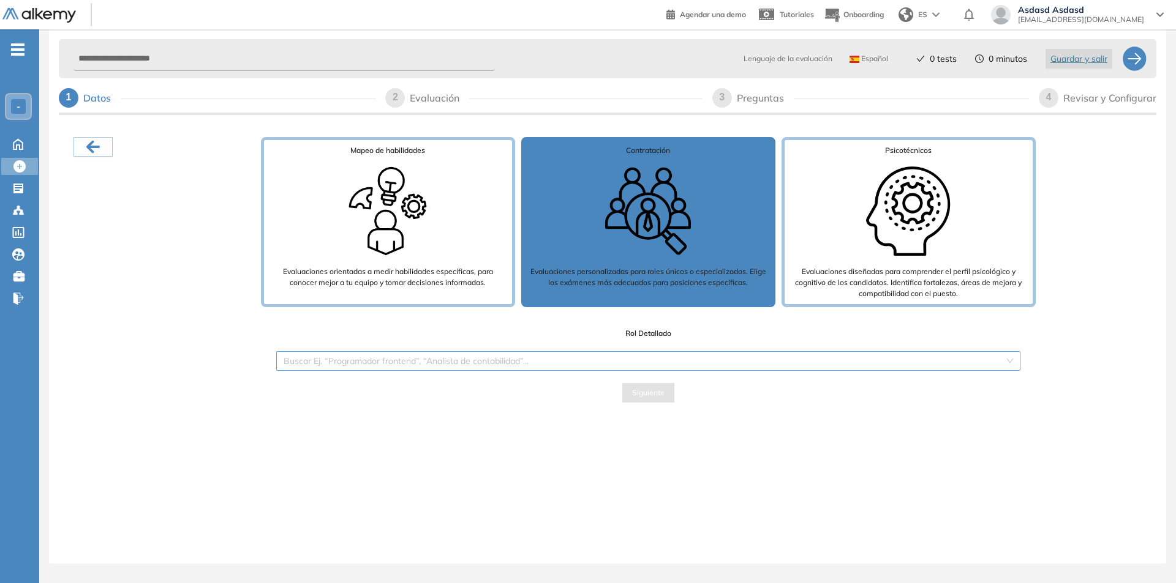
click at [708, 367] on input "search" at bounding box center [643, 361] width 721 height 18
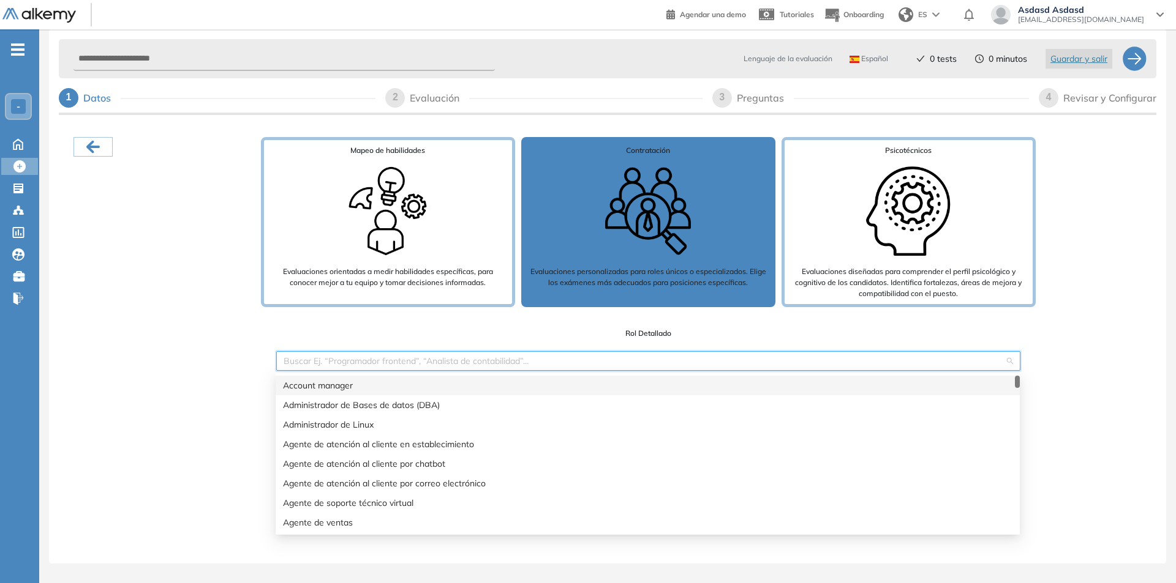
click at [711, 369] on input "search" at bounding box center [643, 361] width 721 height 18
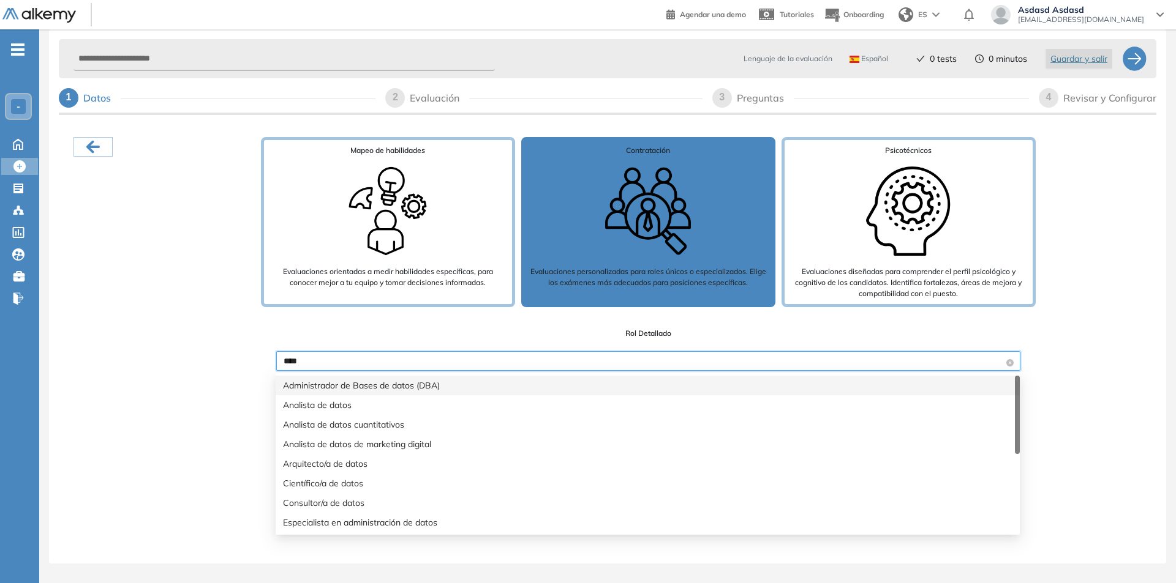
type input "*****"
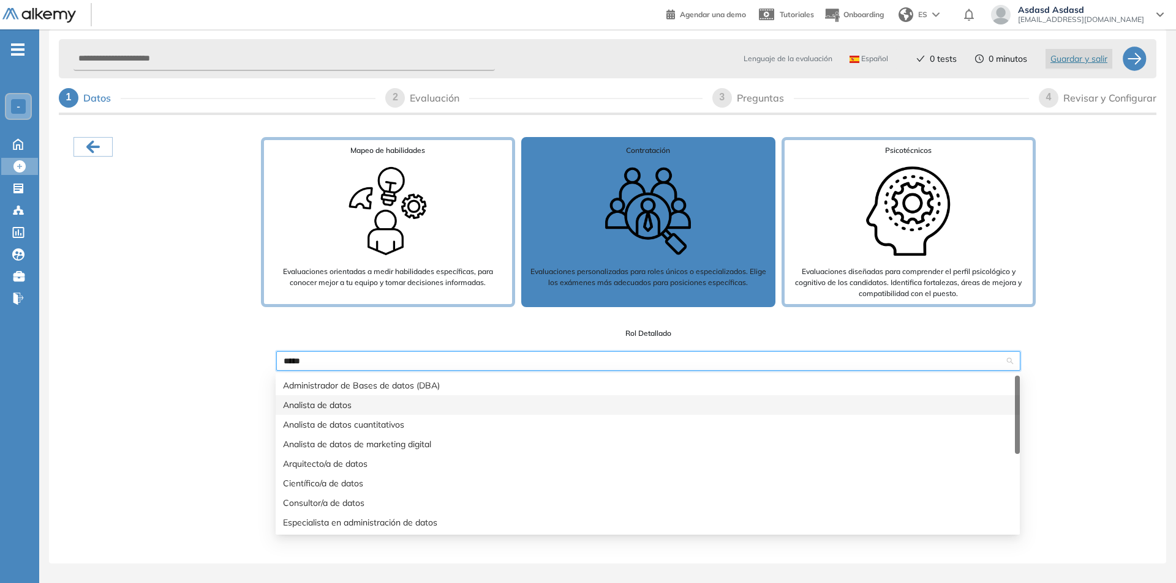
click at [590, 409] on div "Analista de datos" at bounding box center [647, 405] width 729 height 13
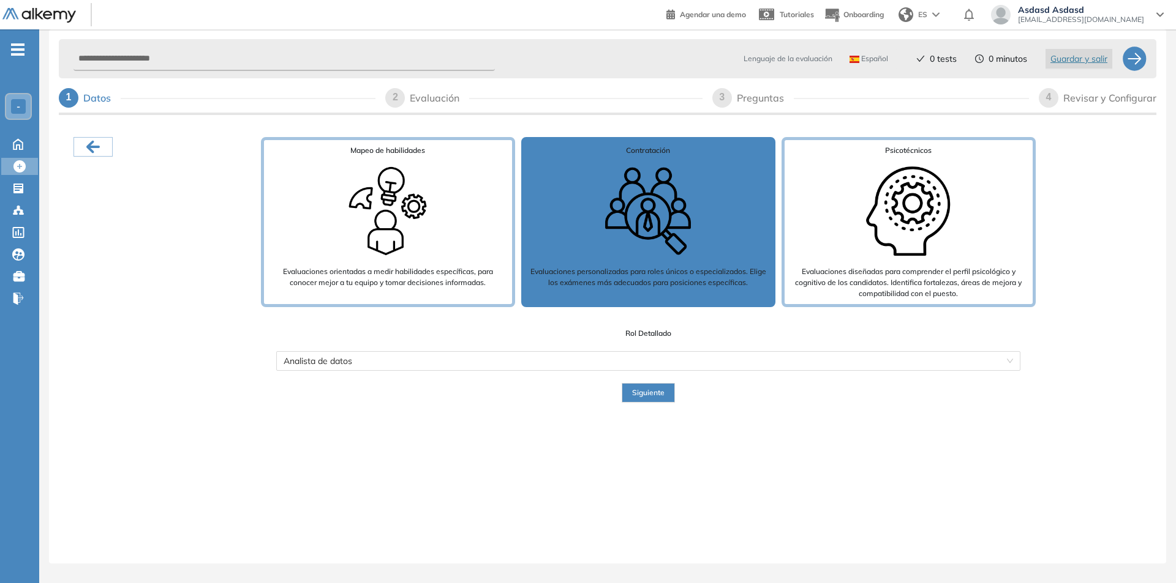
click at [630, 397] on button "Siguiente" at bounding box center [647, 393] width 53 height 20
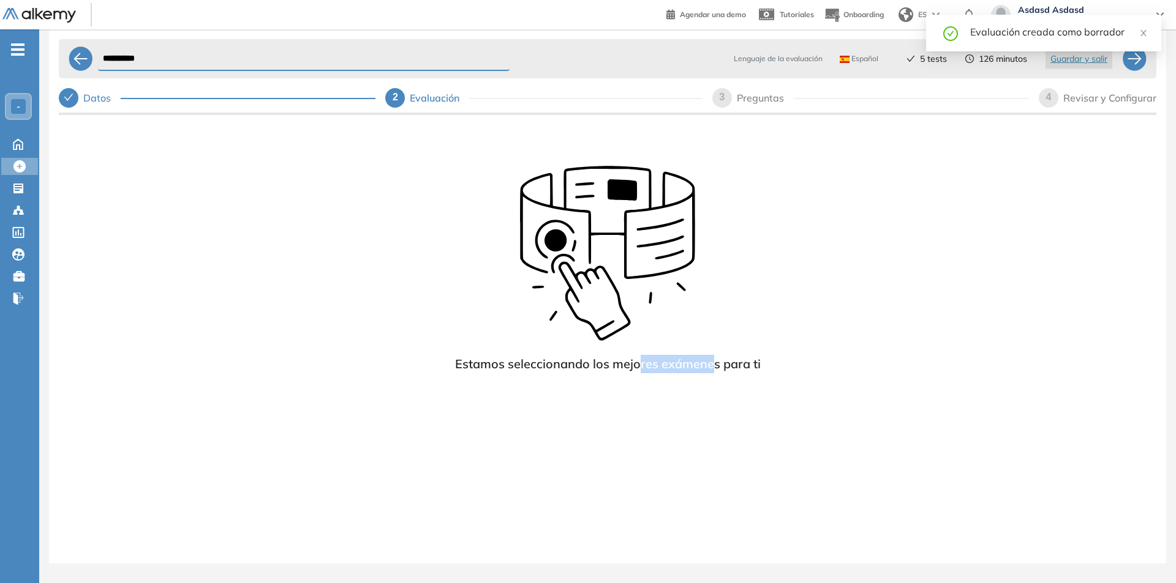
drag, startPoint x: 640, startPoint y: 365, endPoint x: 710, endPoint y: 378, distance: 71.6
click at [710, 378] on div "Estamos seleccionando los mejores exámenes para ti" at bounding box center [607, 267] width 1097 height 295
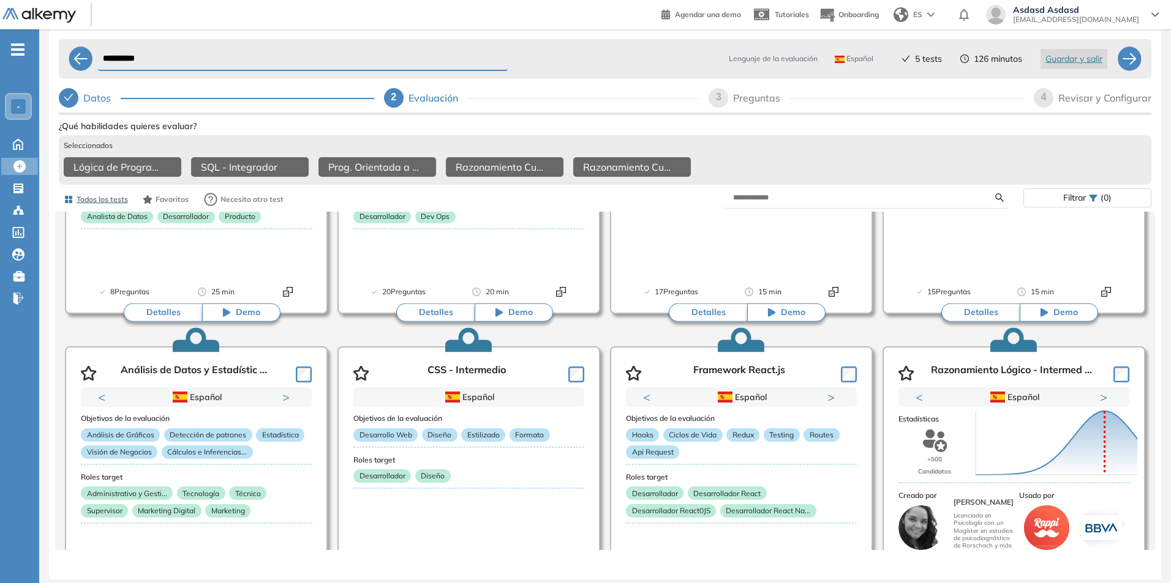
scroll to position [1085, 0]
click at [1057, 359] on div "Razonamiento Lógico - Intermed ..." at bounding box center [1013, 371] width 231 height 33
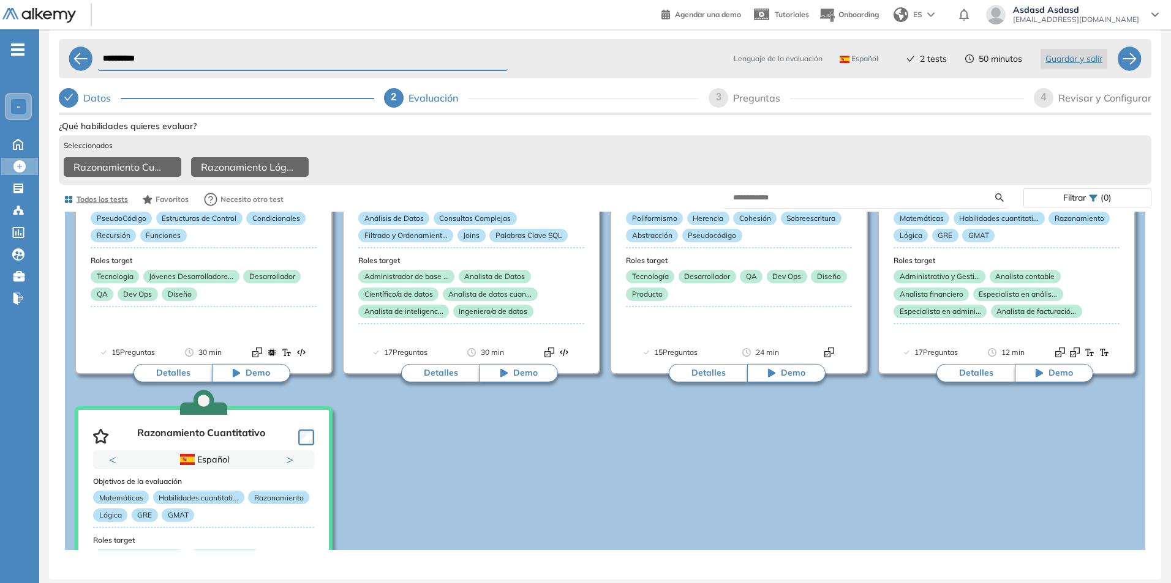
scroll to position [184, 0]
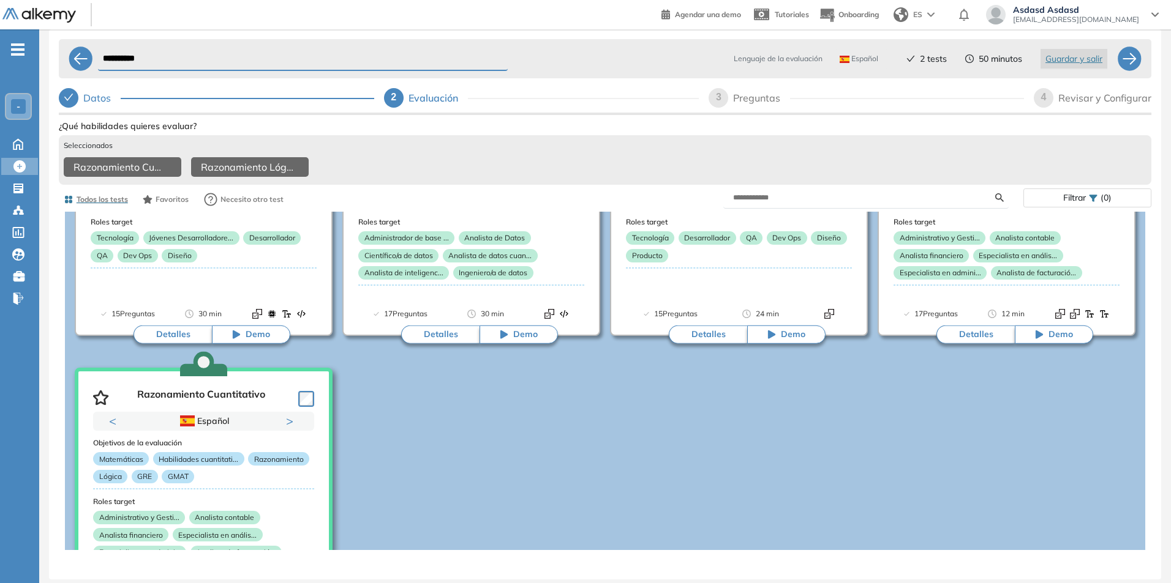
click at [314, 403] on article "Razonamiento Cuantitativo Previous Portugués Español Portugués Español Portugué…" at bounding box center [204, 490] width 258 height 245
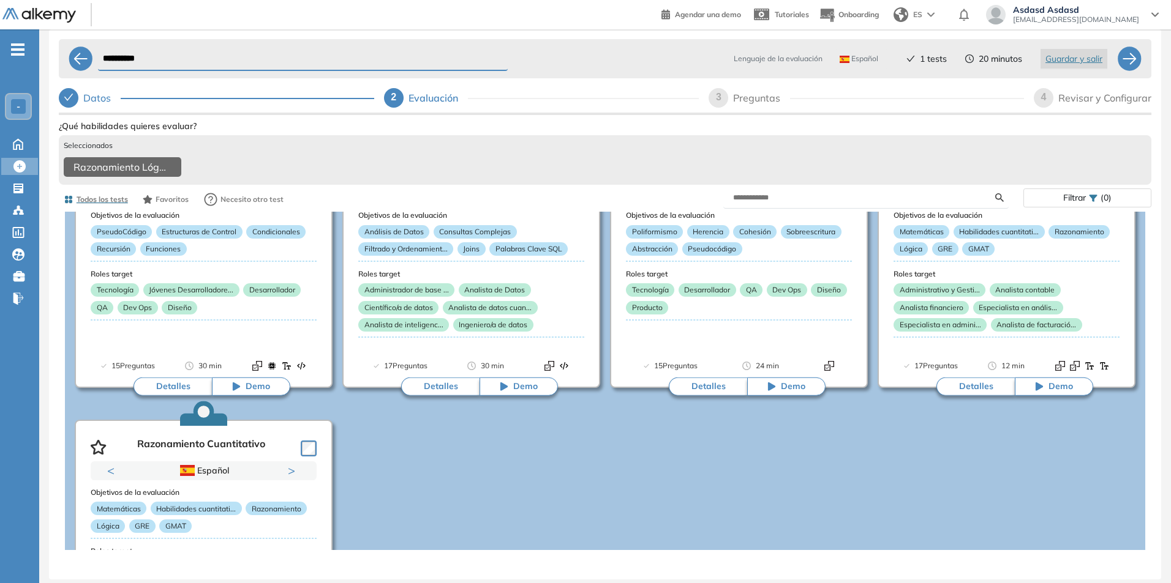
scroll to position [0, 0]
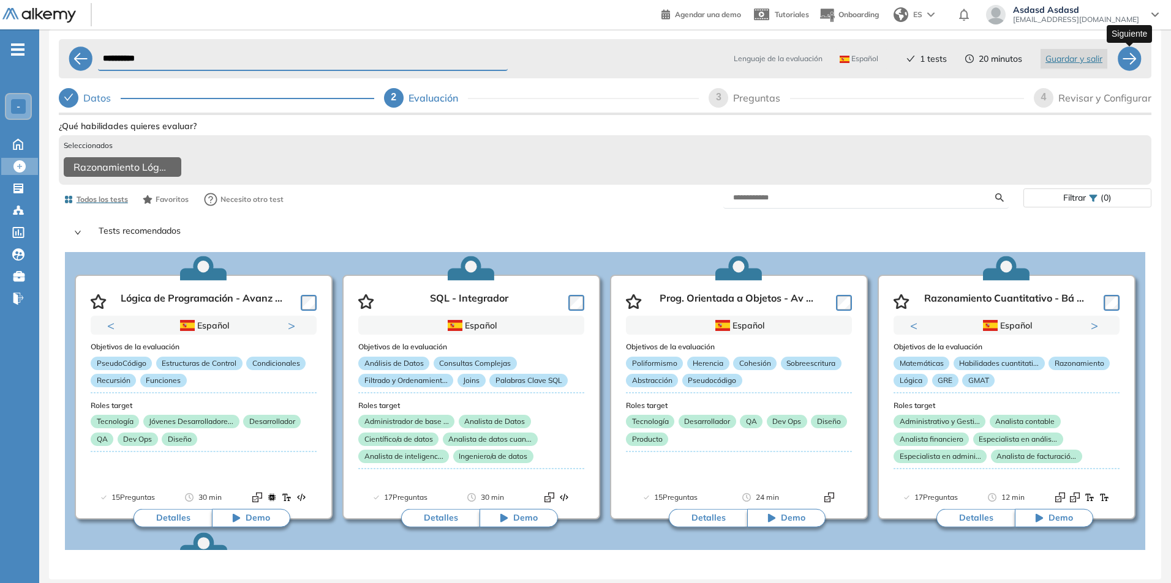
click at [1127, 53] on div at bounding box center [1129, 59] width 24 height 24
select select "*****"
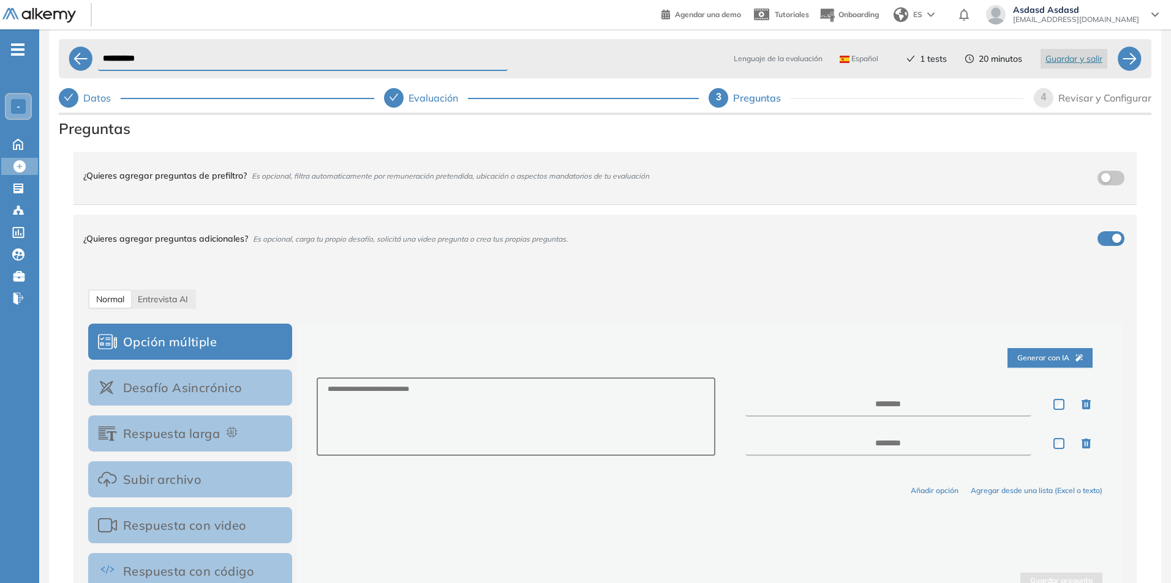
click at [204, 186] on div "¿Quieres agregar preguntas de prefiltro? Es opcional, filtra automaticamente po…" at bounding box center [597, 175] width 1029 height 33
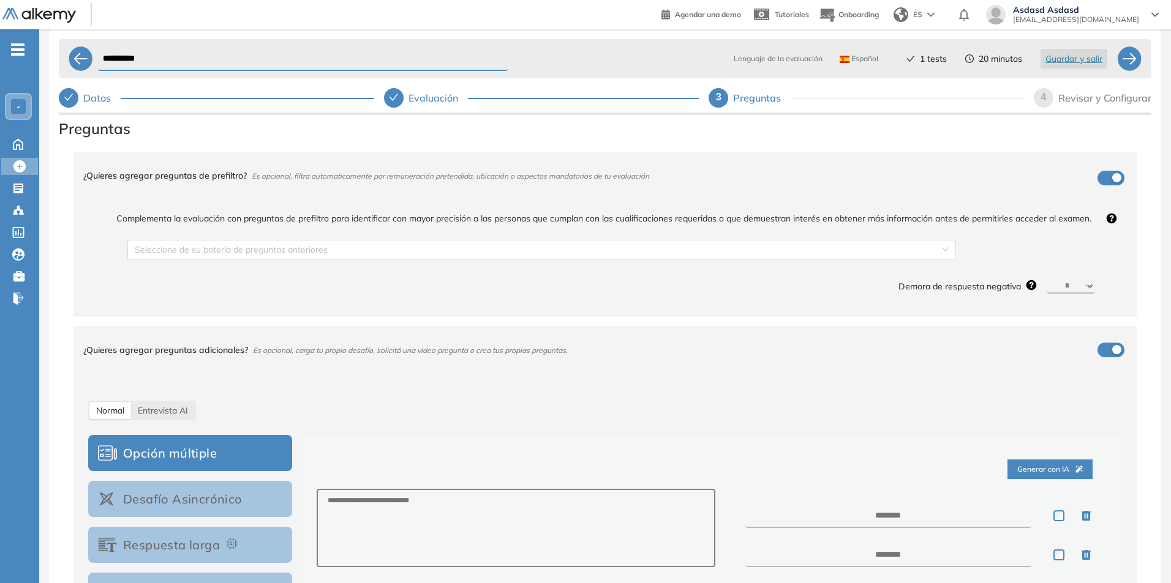
click at [204, 186] on div "¿Quieres agregar preguntas de prefiltro? Es opcional, filtra automaticamente po…" at bounding box center [597, 175] width 1029 height 33
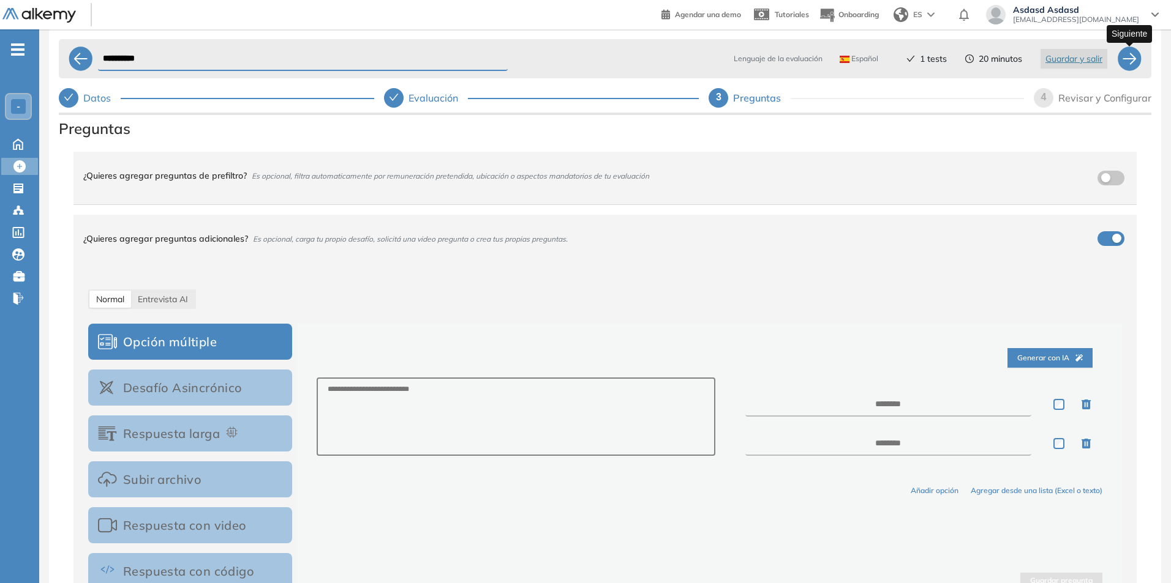
click at [1126, 56] on div at bounding box center [1129, 59] width 24 height 24
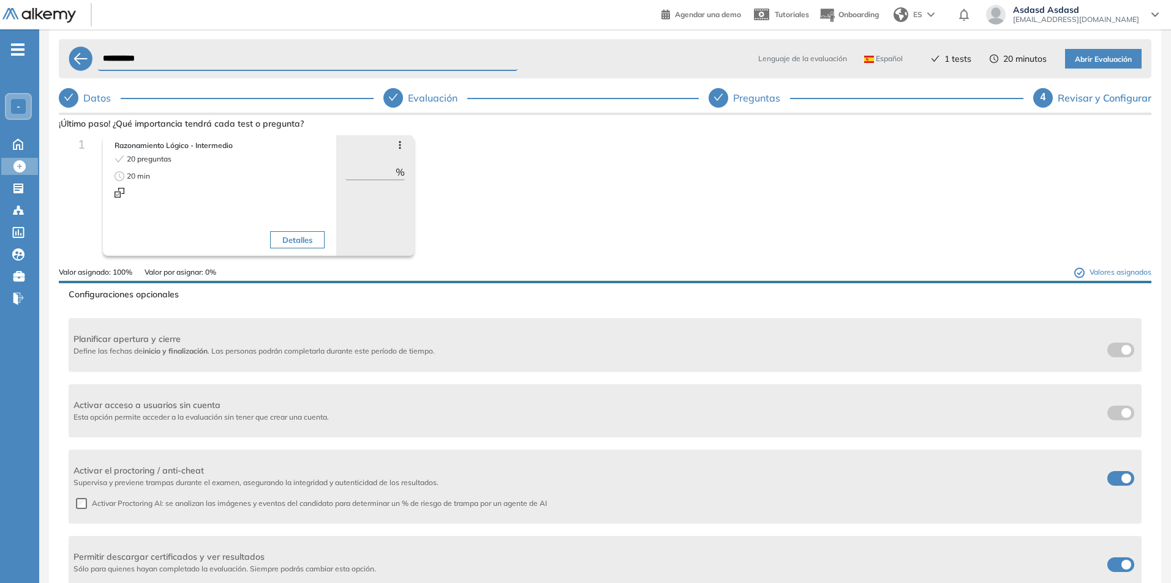
click at [1090, 64] on span "Abrir Evaluación" at bounding box center [1102, 60] width 57 height 12
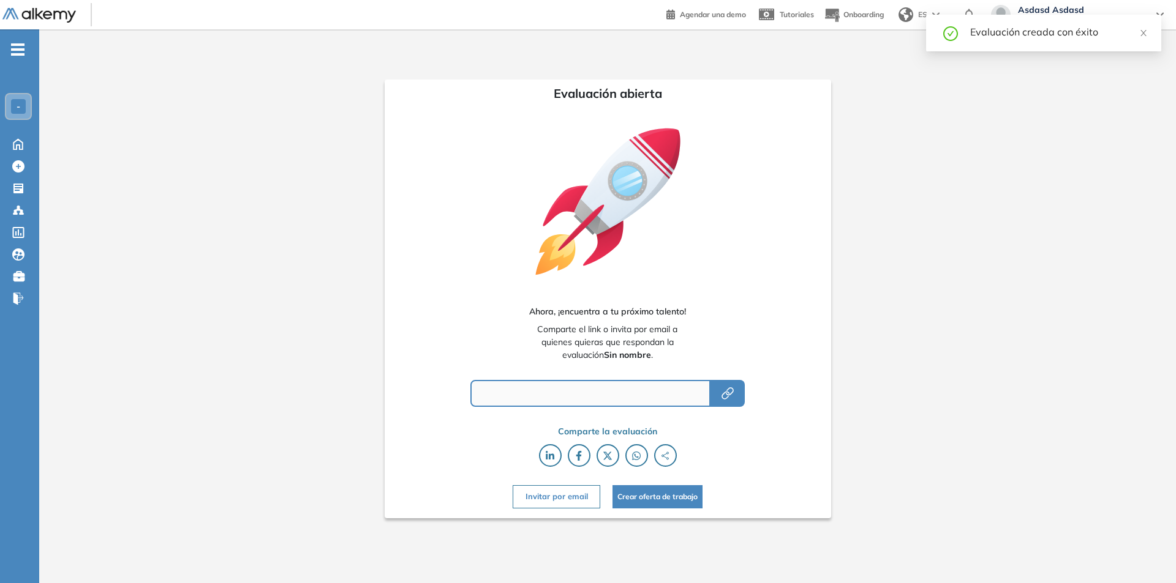
type input "**********"
click at [727, 396] on icon "button" at bounding box center [727, 393] width 15 height 15
click at [732, 398] on icon "button" at bounding box center [727, 393] width 15 height 15
